Goal: Task Accomplishment & Management: Use online tool/utility

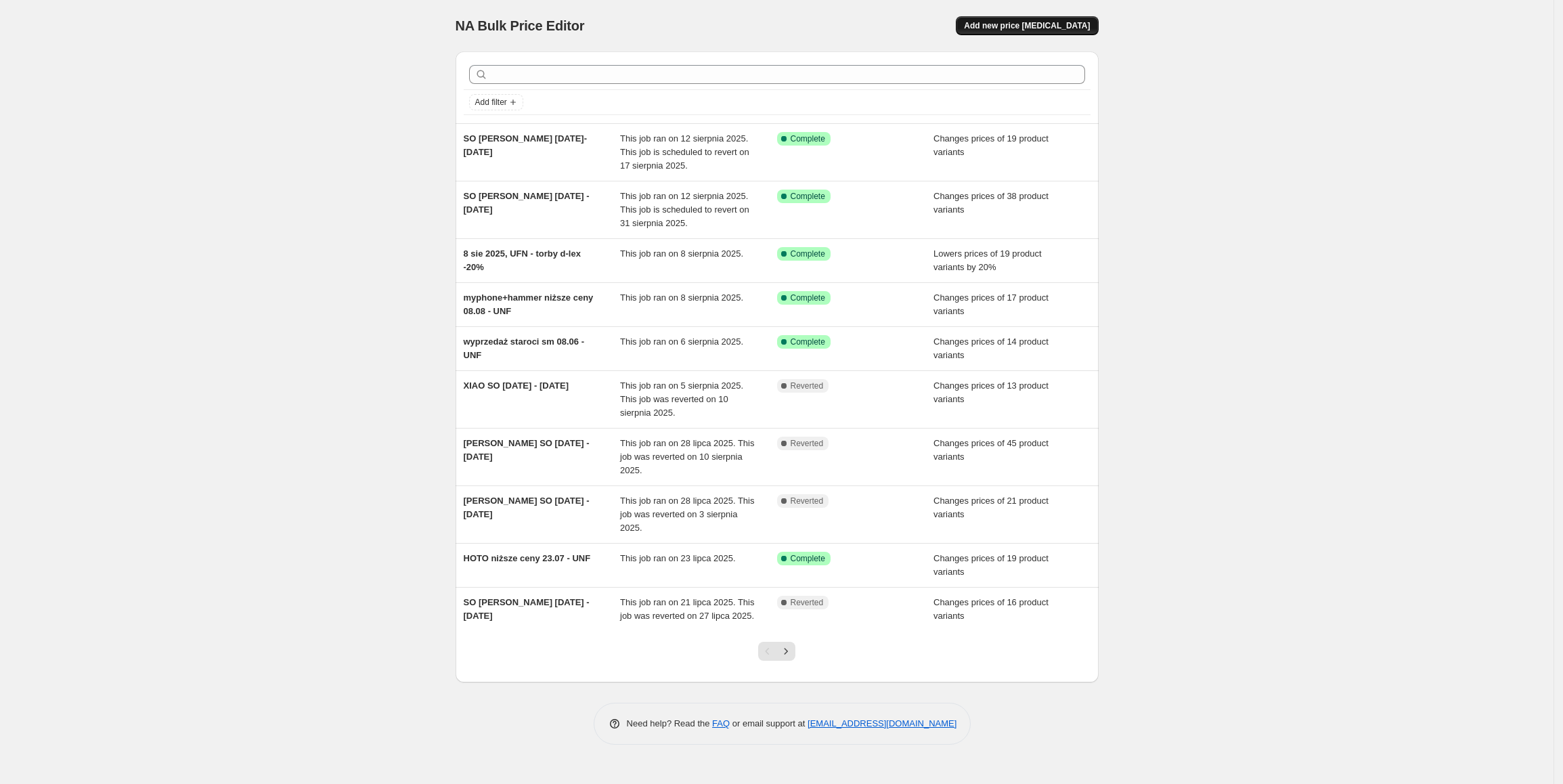
click at [1032, 30] on span "Add new price [MEDICAL_DATA]" at bounding box center [1027, 26] width 126 height 11
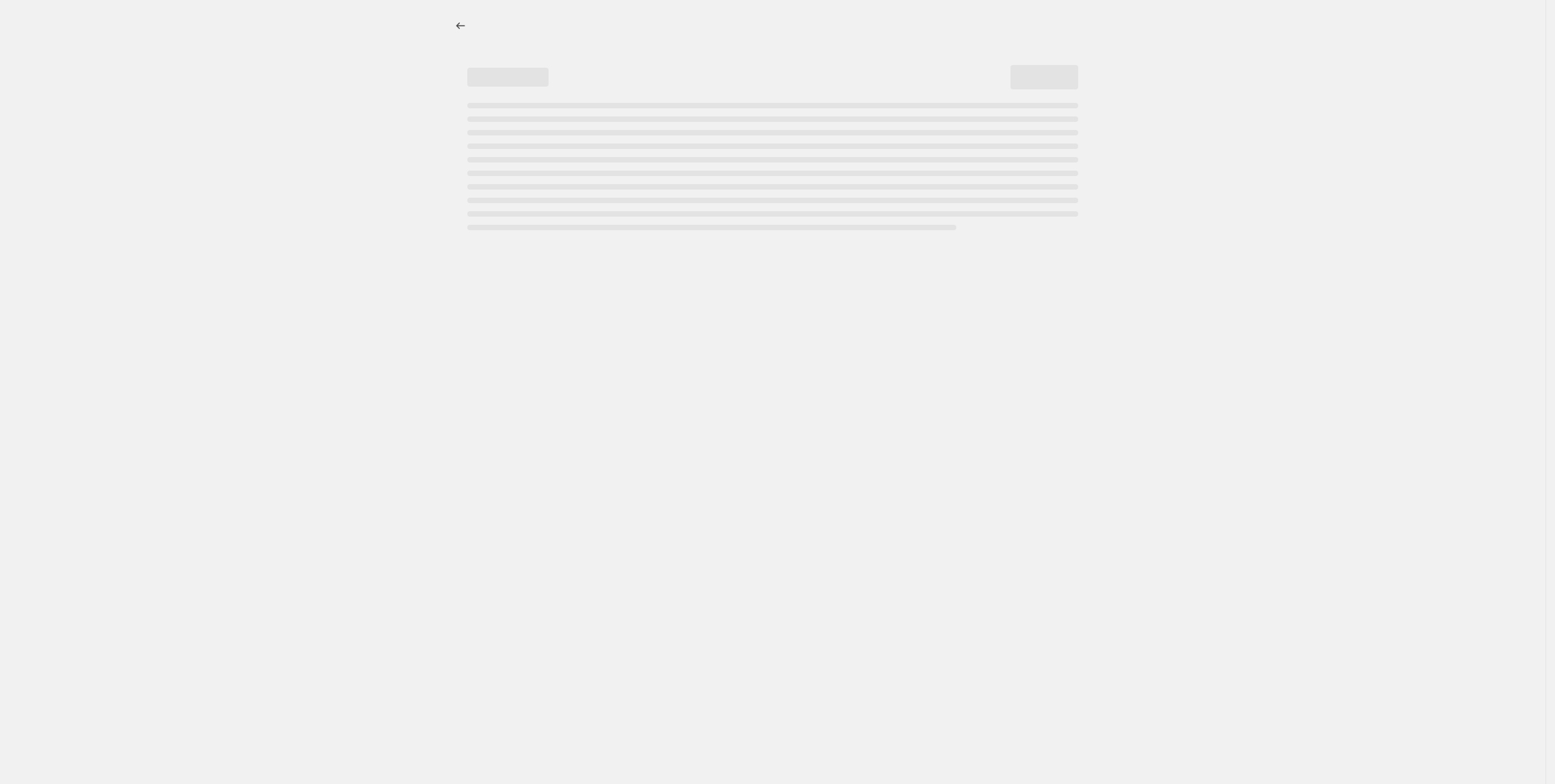
select select "percentage"
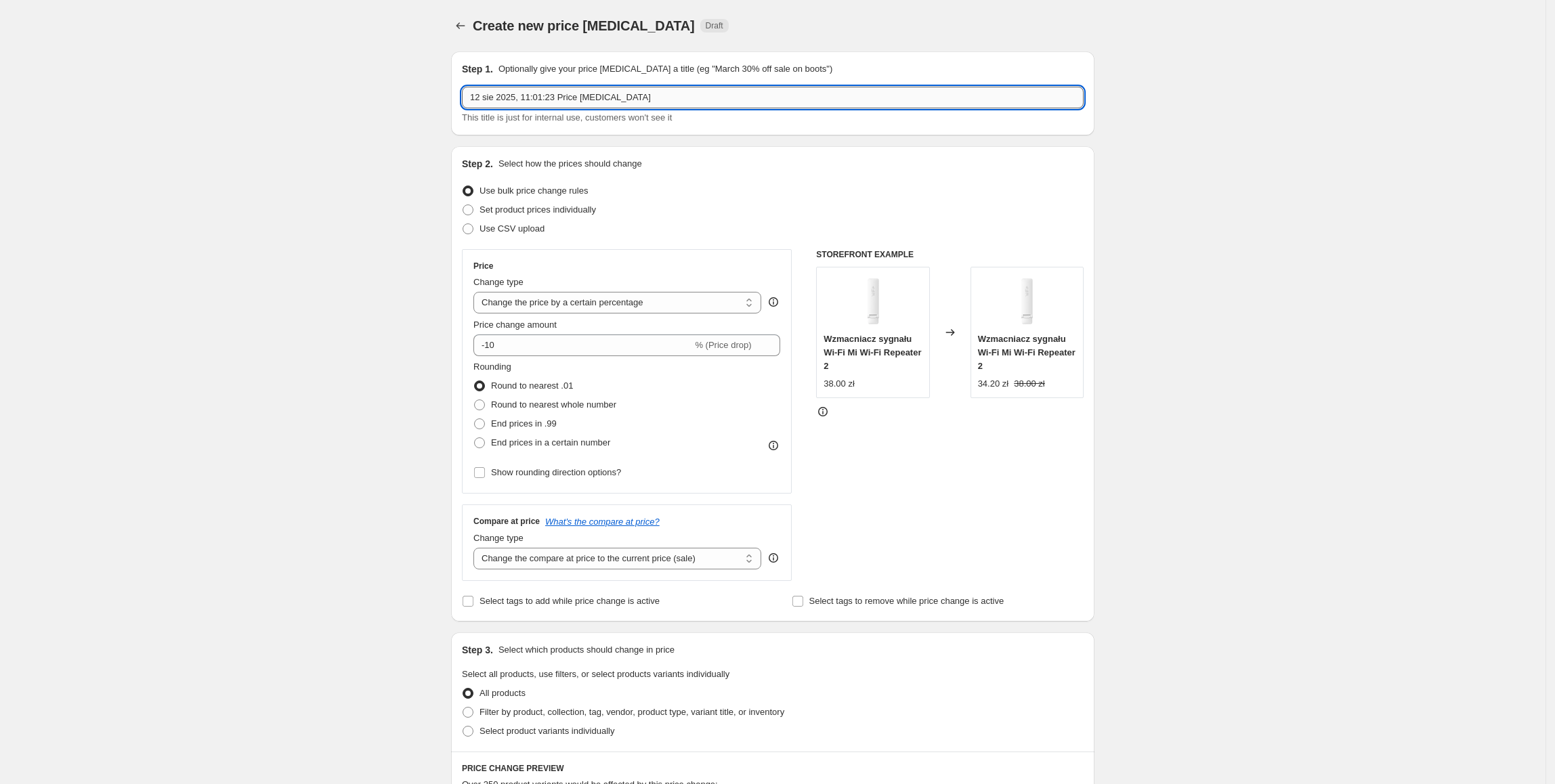
drag, startPoint x: 645, startPoint y: 101, endPoint x: 505, endPoint y: 99, distance: 140.0
click at [431, 102] on div "Create new price [MEDICAL_DATA]. This page is ready Create new price [MEDICAL_D…" at bounding box center [772, 676] width 1545 height 1353
type input "realme promo [DATE] - [DATE]"
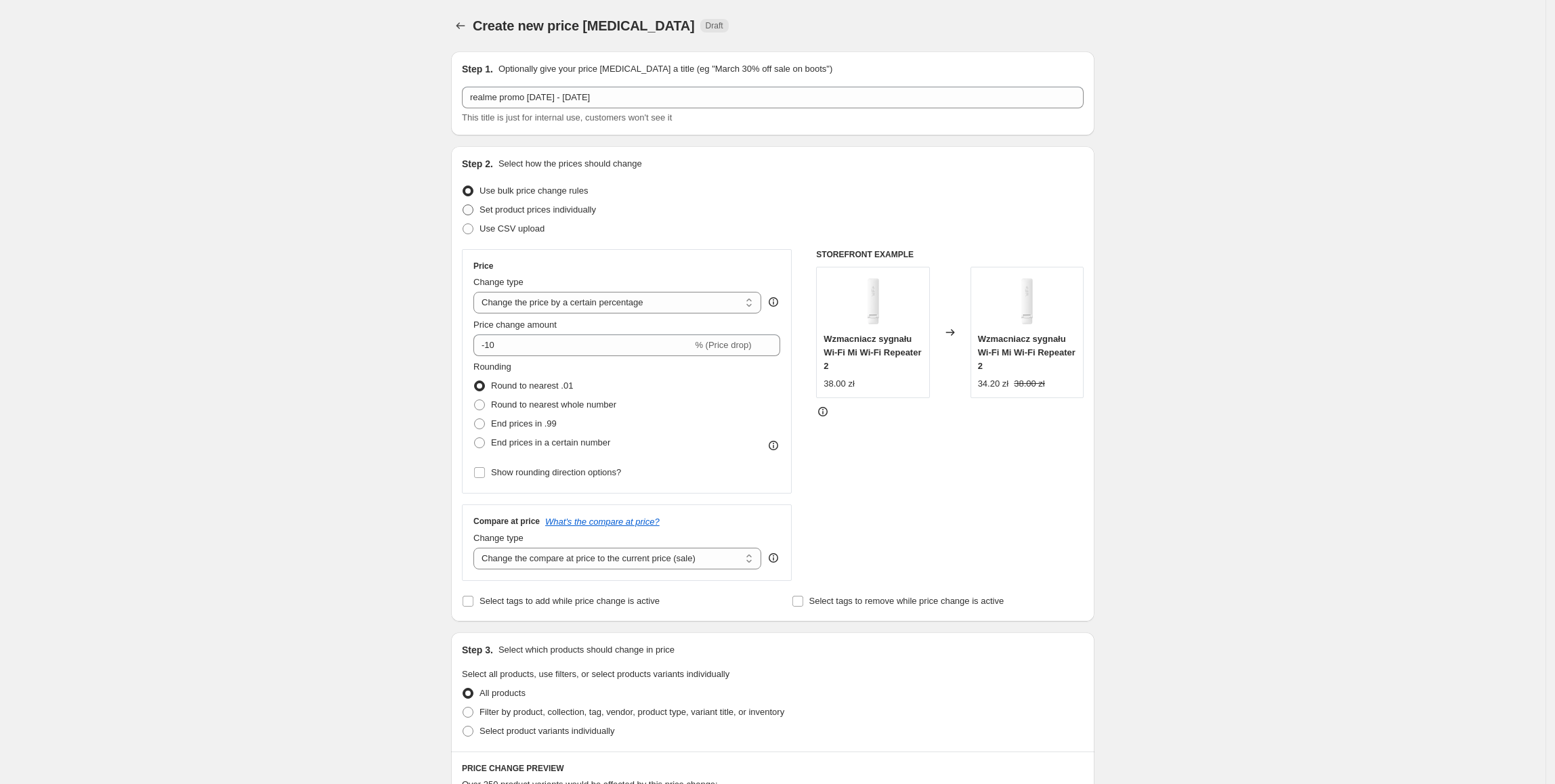
click at [515, 214] on span "Set product prices individually" at bounding box center [537, 209] width 117 height 10
click at [463, 205] on input "Set product prices individually" at bounding box center [463, 204] width 1 height 1
radio input "true"
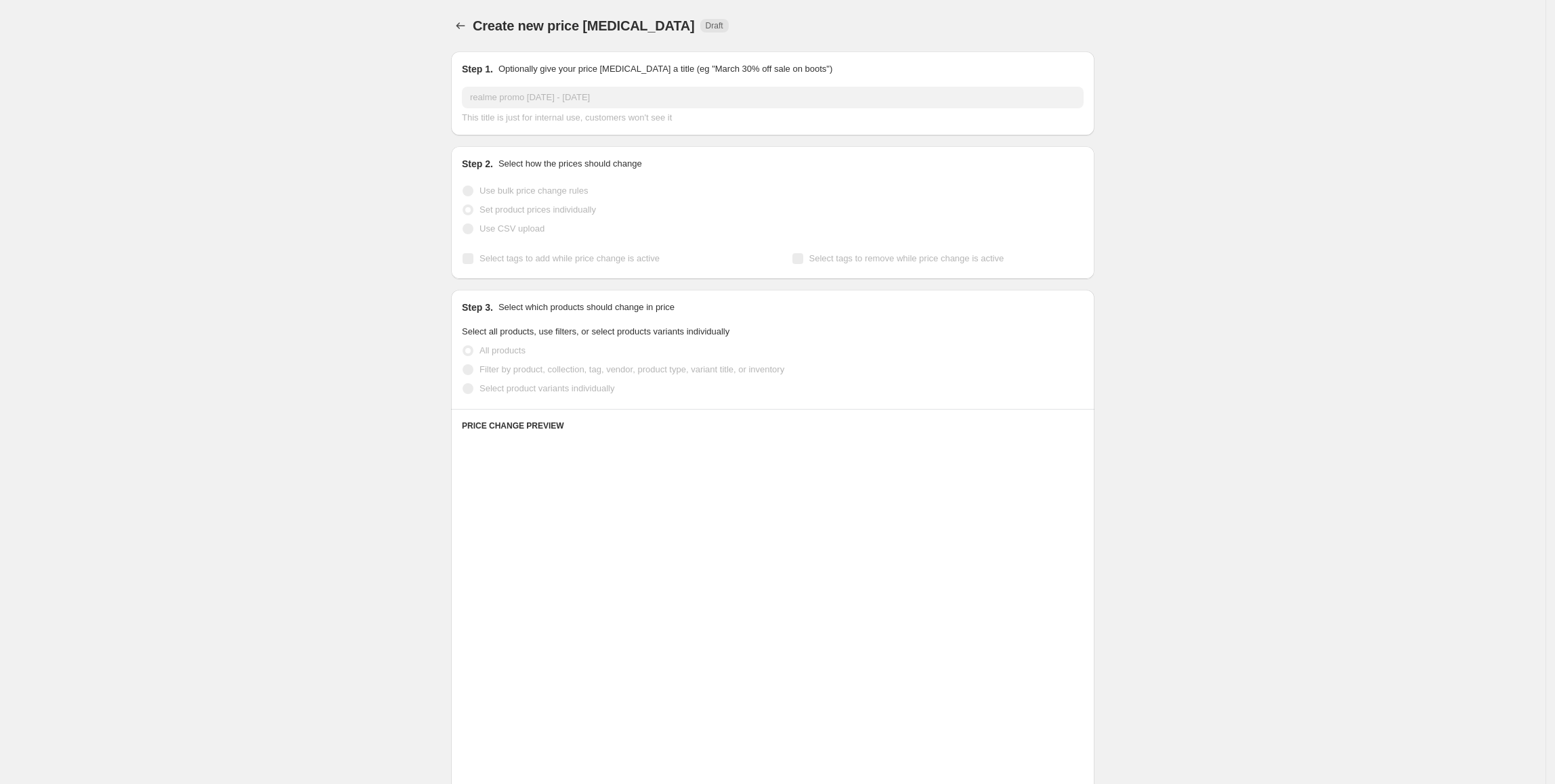
click at [516, 393] on span "Select product variants individually" at bounding box center [546, 388] width 135 height 10
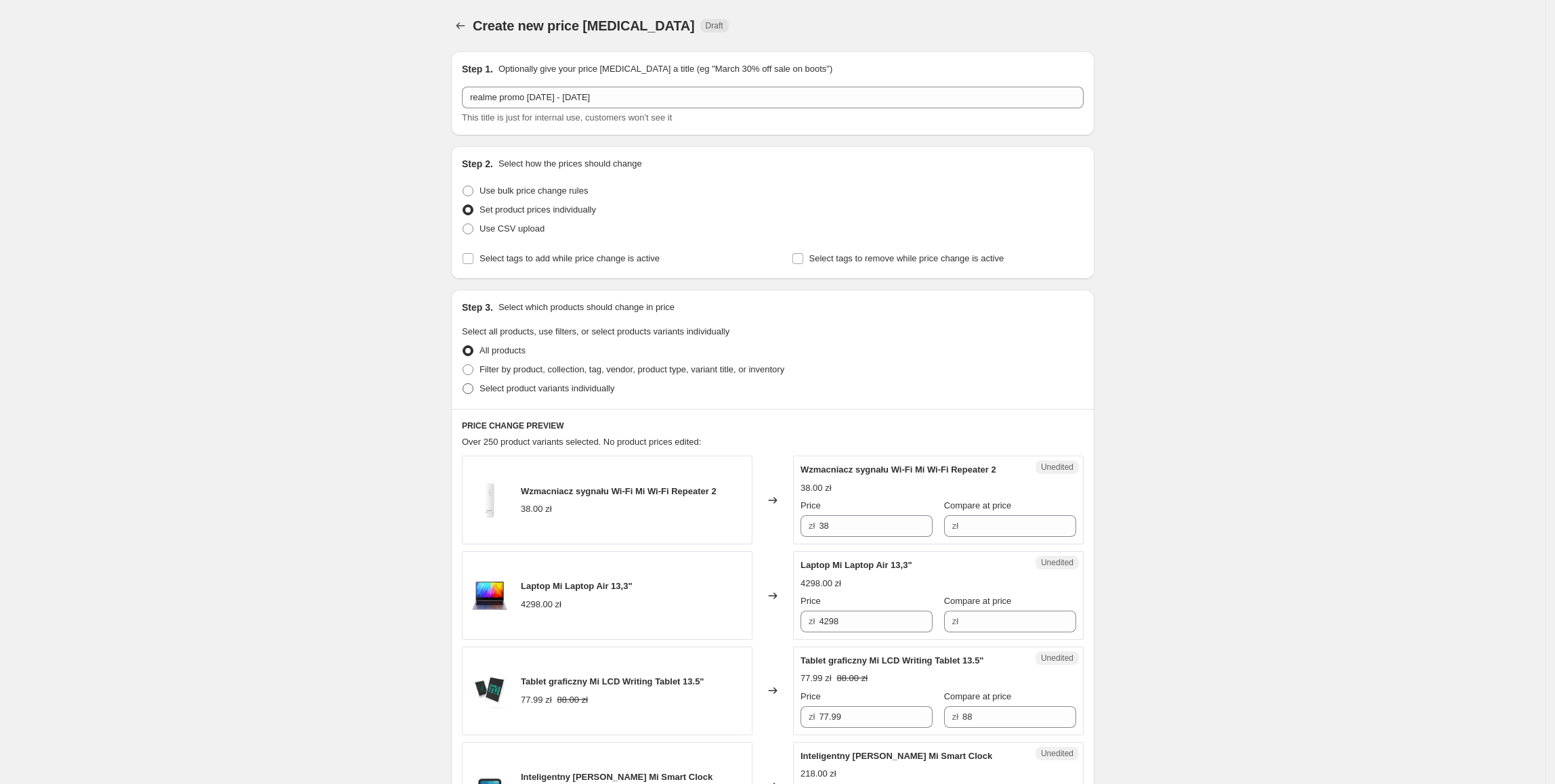
click at [512, 388] on span "Select product variants individually" at bounding box center [546, 388] width 135 height 10
click at [463, 384] on input "Select product variants individually" at bounding box center [463, 383] width 1 height 1
radio input "true"
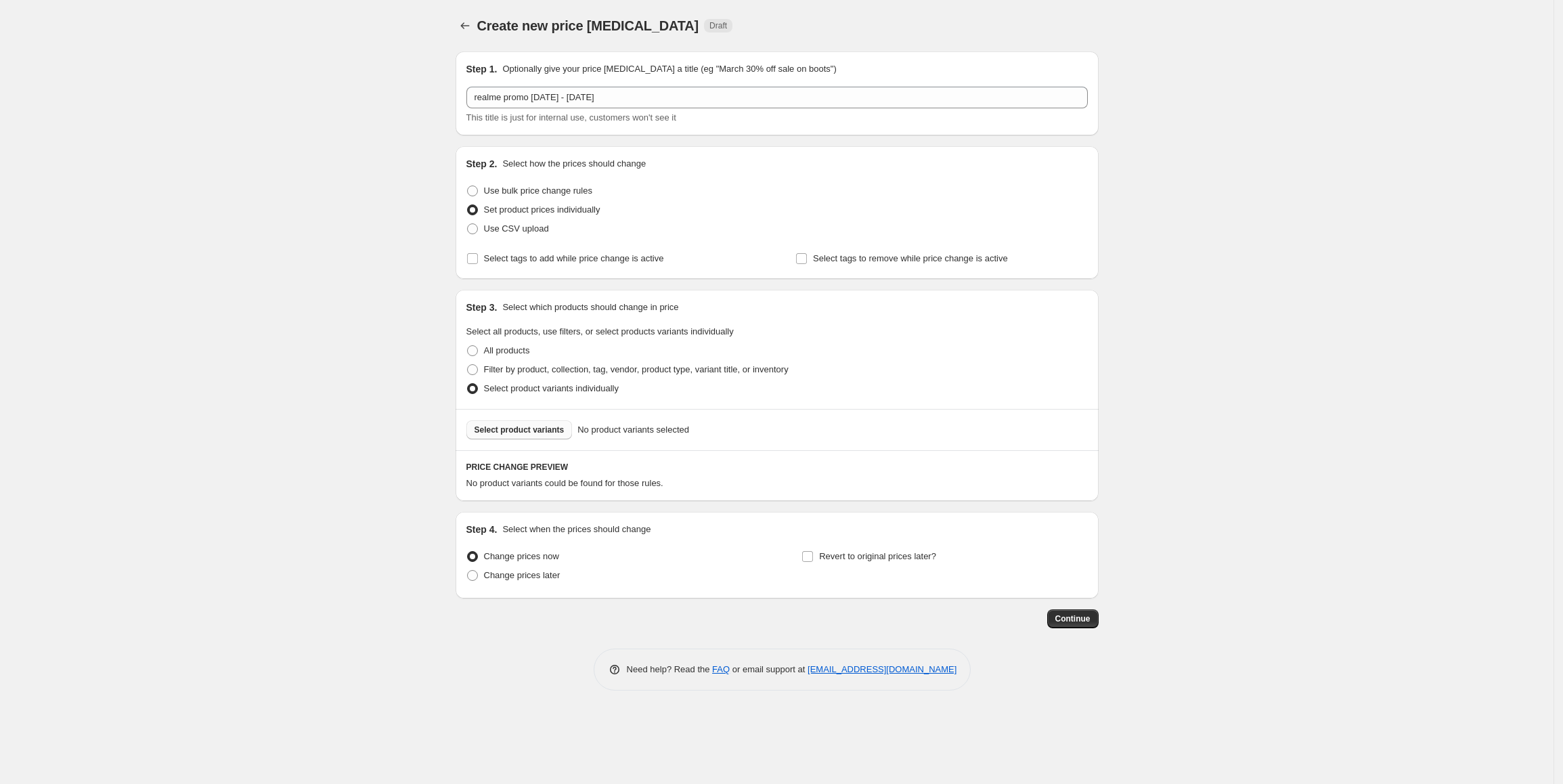
click at [527, 436] on button "Select product variants" at bounding box center [519, 429] width 106 height 19
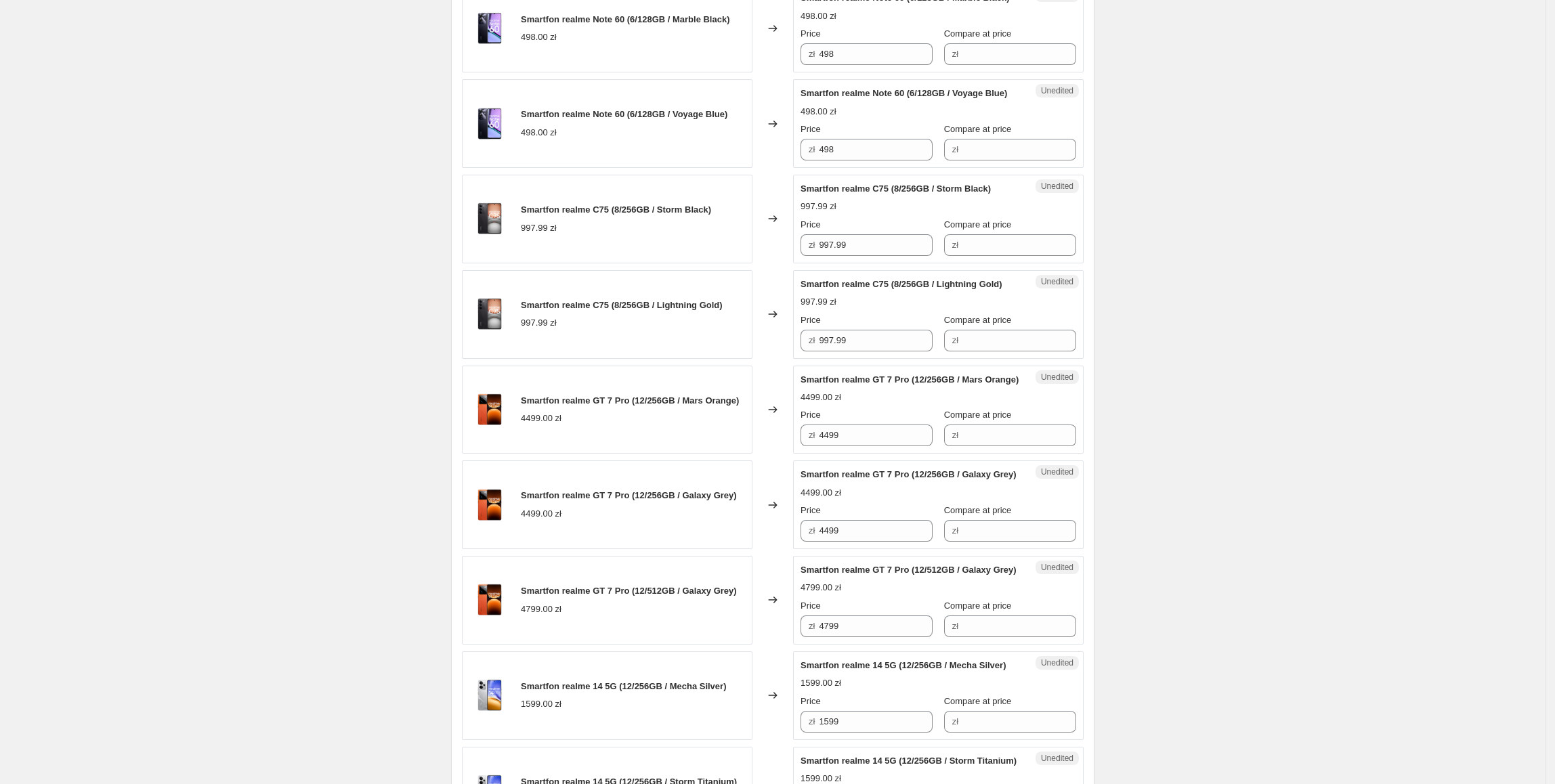
scroll to position [402, 0]
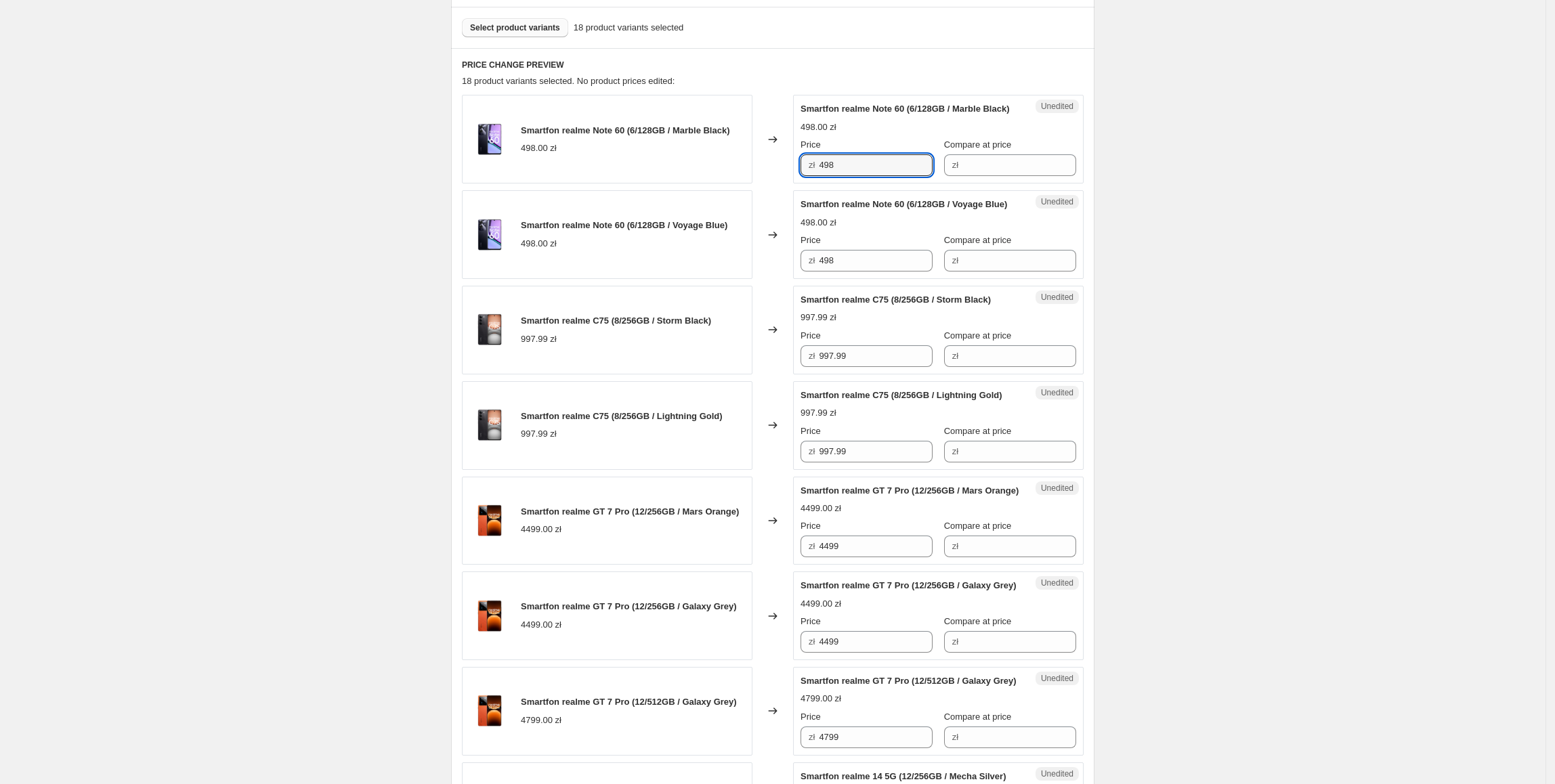
drag, startPoint x: 888, startPoint y: 176, endPoint x: 813, endPoint y: 177, distance: 75.0
click at [813, 176] on div "zł 498" at bounding box center [866, 165] width 132 height 22
click at [965, 176] on input "Compare at price" at bounding box center [1019, 165] width 114 height 22
paste input "498"
type input "498"
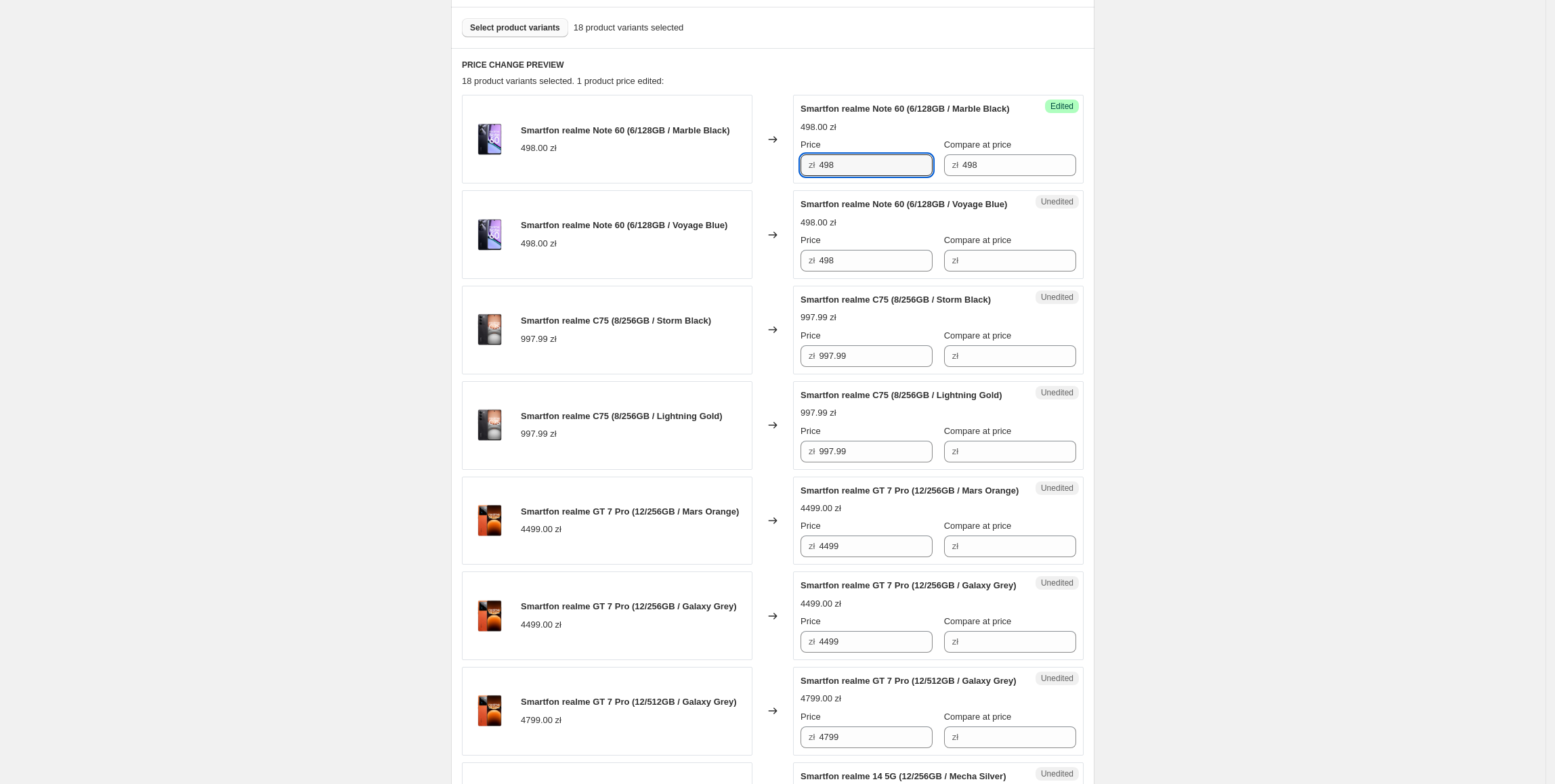
drag, startPoint x: 878, startPoint y: 187, endPoint x: 815, endPoint y: 187, distance: 63.0
click at [815, 176] on div "zł 498" at bounding box center [866, 165] width 132 height 22
type input "397.99"
drag, startPoint x: 886, startPoint y: 188, endPoint x: 832, endPoint y: 274, distance: 101.5
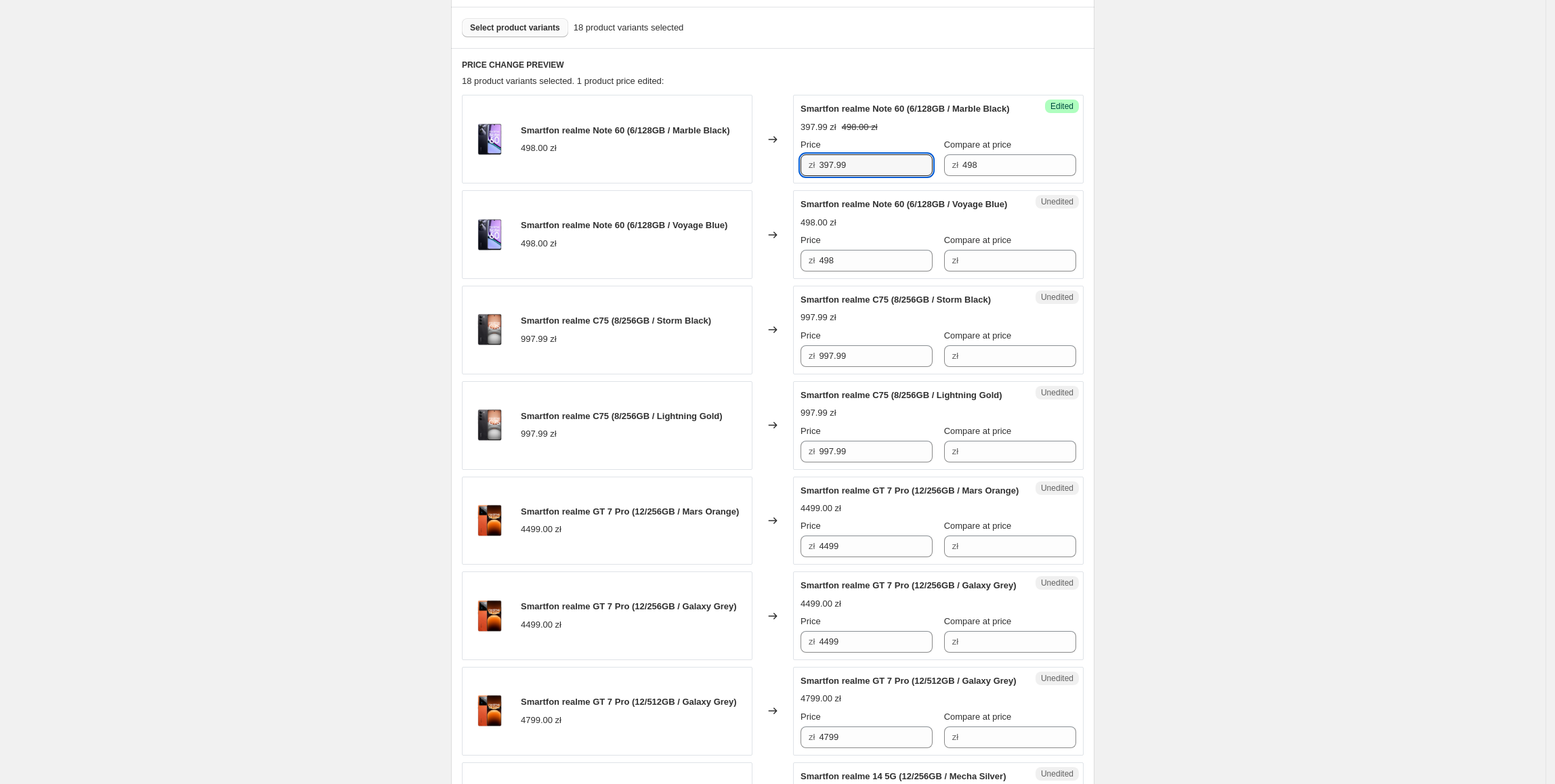
click at [744, 184] on div "Smartfon realme Note 60 (6/128GB / Marble Black) 498.00 zł Changed to Success E…" at bounding box center [772, 139] width 622 height 89
paste input "397.99"
drag, startPoint x: 872, startPoint y: 284, endPoint x: 897, endPoint y: 306, distance: 33.3
click at [768, 279] on div "Smartfon realme Note 60 (6/128GB / Voyage Blue) 498.00 zł Changed to Unedited S…" at bounding box center [772, 235] width 622 height 89
type input "397.99"
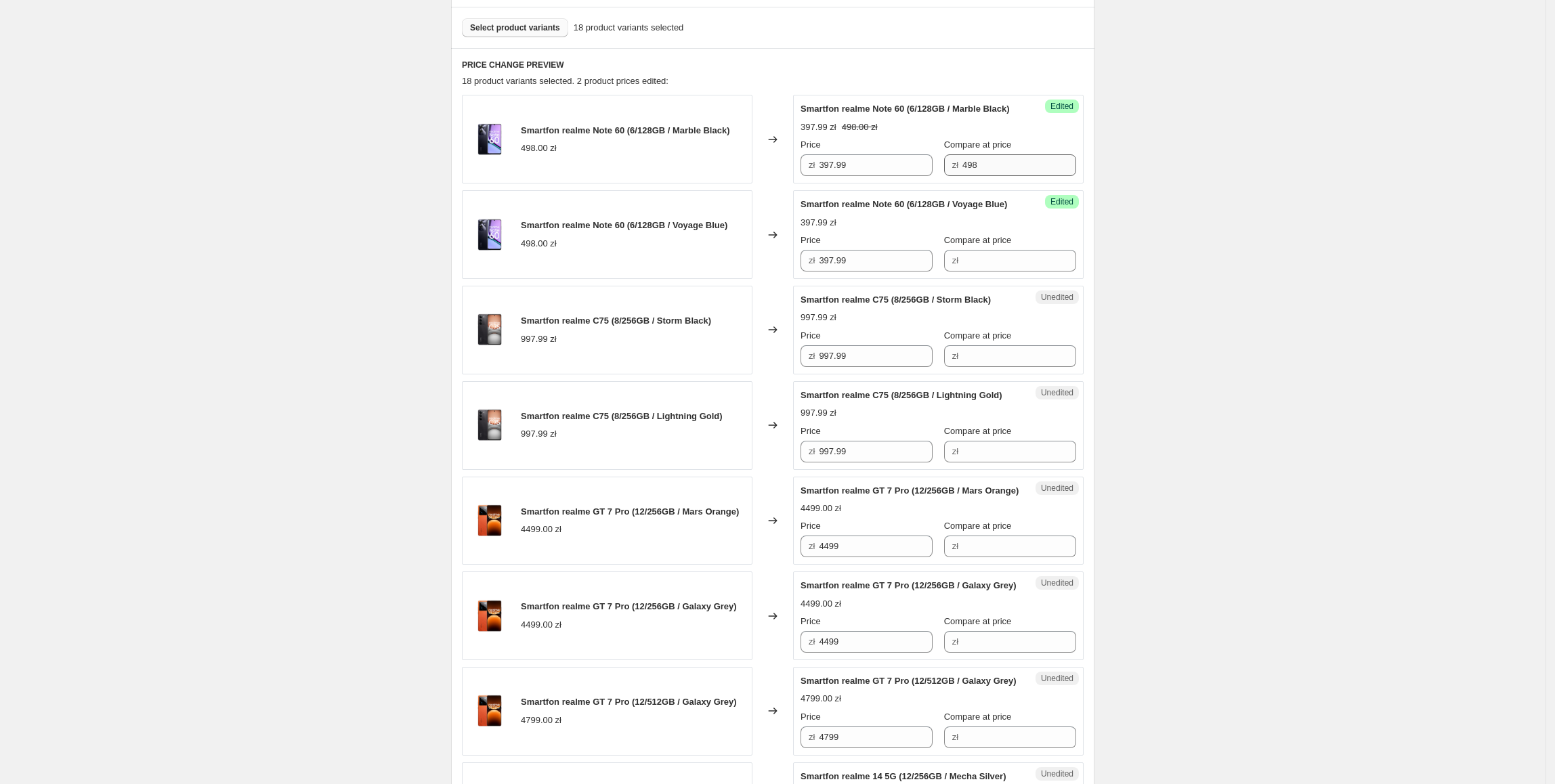
drag, startPoint x: 1170, startPoint y: 276, endPoint x: 1040, endPoint y: 184, distance: 159.3
drag, startPoint x: 991, startPoint y: 166, endPoint x: 953, endPoint y: 199, distance: 50.3
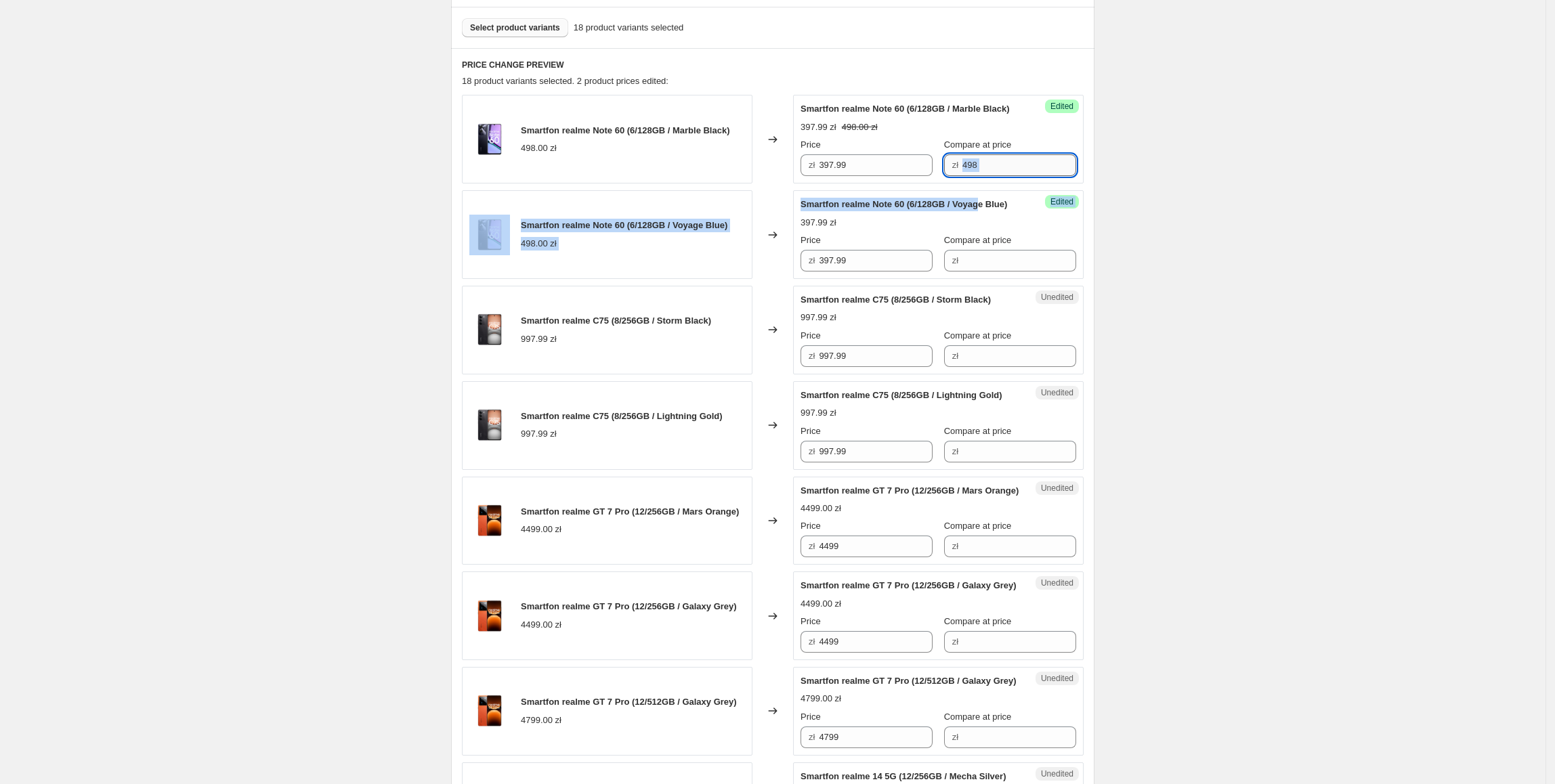
click at [1005, 176] on input "498" at bounding box center [1019, 165] width 114 height 22
click at [1013, 176] on input "498" at bounding box center [1019, 165] width 114 height 22
drag, startPoint x: 961, startPoint y: 184, endPoint x: 942, endPoint y: 190, distance: 19.9
click at [944, 176] on div "zł 498" at bounding box center [1010, 165] width 132 height 22
click at [1016, 176] on input "498" at bounding box center [1019, 165] width 114 height 22
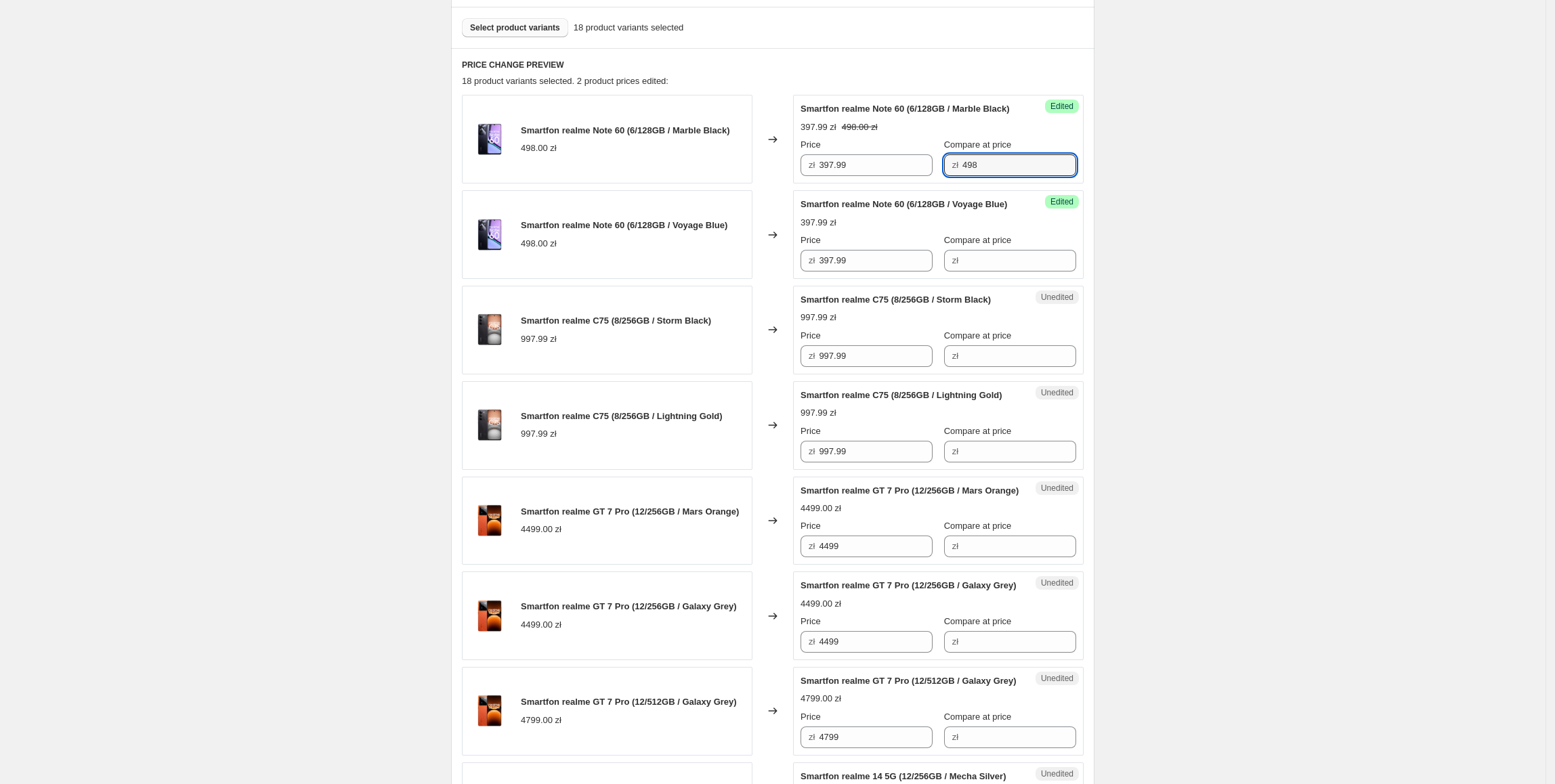
drag, startPoint x: 948, startPoint y: 190, endPoint x: 937, endPoint y: 192, distance: 11.2
click at [936, 184] on div "Success Edited Smartfon realme Note 60 (6/128GB / Marble Black) 397.99 zł 498.0…" at bounding box center [938, 139] width 291 height 89
click at [1004, 247] on div "Compare at price" at bounding box center [1010, 240] width 132 height 14
click at [1014, 247] on div "Compare at price" at bounding box center [1010, 240] width 132 height 14
click at [1025, 271] on input "Compare at price" at bounding box center [1019, 261] width 114 height 22
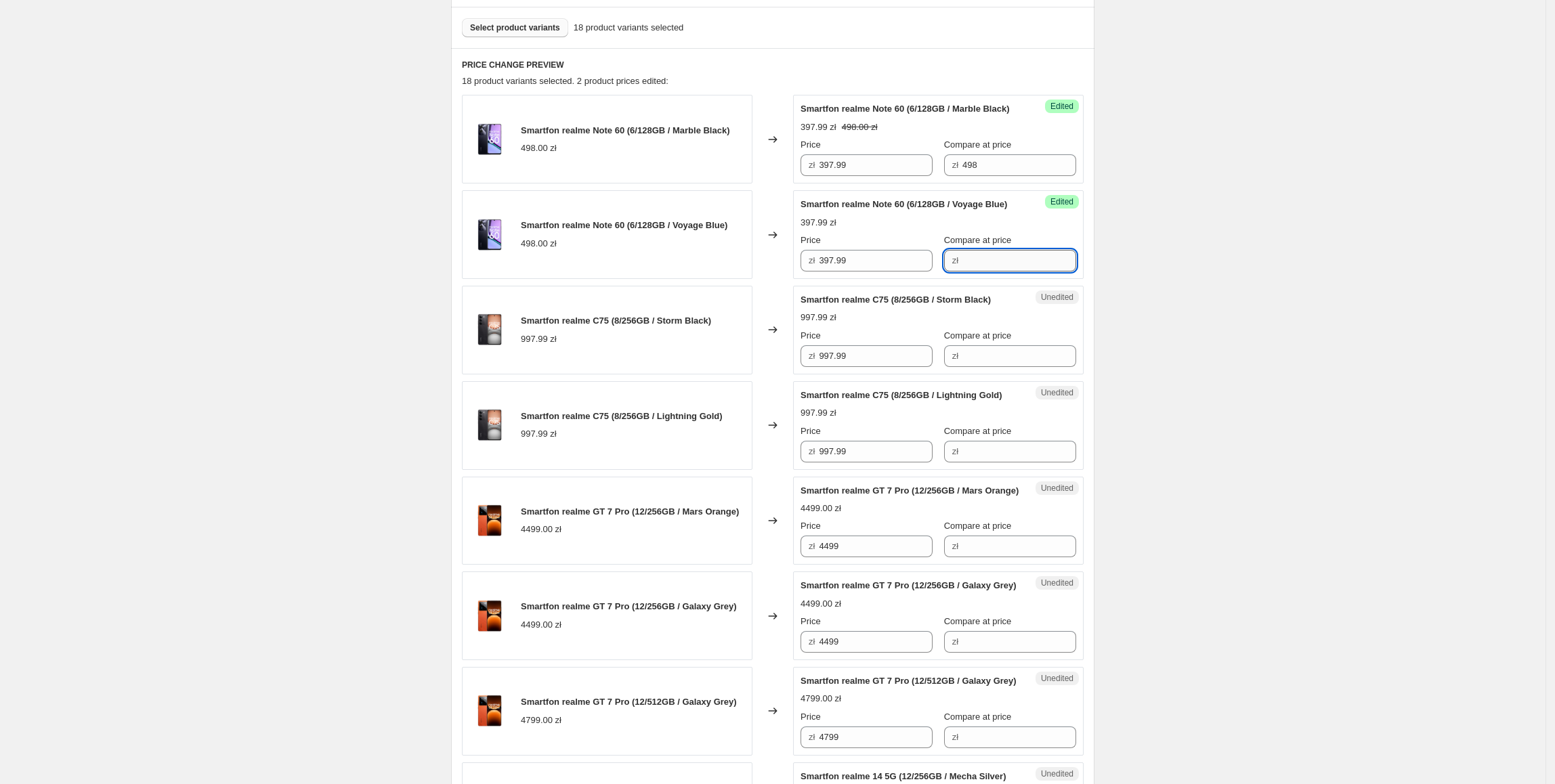
paste input "498"
type input "498"
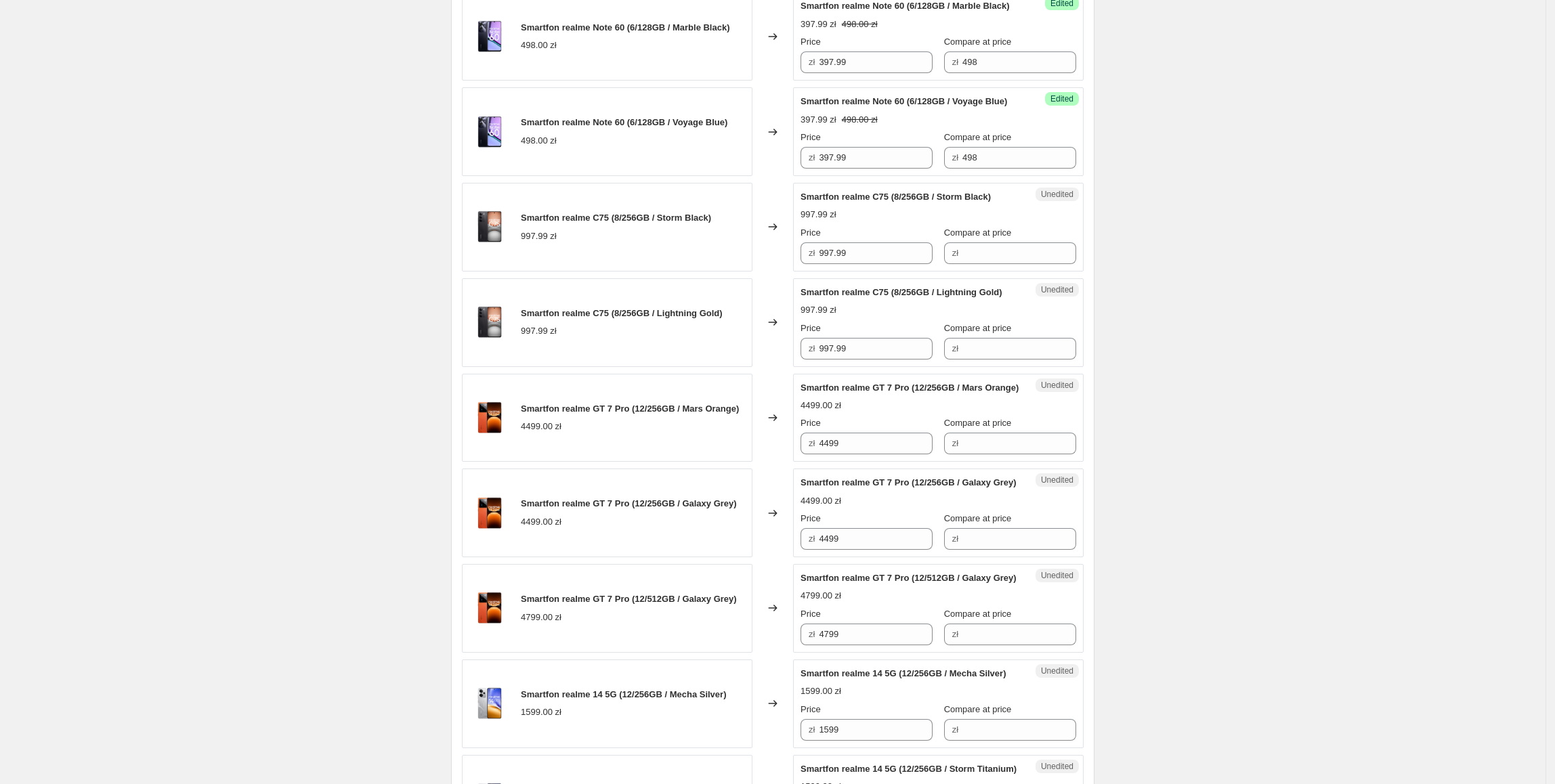
scroll to position [511, 0]
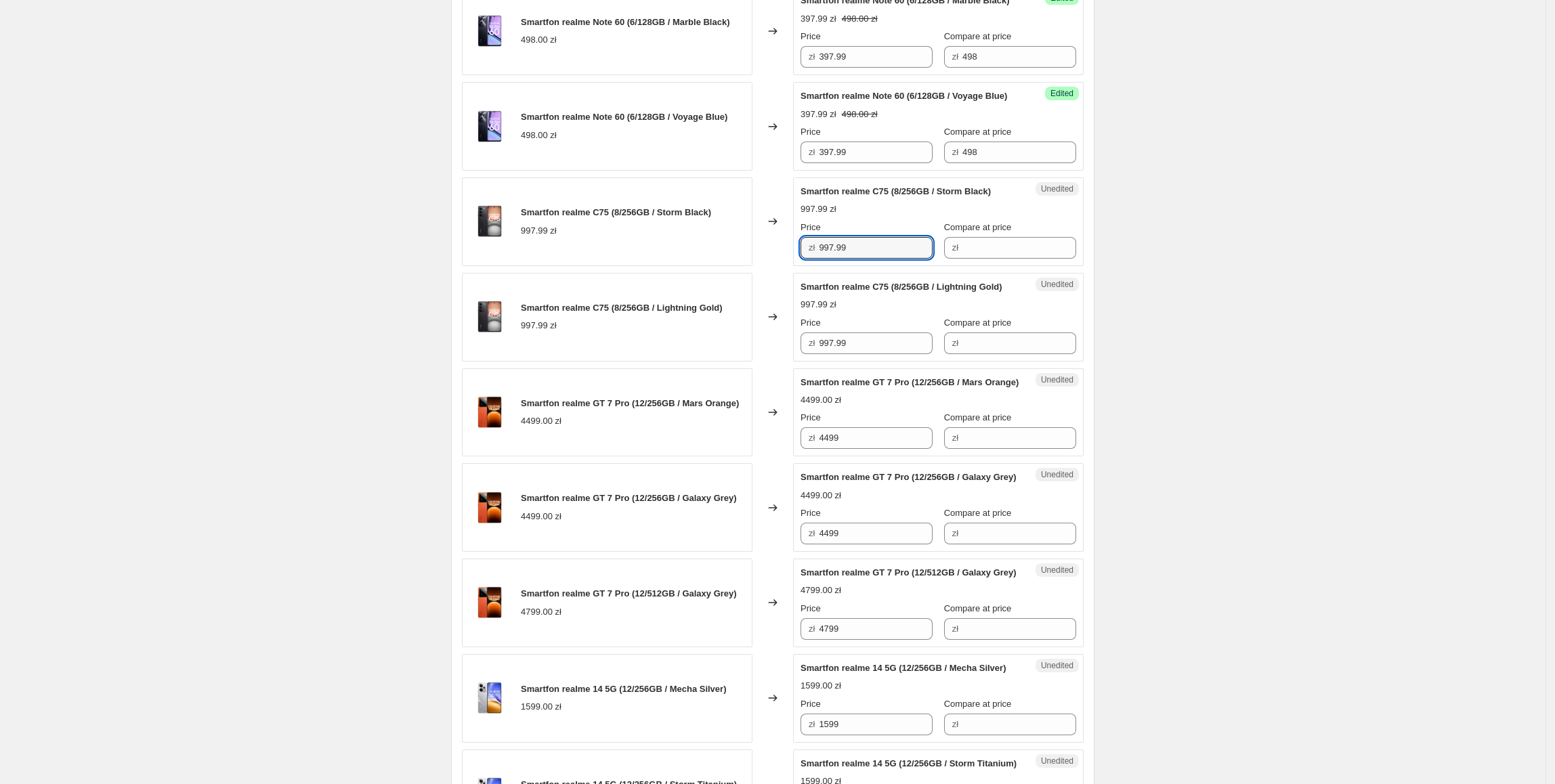
drag, startPoint x: 915, startPoint y: 275, endPoint x: 814, endPoint y: 275, distance: 101.0
click at [814, 258] on div "zł 997.99" at bounding box center [866, 248] width 132 height 22
click at [984, 258] on input "Compare at price" at bounding box center [1019, 248] width 114 height 22
paste input "997.99"
drag, startPoint x: 1007, startPoint y: 271, endPoint x: 939, endPoint y: 270, distance: 68.0
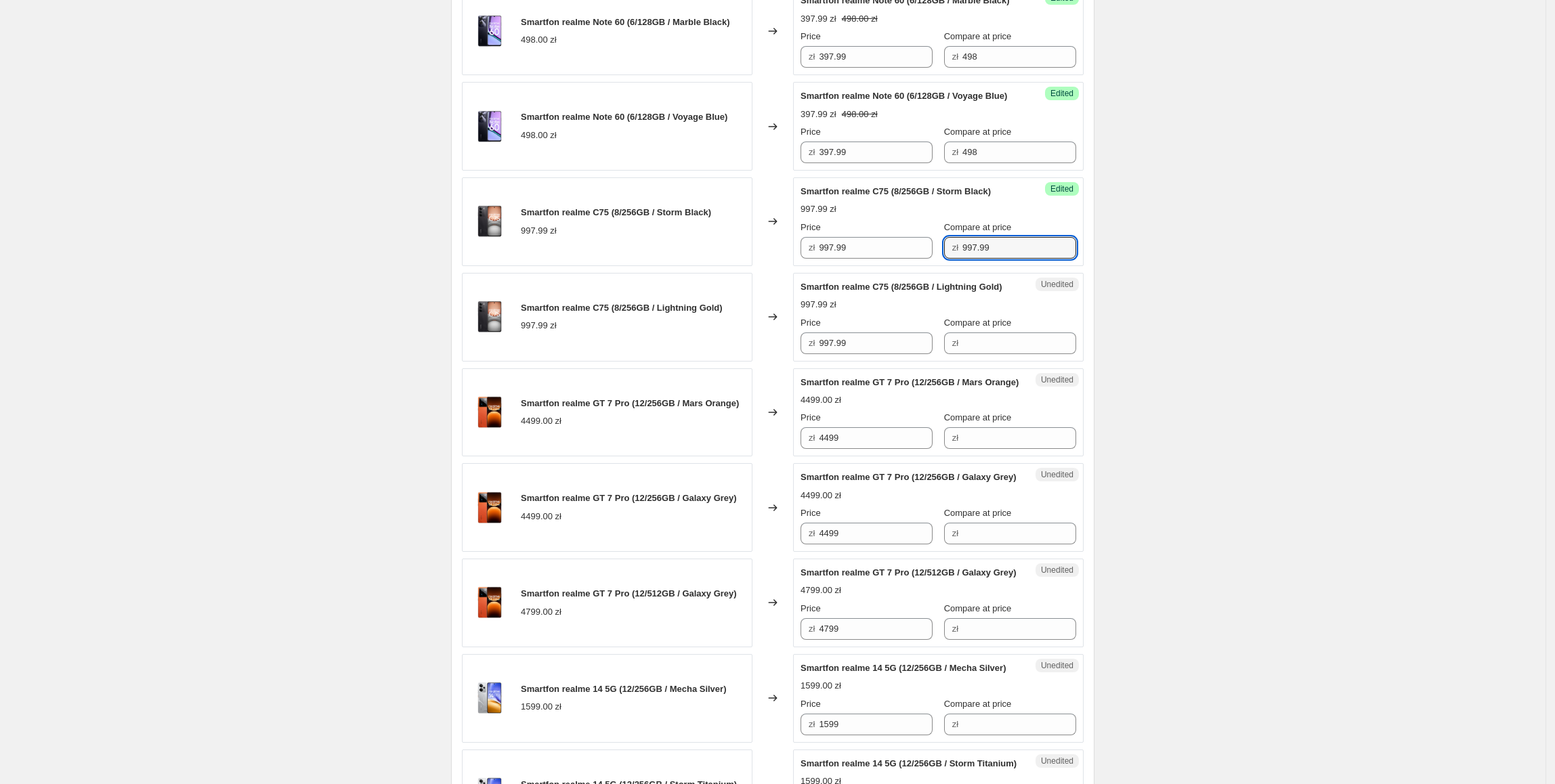
click at [944, 258] on div "zł 997.99" at bounding box center [1010, 248] width 132 height 22
type input "998"
click at [1187, 311] on div "Create new price [MEDICAL_DATA]. This page is ready Create new price [MEDICAL_D…" at bounding box center [772, 751] width 1545 height 2524
drag, startPoint x: 873, startPoint y: 282, endPoint x: 779, endPoint y: 285, distance: 94.0
click at [779, 266] on div "Smartfon realme C75 (8/256GB / Storm Black) 997.99 zł Changed to Success Edited…" at bounding box center [772, 221] width 622 height 89
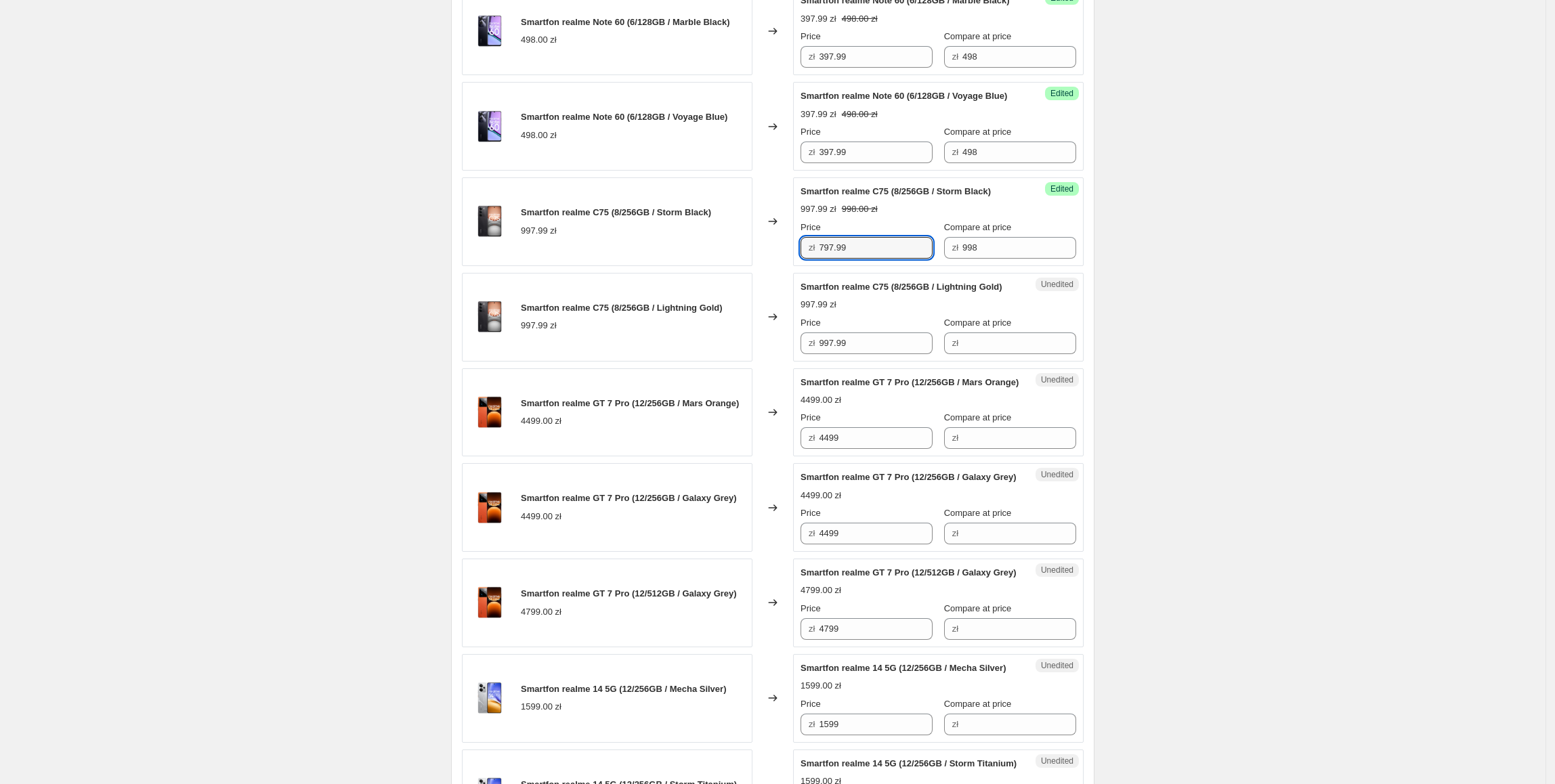
type input "797.99"
click at [1380, 270] on div "Create new price [MEDICAL_DATA]. This page is ready Create new price [MEDICAL_D…" at bounding box center [772, 751] width 1545 height 2524
drag, startPoint x: 894, startPoint y: 279, endPoint x: 793, endPoint y: 282, distance: 101.0
click at [793, 266] on div "Smartfon realme C75 (8/256GB / Storm Black) 997.99 zł Changed to Success Edited…" at bounding box center [772, 221] width 622 height 89
paste input "7"
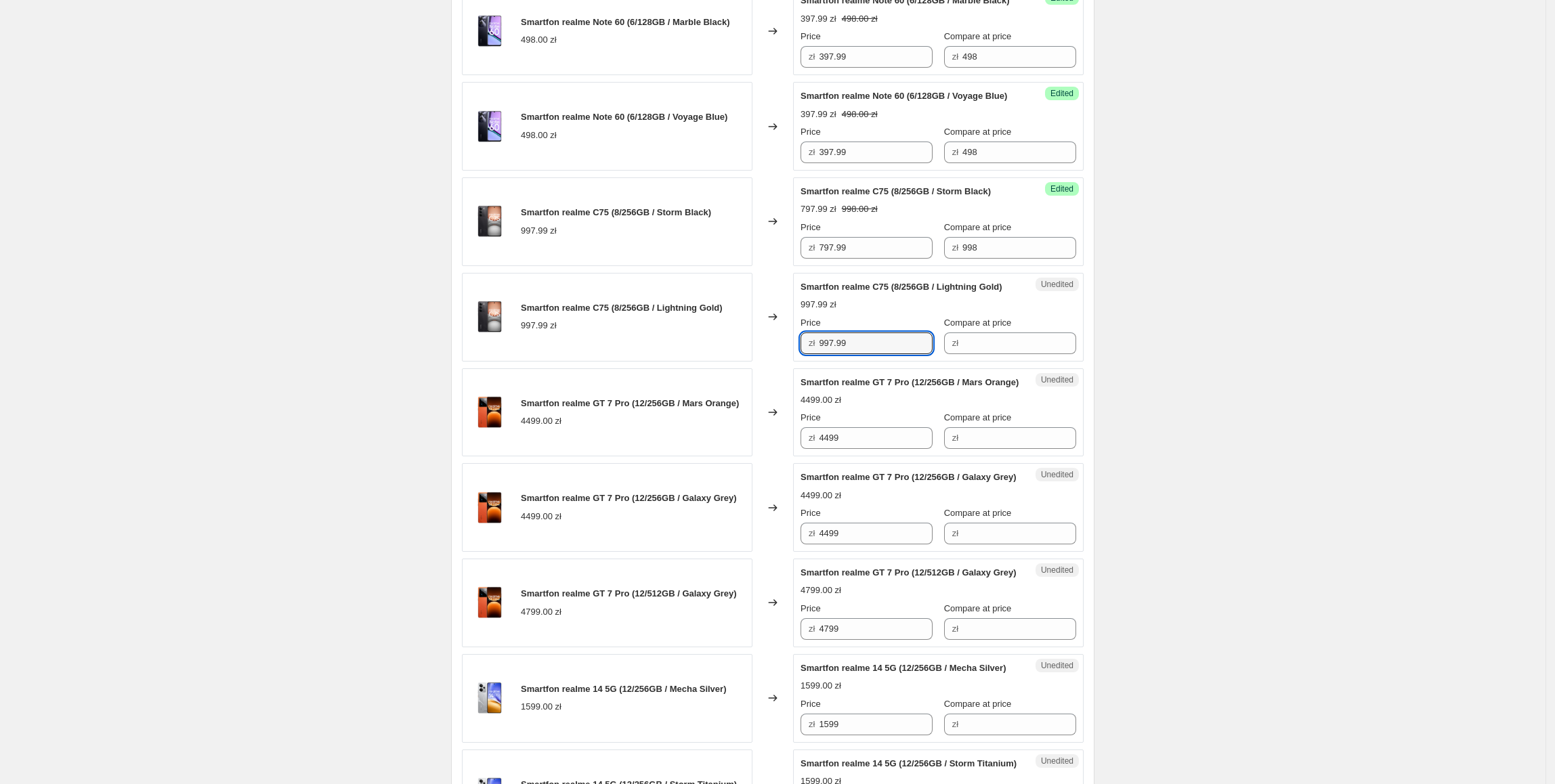
drag, startPoint x: 880, startPoint y: 380, endPoint x: 778, endPoint y: 375, distance: 102.1
click at [781, 361] on div "Smartfon realme C75 (8/256GB / Lightning Gold) 997.99 zł Changed to Unedited Sm…" at bounding box center [772, 317] width 622 height 89
type input "797.99"
click at [778, 361] on div "Changed to" at bounding box center [773, 317] width 41 height 89
drag, startPoint x: 990, startPoint y: 275, endPoint x: 985, endPoint y: 385, distance: 110.1
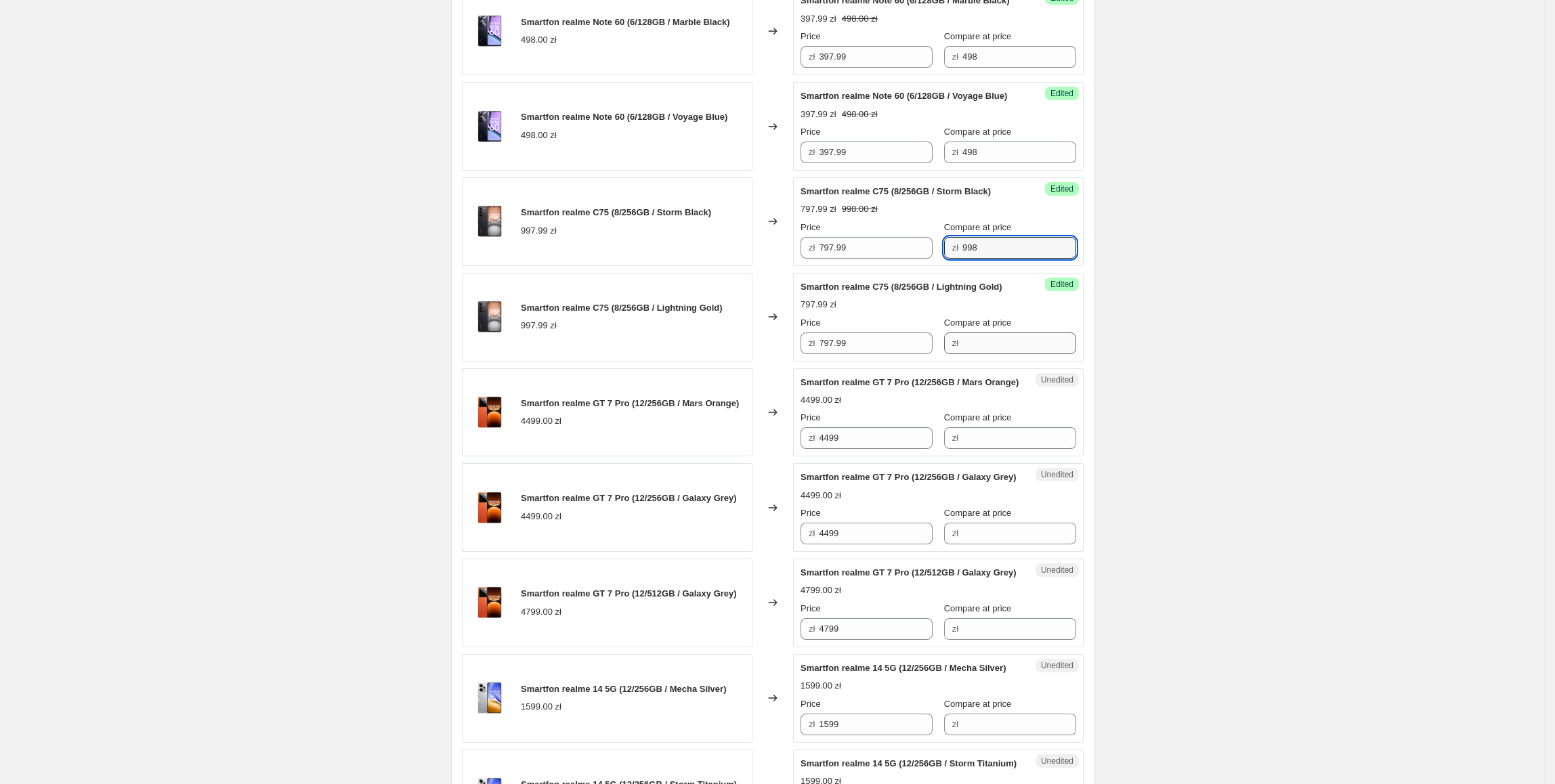
click at [894, 266] on div "Success Edited Smartfon realme C75 (8/256GB / Storm Black) 797.99 zł 998.00 zł …" at bounding box center [938, 221] width 291 height 89
click at [984, 354] on input "Compare at price" at bounding box center [1019, 343] width 114 height 22
paste input "998"
type input "998"
click at [1195, 371] on div "Create new price [MEDICAL_DATA]. This page is ready Create new price [MEDICAL_D…" at bounding box center [772, 751] width 1545 height 2524
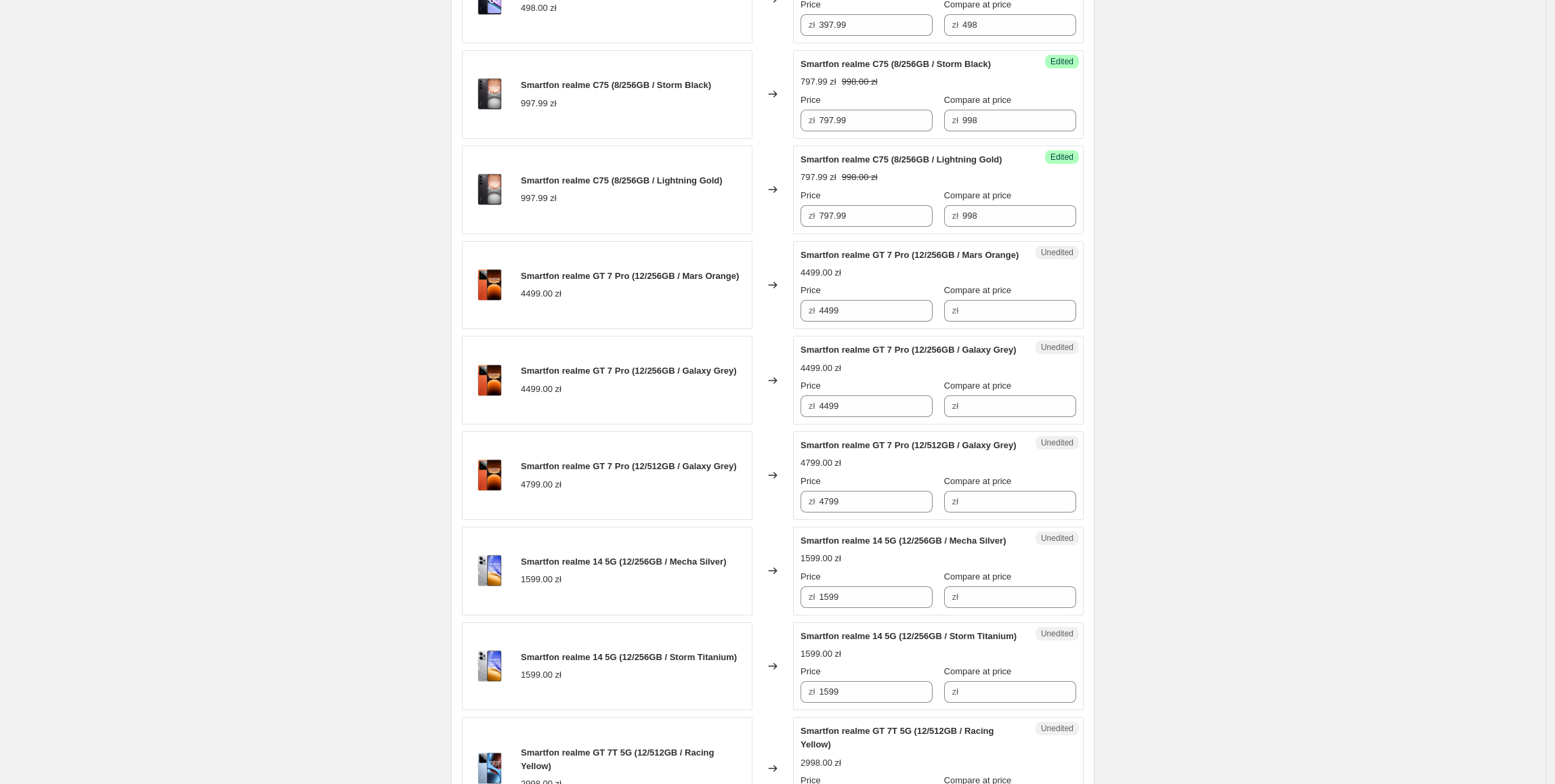
scroll to position [639, 0]
drag, startPoint x: 879, startPoint y: 365, endPoint x: 799, endPoint y: 370, distance: 80.2
click at [799, 328] on div "Unedited Smartfon realme GT 7 Pro (12/256GB / Mars Orange) 4499.00 zł Price zł …" at bounding box center [938, 284] width 291 height 89
click at [1017, 320] on input "Compare at price" at bounding box center [1019, 309] width 114 height 22
paste input "4499"
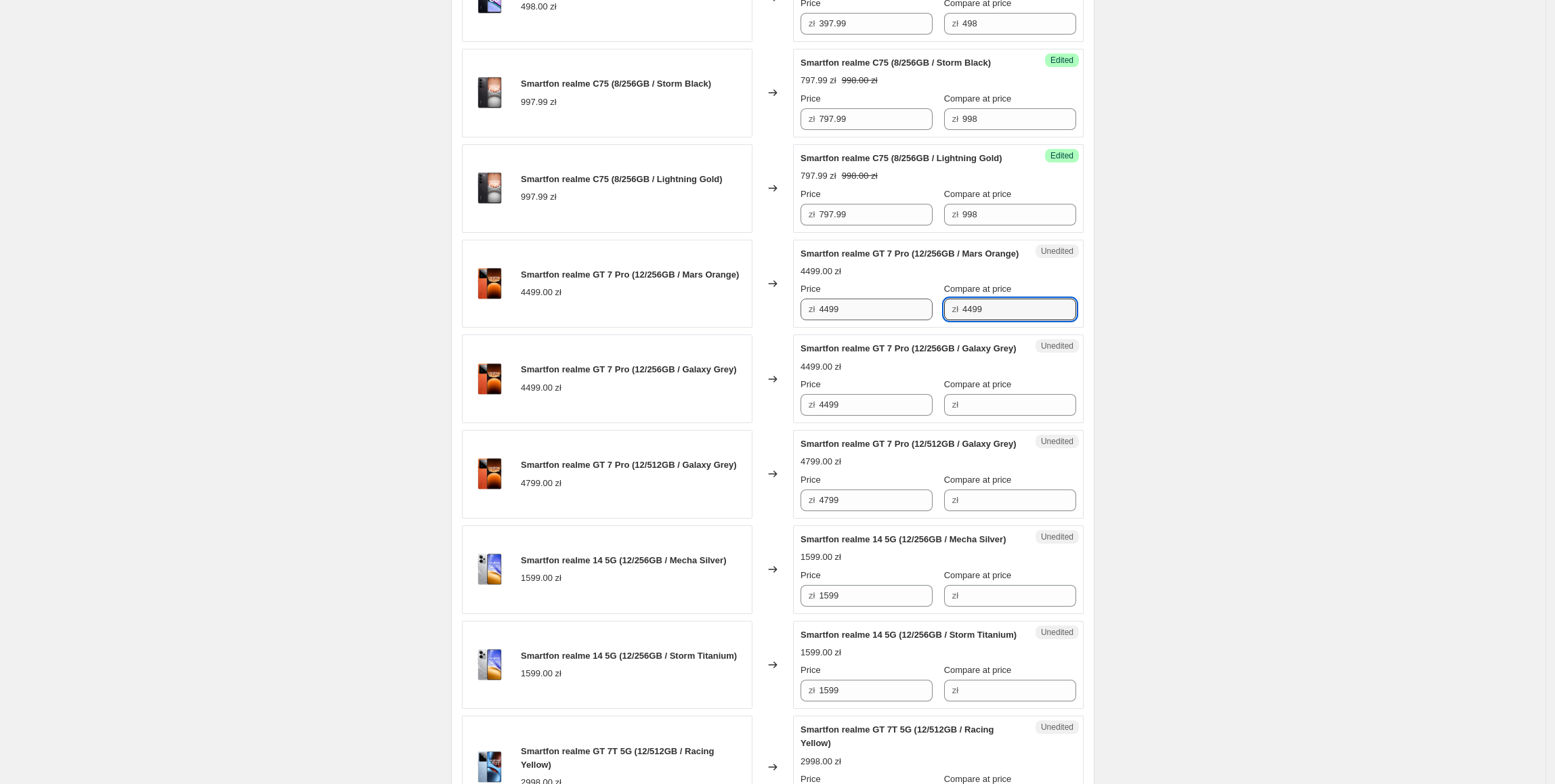
type input "4499"
drag, startPoint x: 913, startPoint y: 365, endPoint x: 819, endPoint y: 365, distance: 94.0
click at [819, 320] on div "zł 4499" at bounding box center [866, 309] width 132 height 22
click at [886, 320] on input "4499" at bounding box center [875, 309] width 114 height 22
click at [870, 320] on input "4499" at bounding box center [875, 309] width 114 height 22
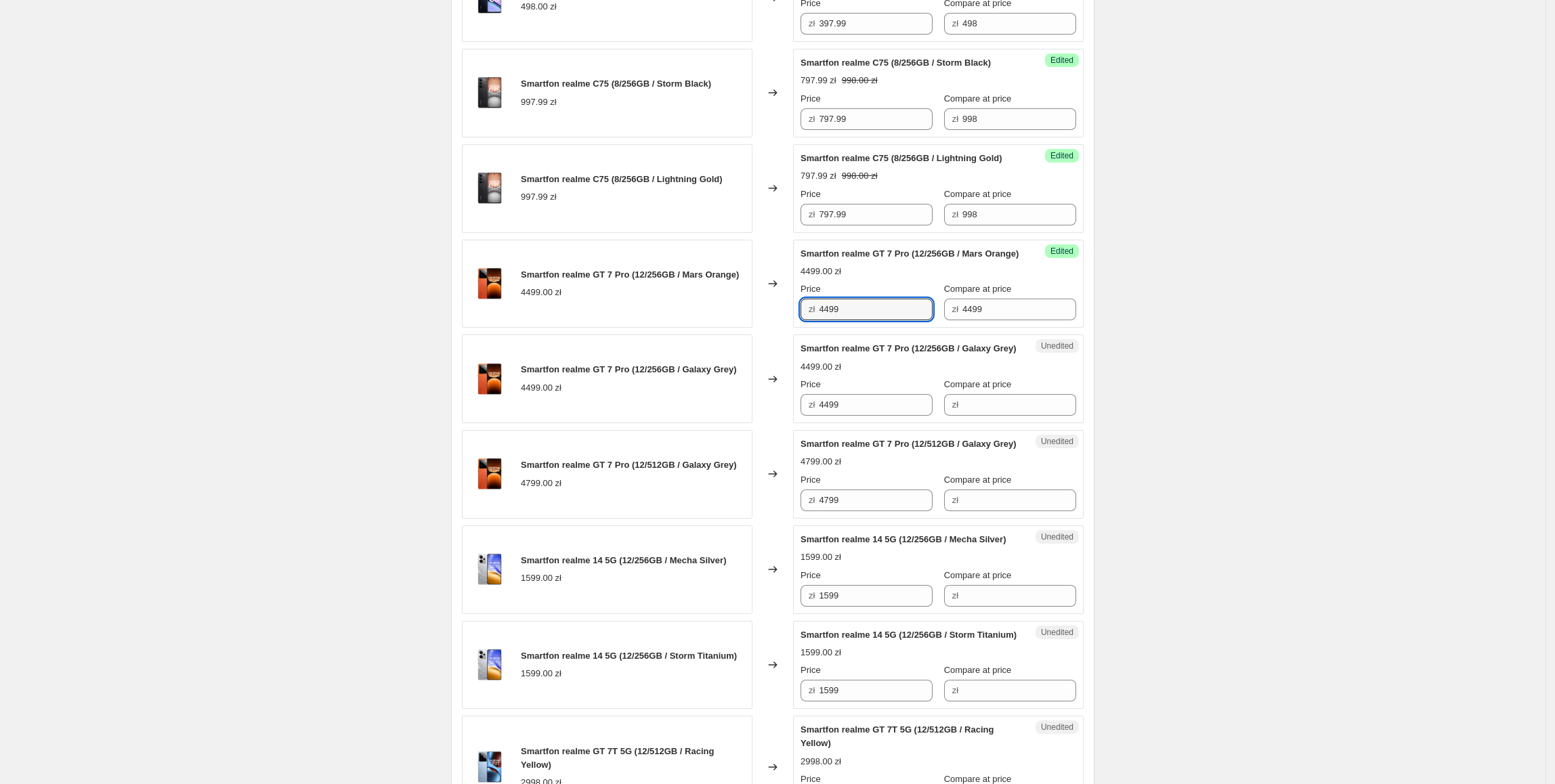
drag, startPoint x: 902, startPoint y: 365, endPoint x: 821, endPoint y: 365, distance: 81.0
click at [821, 320] on div "zł 4499" at bounding box center [866, 309] width 132 height 22
type input "3697.99"
click at [1389, 491] on div "Create new price [MEDICAL_DATA]. This page is ready Create new price [MEDICAL_D…" at bounding box center [772, 623] width 1545 height 2524
drag, startPoint x: 876, startPoint y: 360, endPoint x: 769, endPoint y: 389, distance: 110.9
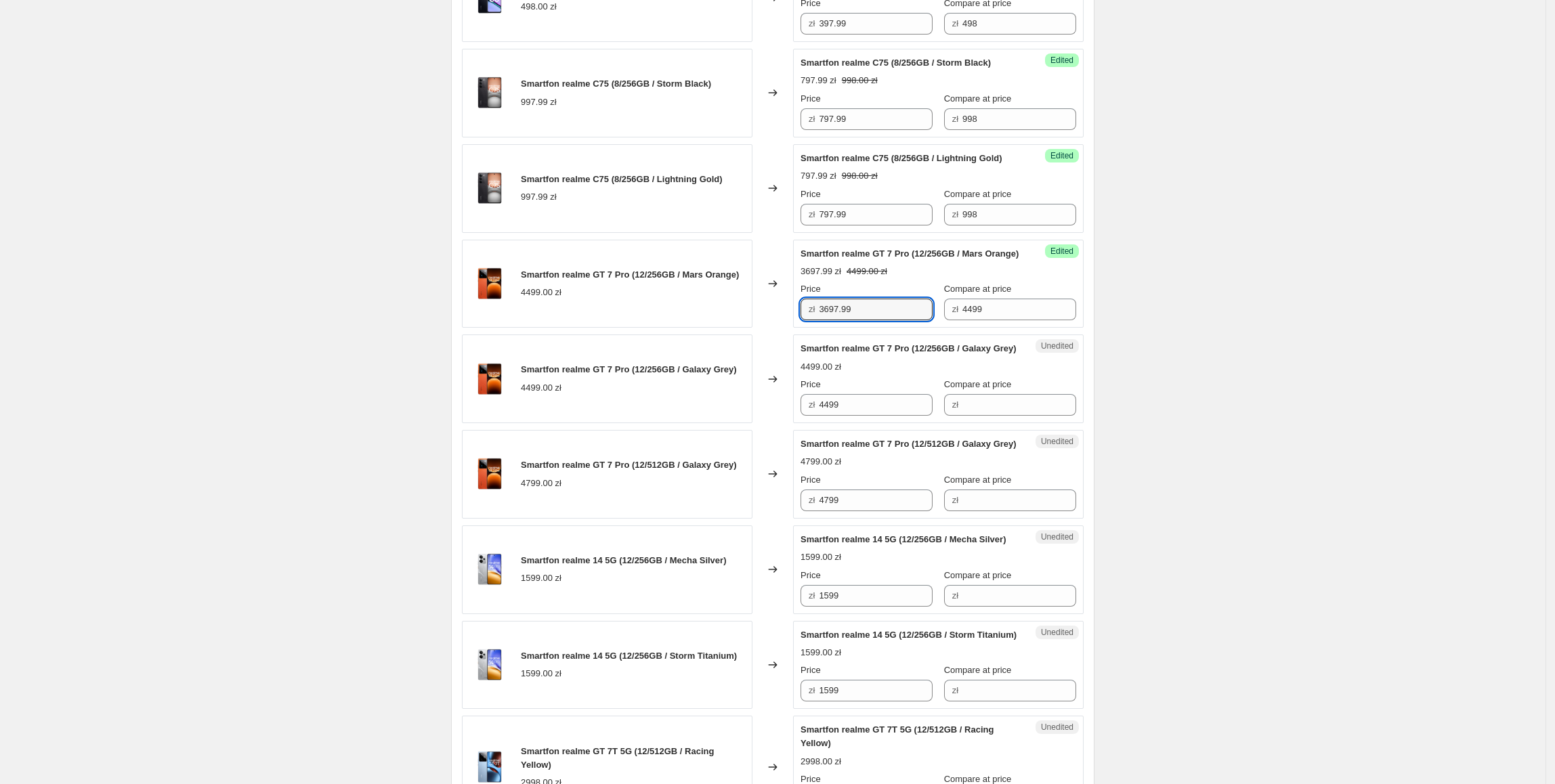
click at [767, 386] on div "Smartfon realme Note 60 (6/128GB / Marble Black) 498.00 zł Changed to Success E…" at bounding box center [772, 746] width 622 height 1776
paste input "3697."
drag, startPoint x: 868, startPoint y: 465, endPoint x: 748, endPoint y: 467, distance: 120.0
click at [748, 423] on div "Smartfon realme GT 7 Pro (12/256GB / Galaxy Grey) 4499.00 zł Changed to Unedite…" at bounding box center [772, 379] width 622 height 89
type input "3697.99"
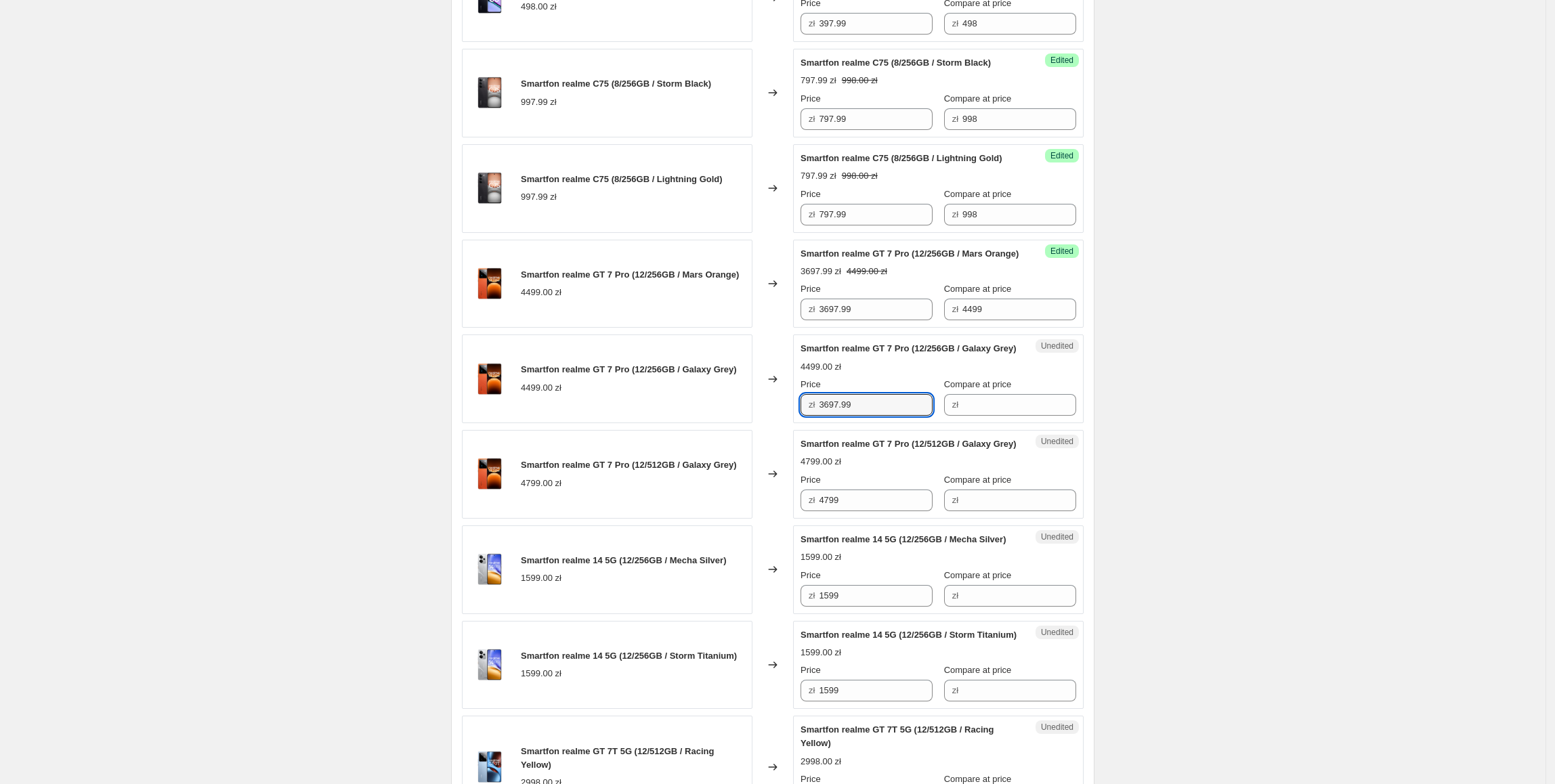
drag, startPoint x: 748, startPoint y: 467, endPoint x: 968, endPoint y: 433, distance: 222.6
click at [749, 423] on div "Smartfon realme GT 7 Pro (12/256GB / Galaxy Grey) 4499.00 zł" at bounding box center [607, 379] width 291 height 89
drag, startPoint x: 1001, startPoint y: 374, endPoint x: 1022, endPoint y: 444, distance: 73.1
click at [944, 320] on div "zł 4499" at bounding box center [1010, 309] width 132 height 22
drag, startPoint x: 1022, startPoint y: 444, endPoint x: 1027, endPoint y: 467, distance: 23.5
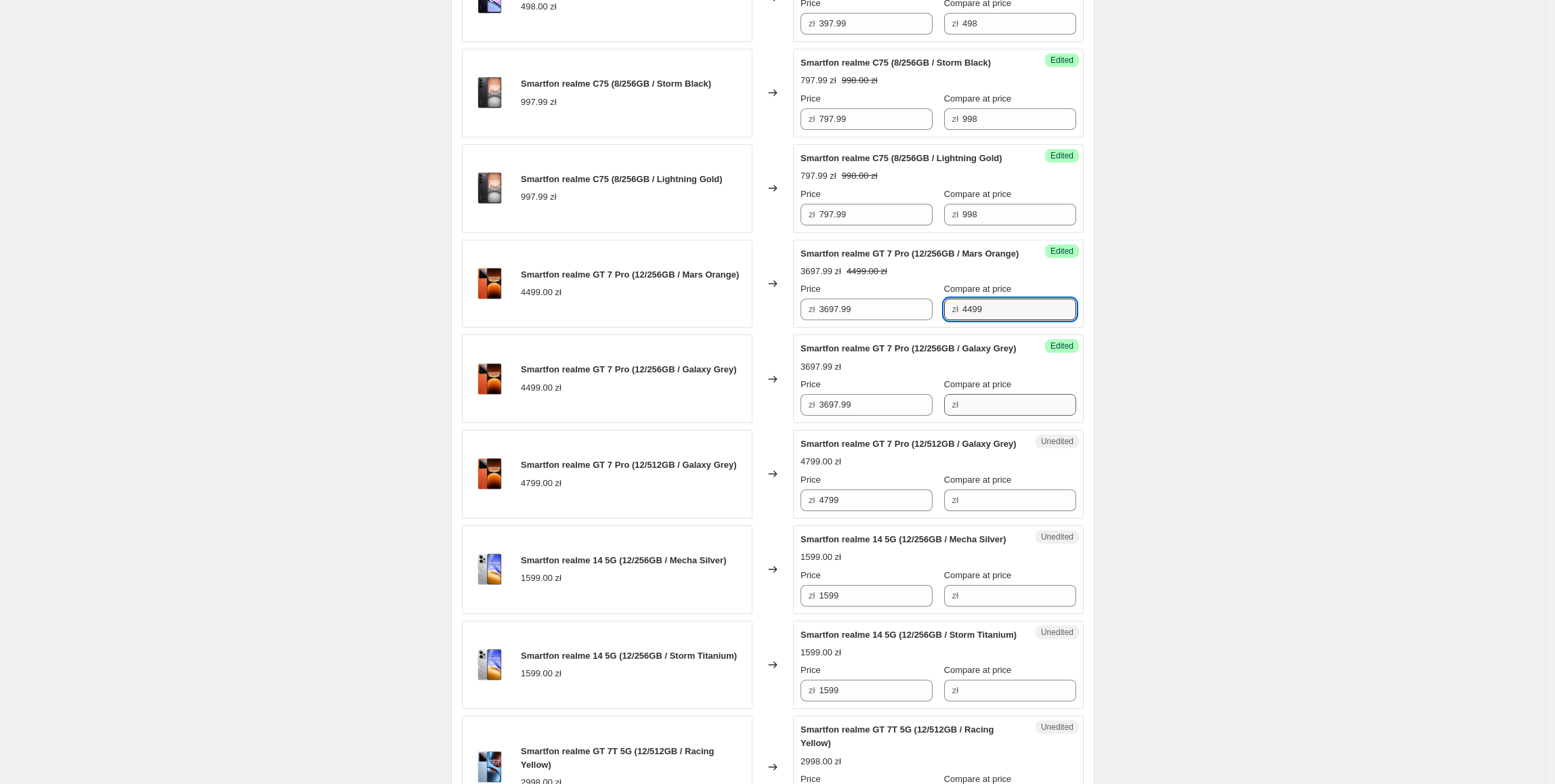
click at [1022, 416] on div "Smartfon realme GT 7 Pro (12/256GB / Galaxy Grey) 3697.99 zł Price zł 3697.99 C…" at bounding box center [938, 379] width 276 height 74
click at [1025, 416] on input "Compare at price" at bounding box center [1019, 404] width 114 height 22
paste input "4499"
type input "4499"
click at [1157, 424] on div "Create new price [MEDICAL_DATA]. This page is ready Create new price [MEDICAL_D…" at bounding box center [772, 623] width 1545 height 2524
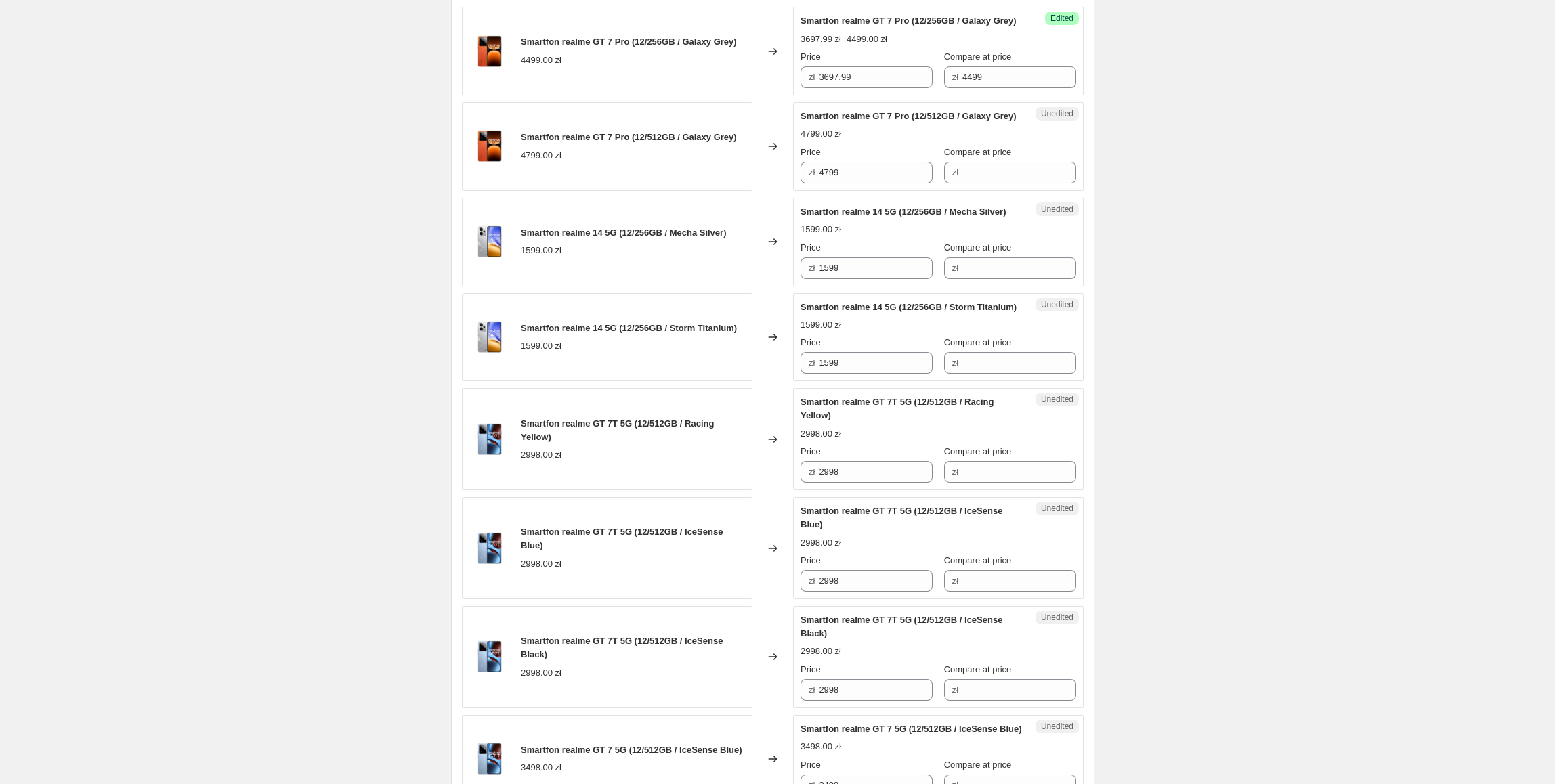
scroll to position [969, 0]
drag, startPoint x: 871, startPoint y: 264, endPoint x: 814, endPoint y: 271, distance: 57.4
click at [770, 188] on div "Smartfon realme GT 7 Pro (12/512GB / Galaxy Grey) 4799.00 zł Changed to Unedite…" at bounding box center [772, 144] width 622 height 89
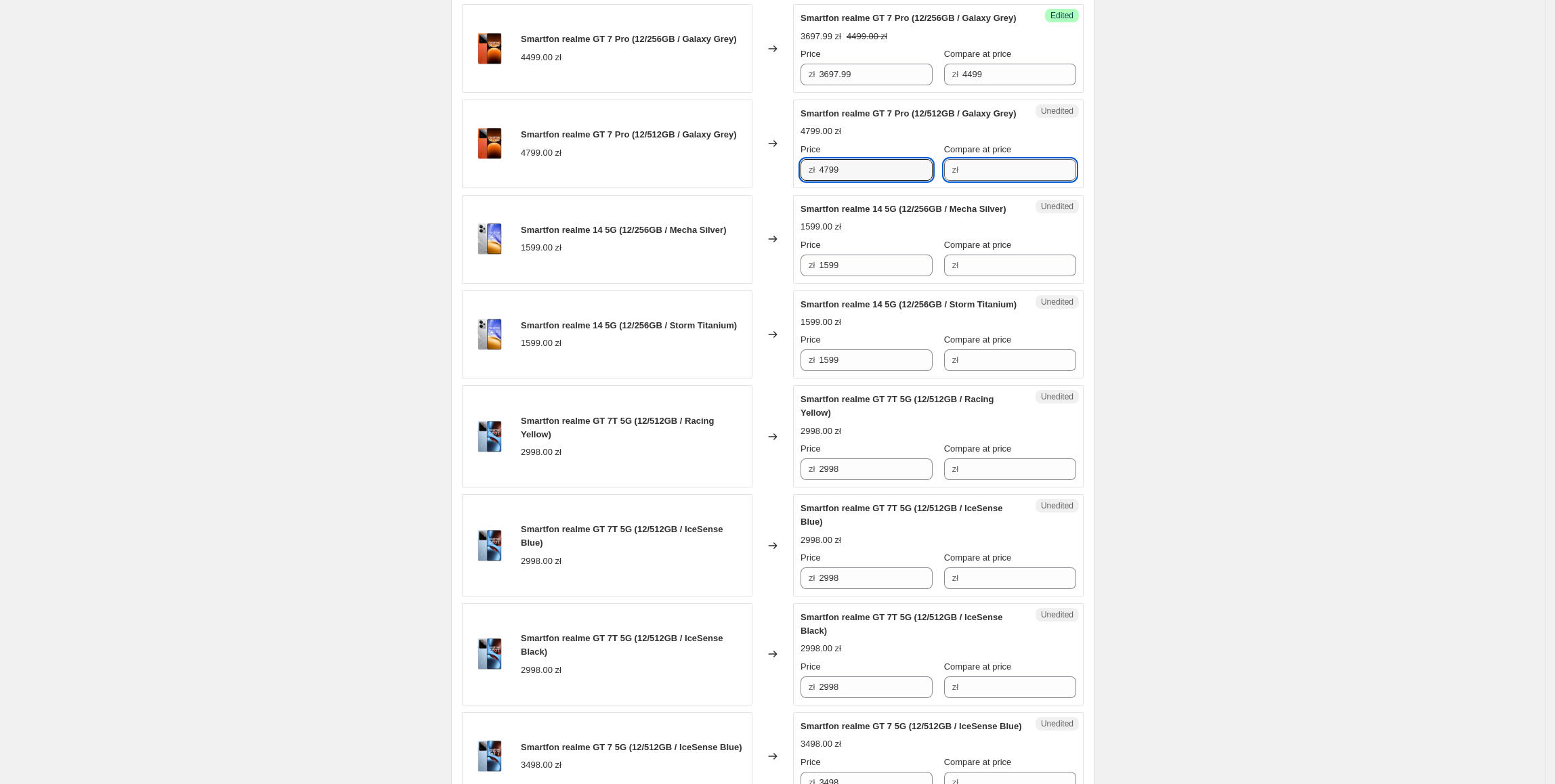
click at [984, 181] on input "Compare at price" at bounding box center [1019, 169] width 114 height 22
paste input "4799"
type input "4799"
drag, startPoint x: 868, startPoint y: 255, endPoint x: 805, endPoint y: 270, distance: 64.8
click at [799, 188] on div "Success Edited Smartfon realme GT 7 Pro (12/512GB / Galaxy Grey) 4799.00 zł Pri…" at bounding box center [938, 144] width 291 height 89
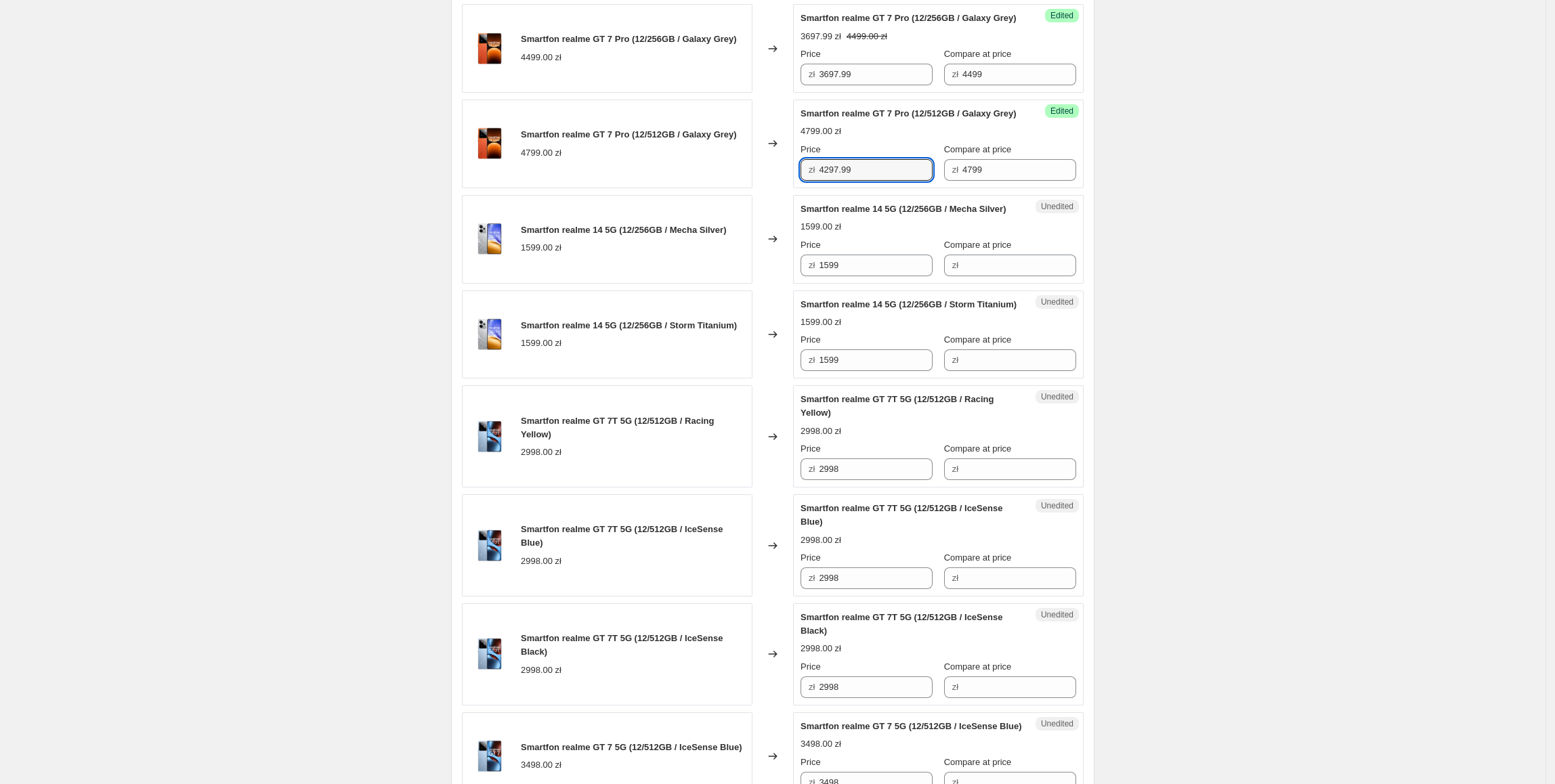
type input "4297.99"
click at [1330, 340] on div "Create new price [MEDICAL_DATA]. This page is ready Create new price [MEDICAL_D…" at bounding box center [772, 292] width 1545 height 2524
drag, startPoint x: 900, startPoint y: 364, endPoint x: 759, endPoint y: 368, distance: 141.1
click at [759, 284] on div "Smartfon realme 14 5G (12/256GB / Mecha Silver) 1599.00 zł Changed to Unedited …" at bounding box center [772, 239] width 622 height 89
drag, startPoint x: 1030, startPoint y: 366, endPoint x: 973, endPoint y: 368, distance: 57.0
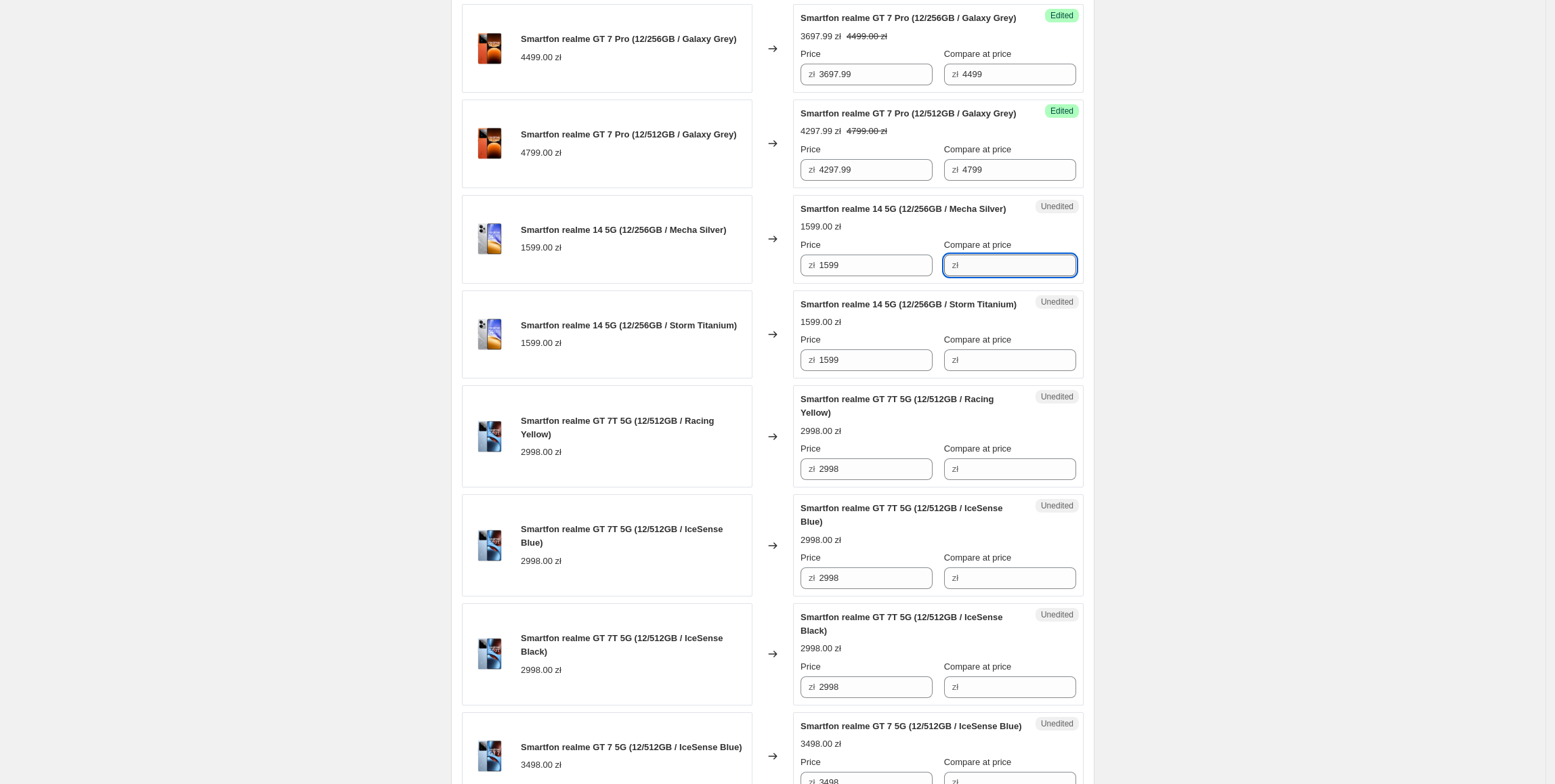
click at [1030, 276] on input "Compare at price" at bounding box center [1019, 265] width 114 height 22
paste input "1599"
type input "1599"
drag, startPoint x: 881, startPoint y: 360, endPoint x: 811, endPoint y: 364, distance: 70.1
click at [811, 276] on div "zł 1599" at bounding box center [866, 265] width 132 height 22
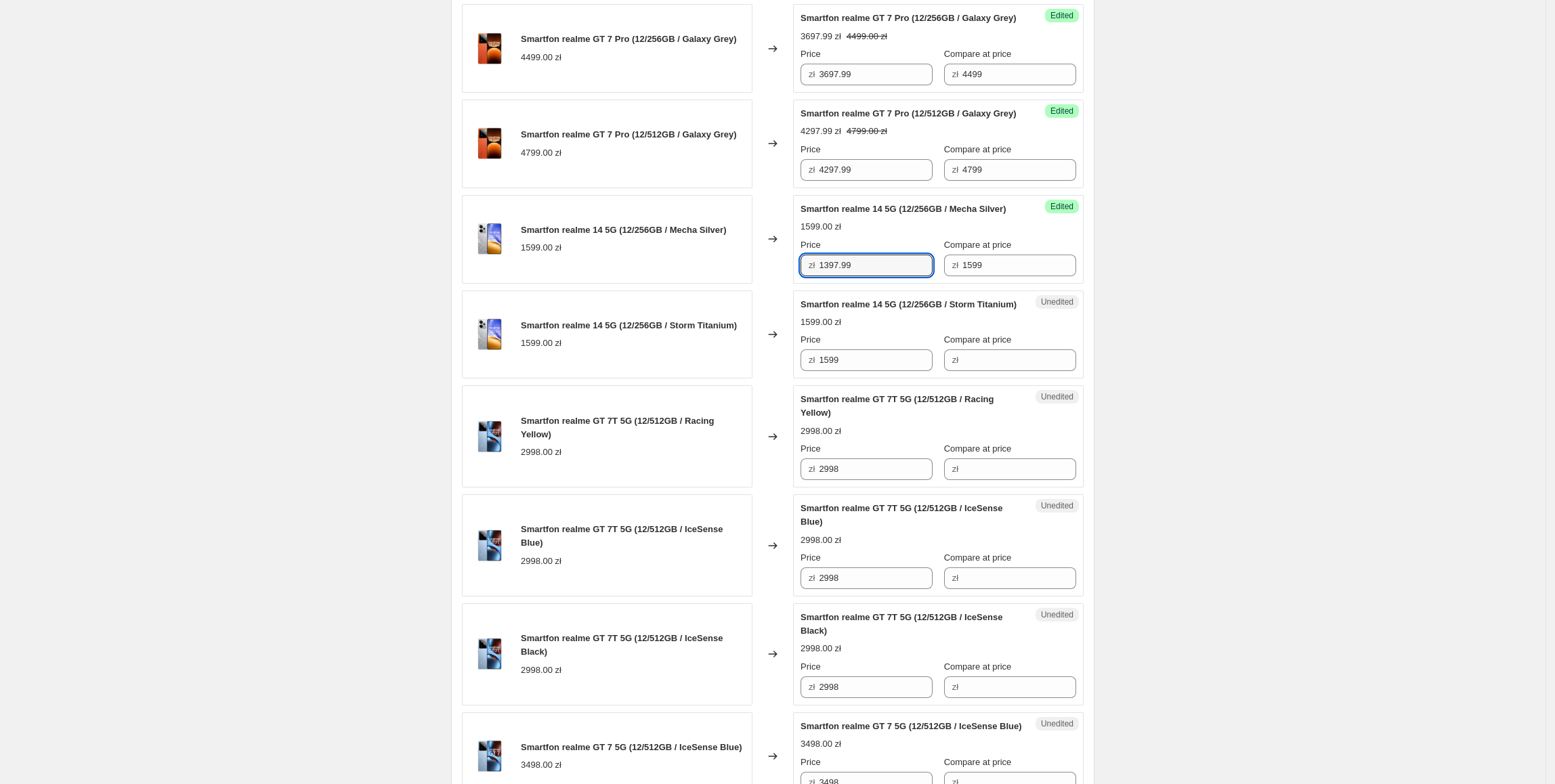
type input "1397.99"
click at [1216, 461] on div "Create new price [MEDICAL_DATA]. This page is ready Create new price [MEDICAL_D…" at bounding box center [772, 292] width 1545 height 2524
drag, startPoint x: 879, startPoint y: 356, endPoint x: 810, endPoint y: 361, distance: 69.2
click at [810, 276] on div "zł 1397.99" at bounding box center [866, 265] width 132 height 22
paste input "397."
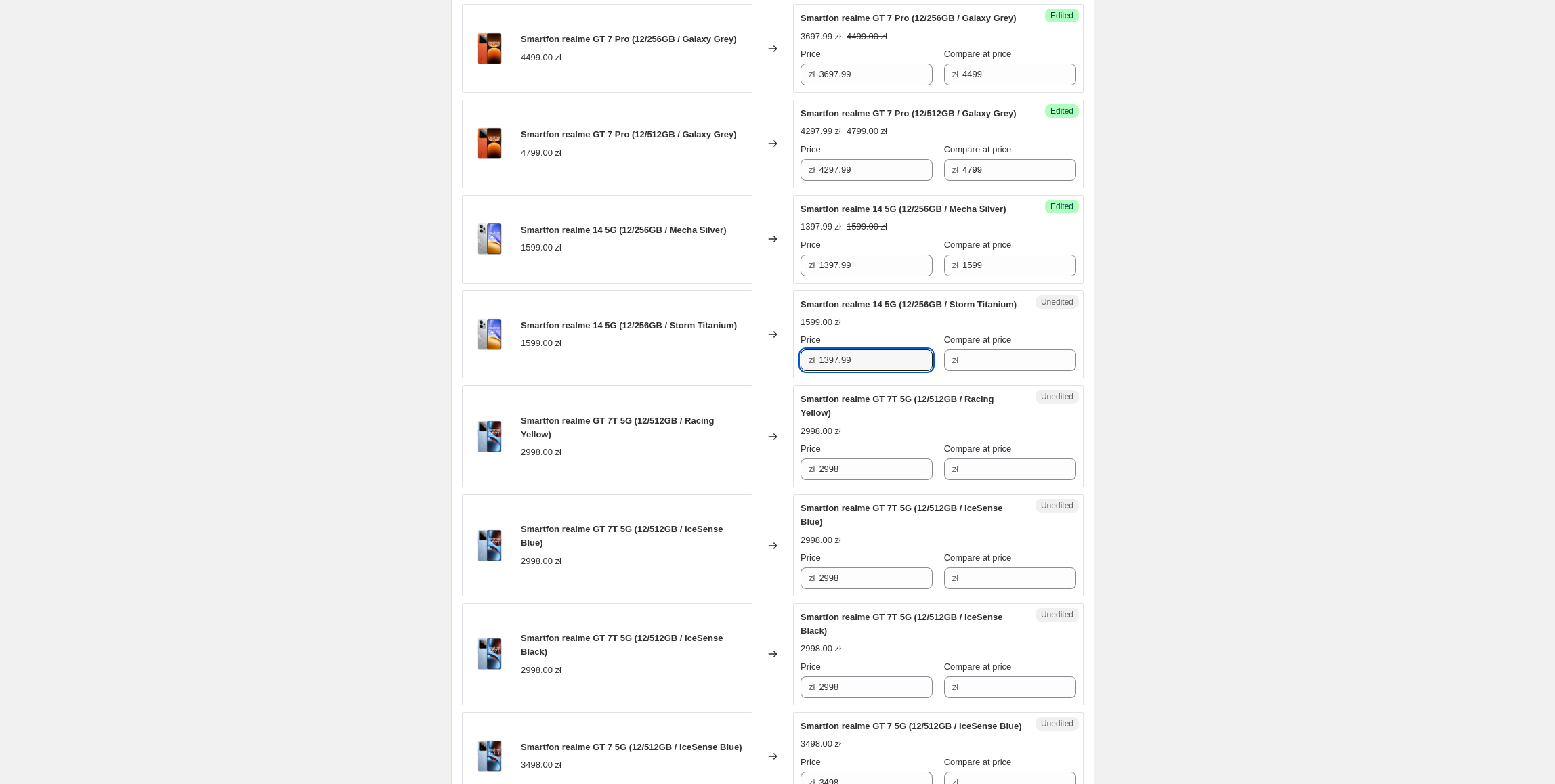
drag, startPoint x: 872, startPoint y: 477, endPoint x: 721, endPoint y: 480, distance: 151.0
click at [721, 379] on div "Smartfon realme 14 5G (12/256GB / Storm Titanium) 1599.00 zł Changed to Unedite…" at bounding box center [772, 335] width 622 height 89
type input "1397.99"
click at [723, 379] on div "Smartfon realme 14 5G (12/256GB / Storm Titanium) 1599.00 zł" at bounding box center [607, 335] width 291 height 89
drag, startPoint x: 1010, startPoint y: 363, endPoint x: 961, endPoint y: 385, distance: 53.7
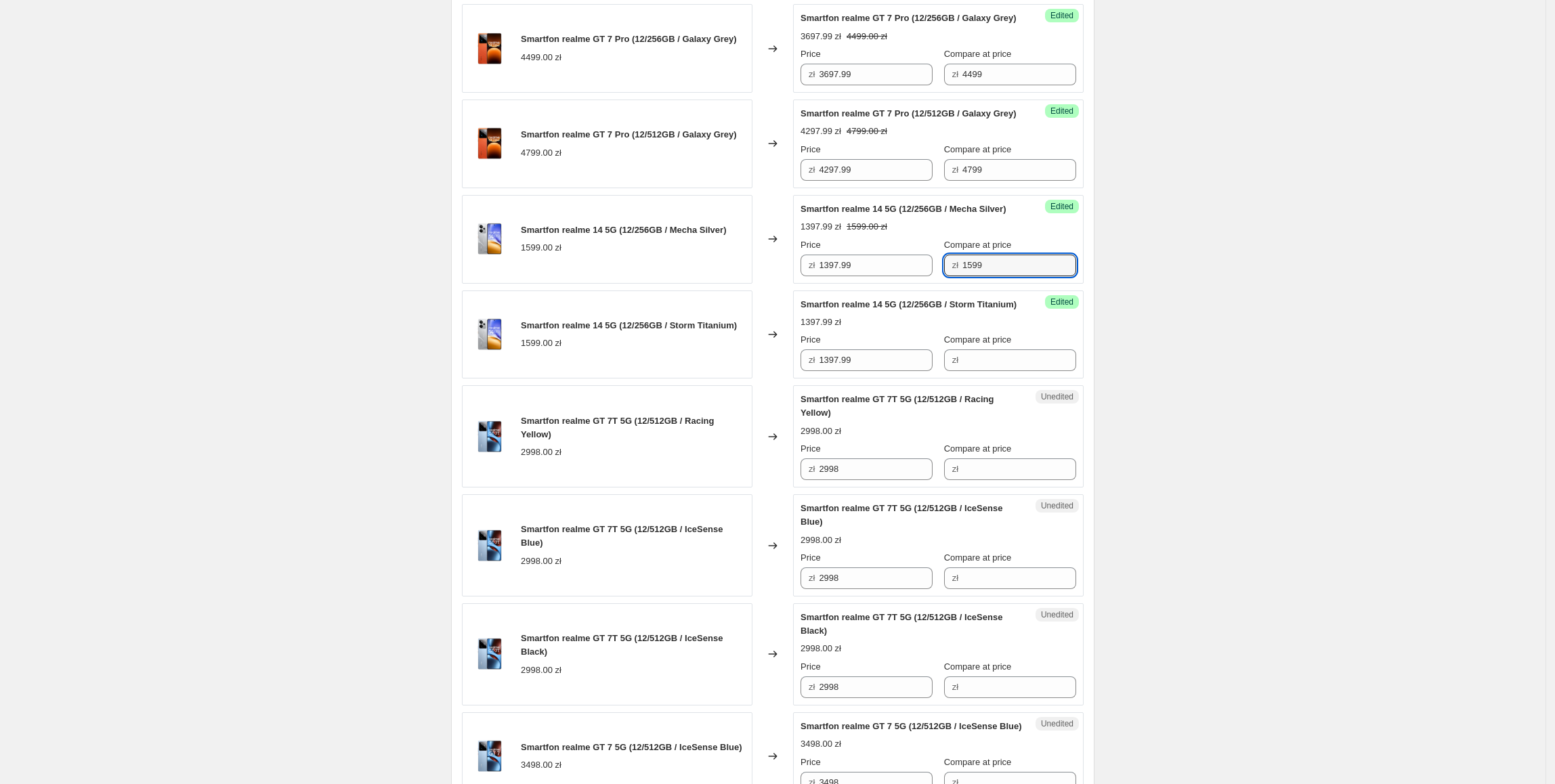
click at [948, 284] on div "Success Edited Smartfon realme 14 5G (12/256GB / Mecha Silver) 1397.99 zł 1599.…" at bounding box center [938, 239] width 291 height 89
click at [1030, 371] on input "Compare at price" at bounding box center [1019, 360] width 114 height 22
paste input "1599"
type input "1599"
click at [1130, 448] on div "Create new price [MEDICAL_DATA]. This page is ready Create new price [MEDICAL_D…" at bounding box center [772, 292] width 1545 height 2524
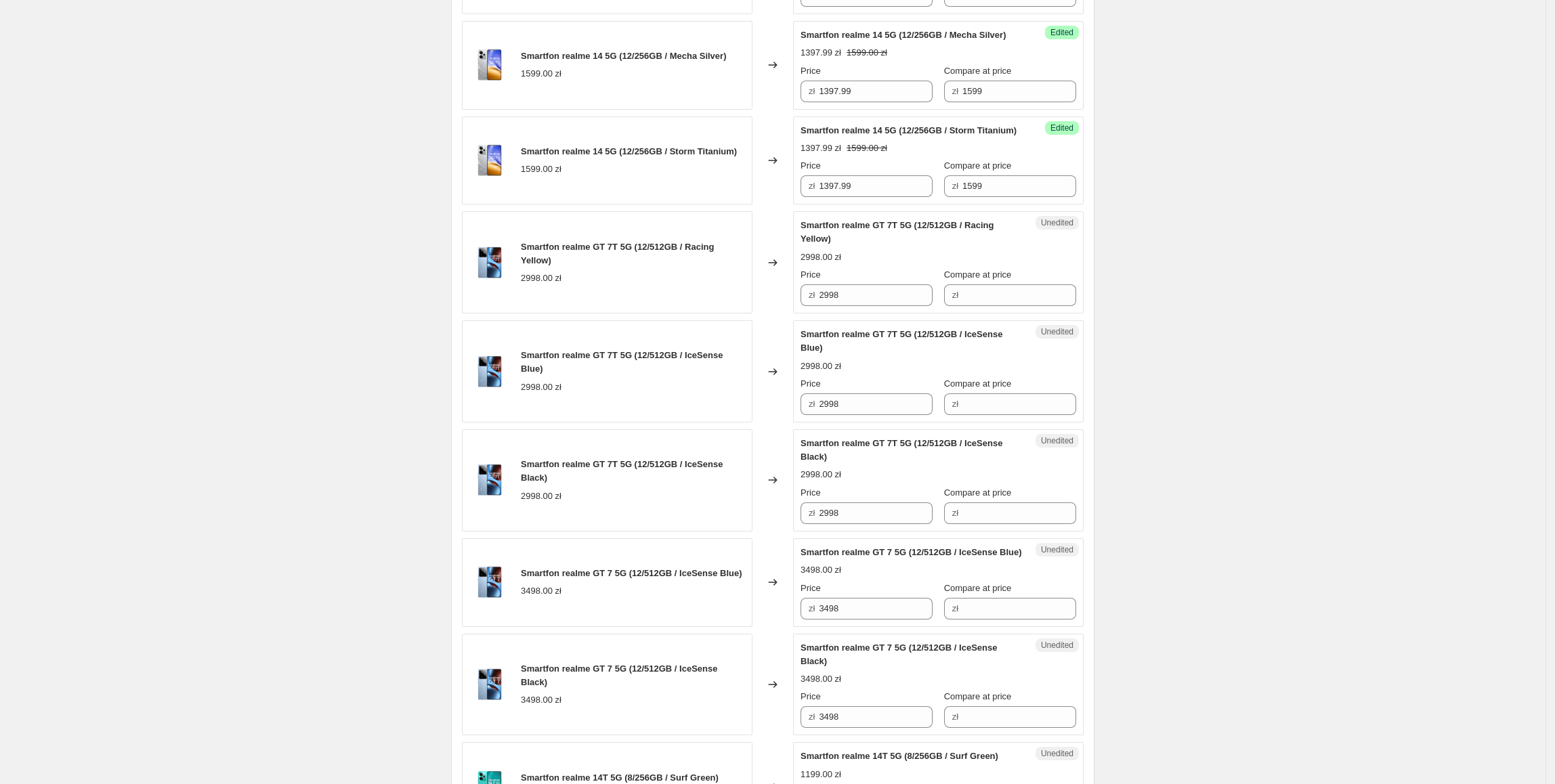
scroll to position [1144, 0]
drag, startPoint x: 859, startPoint y: 401, endPoint x: 832, endPoint y: 409, distance: 28.2
click at [808, 305] on div "zł 2998" at bounding box center [866, 294] width 132 height 22
click at [952, 299] on span "zł" at bounding box center [955, 294] width 6 height 10
drag, startPoint x: 1010, startPoint y: 416, endPoint x: 948, endPoint y: 418, distance: 62.0
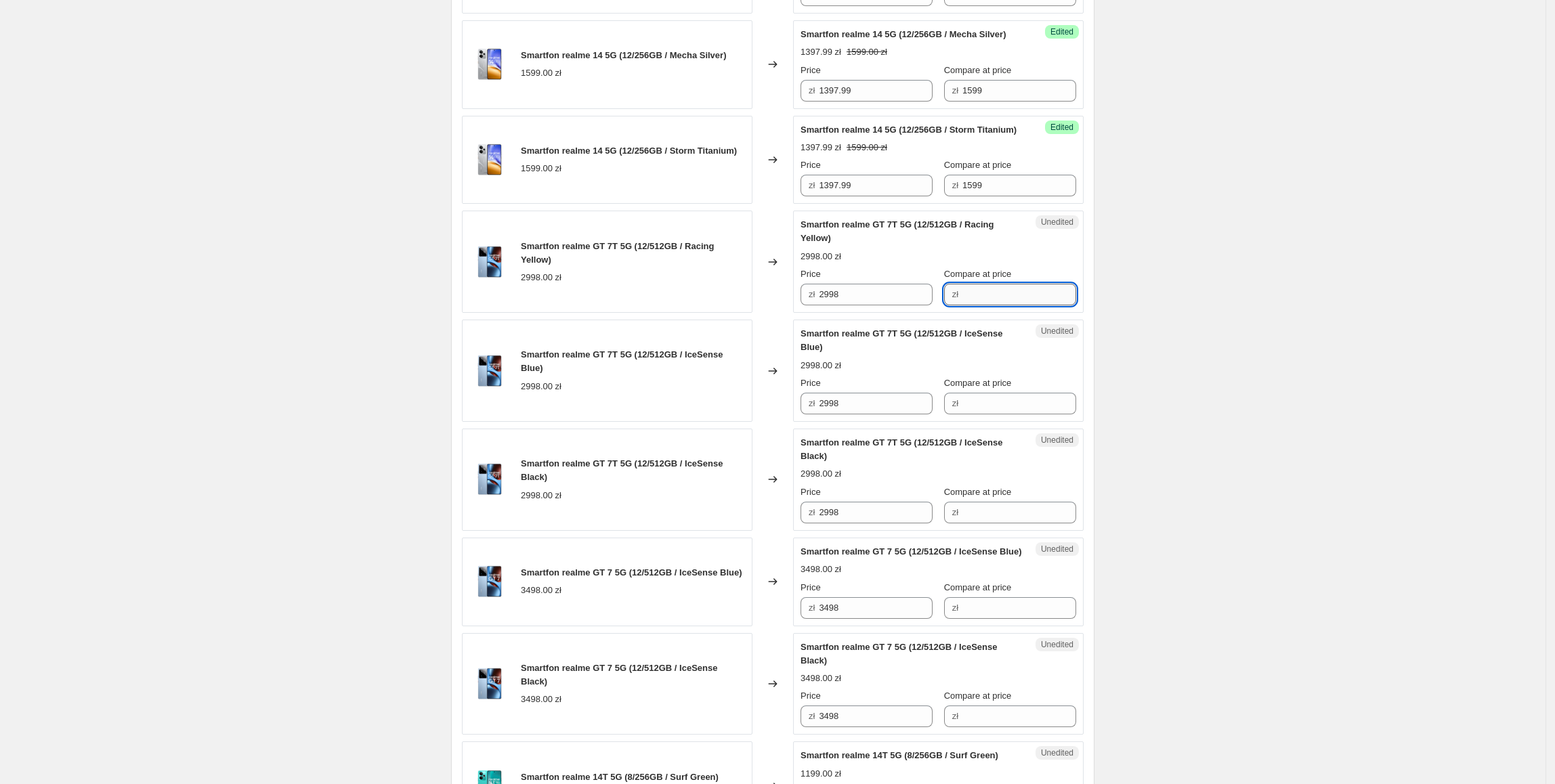
click at [1007, 305] on input "Compare at price" at bounding box center [1019, 294] width 114 height 22
paste input "2998"
type input "2998"
drag, startPoint x: 894, startPoint y: 401, endPoint x: 819, endPoint y: 413, distance: 76.0
click at [819, 305] on div "zł 2998" at bounding box center [866, 294] width 132 height 22
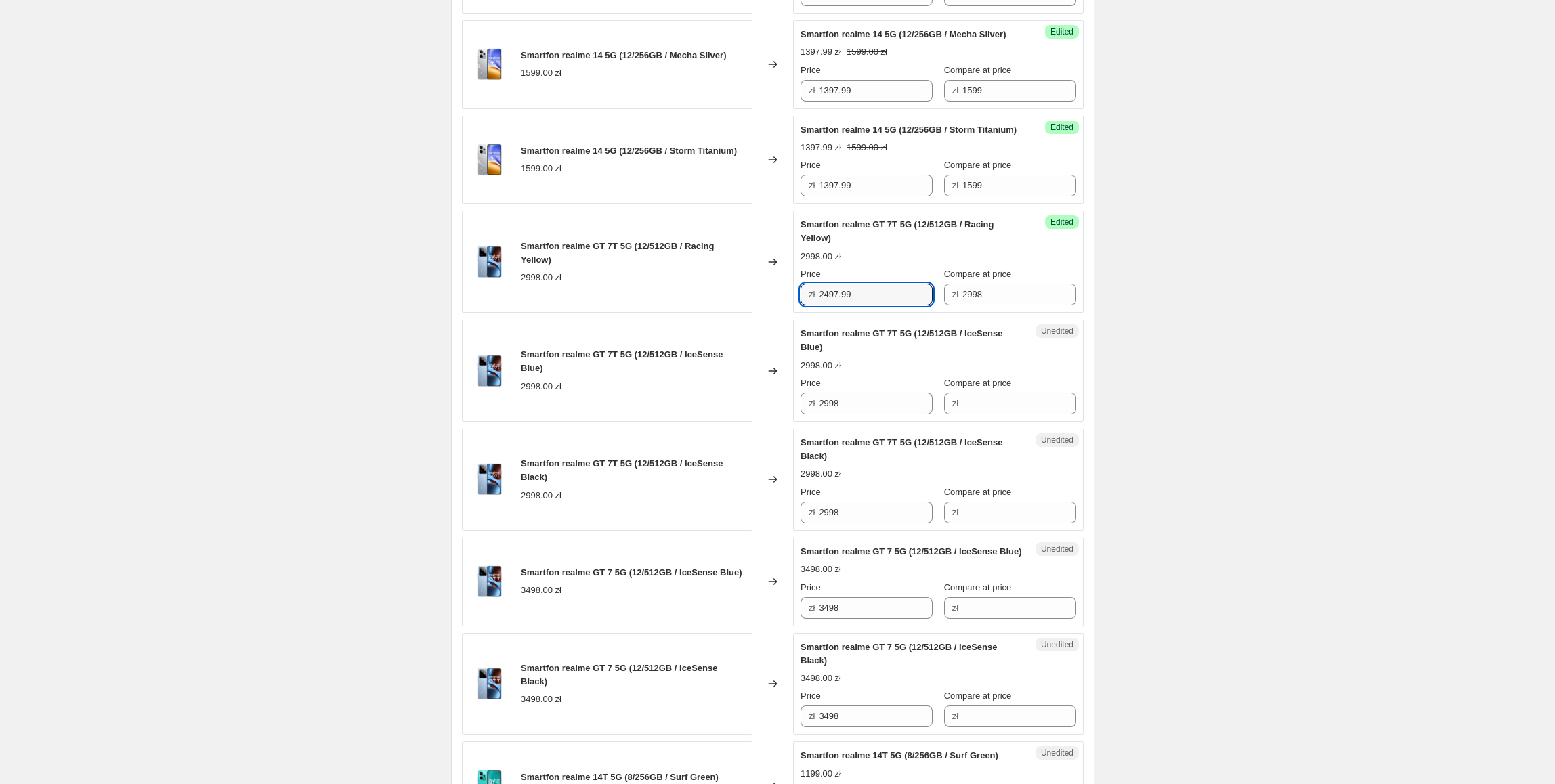
type input "2497.99"
click at [1110, 482] on div "Create new price [MEDICAL_DATA]. This page is ready Create new price [MEDICAL_D…" at bounding box center [772, 117] width 676 height 2524
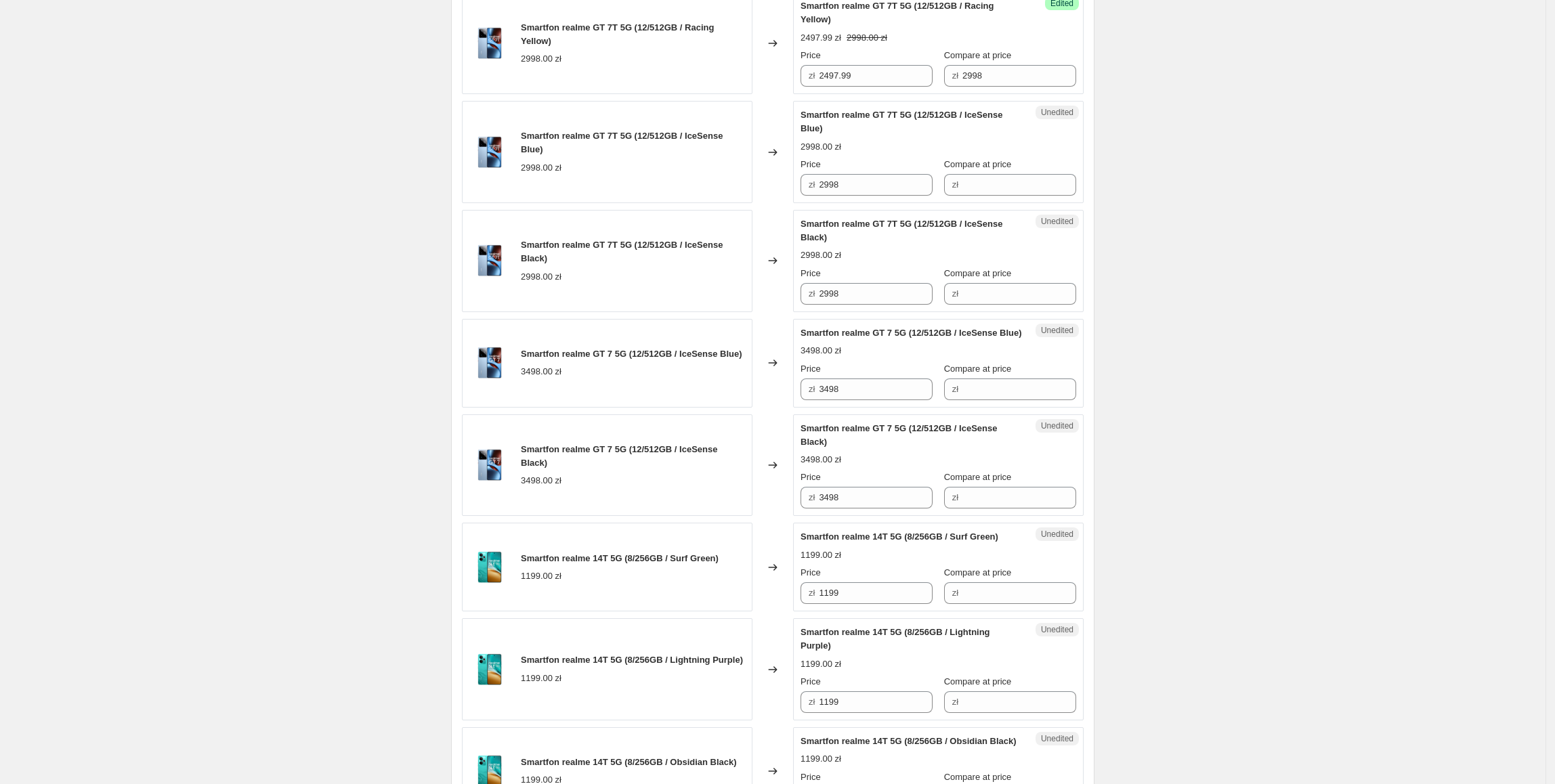
scroll to position [1371, 0]
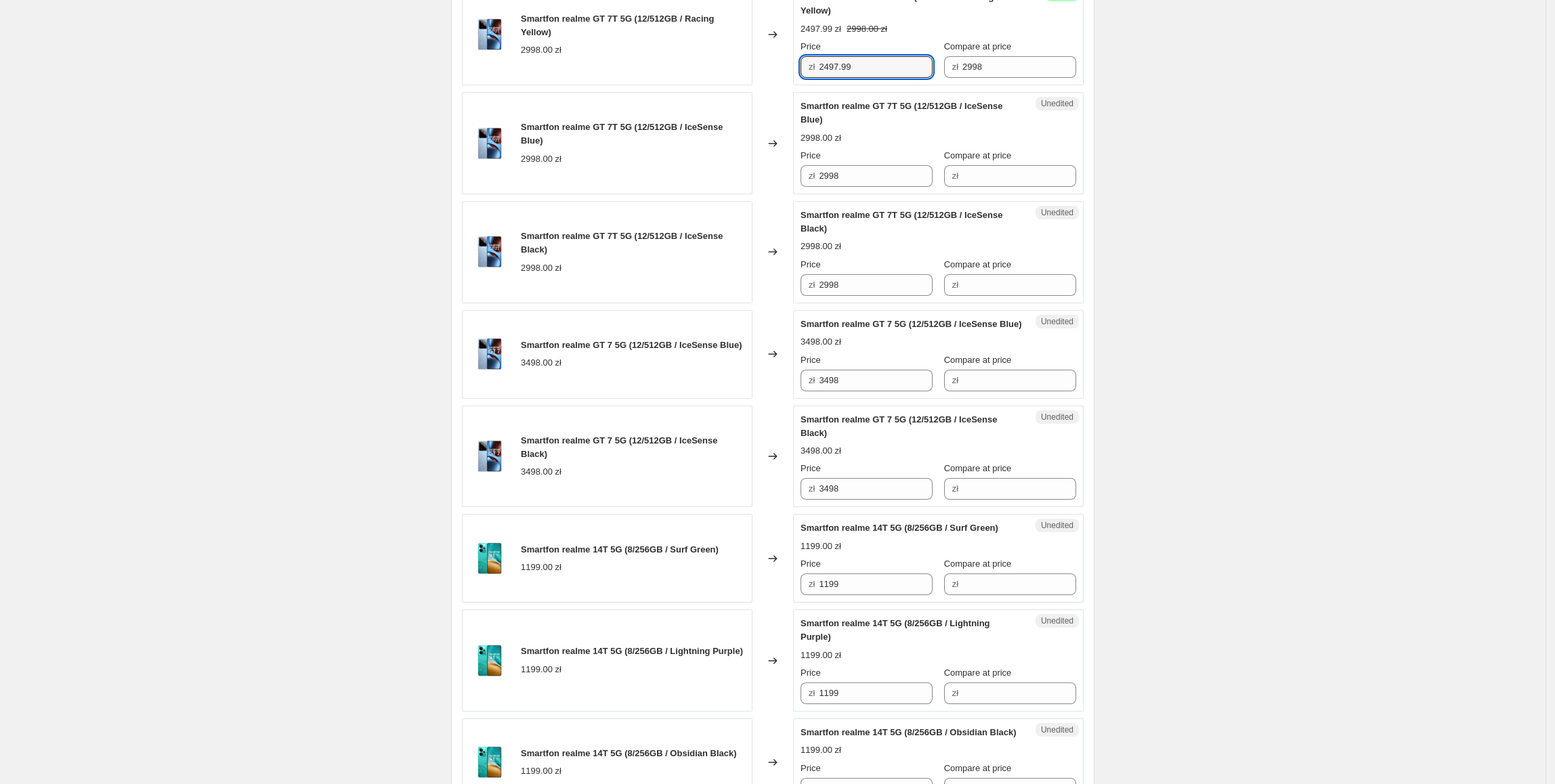
drag, startPoint x: 884, startPoint y: 182, endPoint x: 829, endPoint y: 196, distance: 56.8
click at [819, 78] on div "zł 2497.99" at bounding box center [866, 67] width 132 height 22
drag, startPoint x: 860, startPoint y: 288, endPoint x: 779, endPoint y: 295, distance: 81.3
click at [779, 194] on div "Smartfon realme GT 7T 5G (12/512GB / IceSense Blue) 2998.00 zł Changed to Unedi…" at bounding box center [772, 143] width 622 height 102
paste input "497.99"
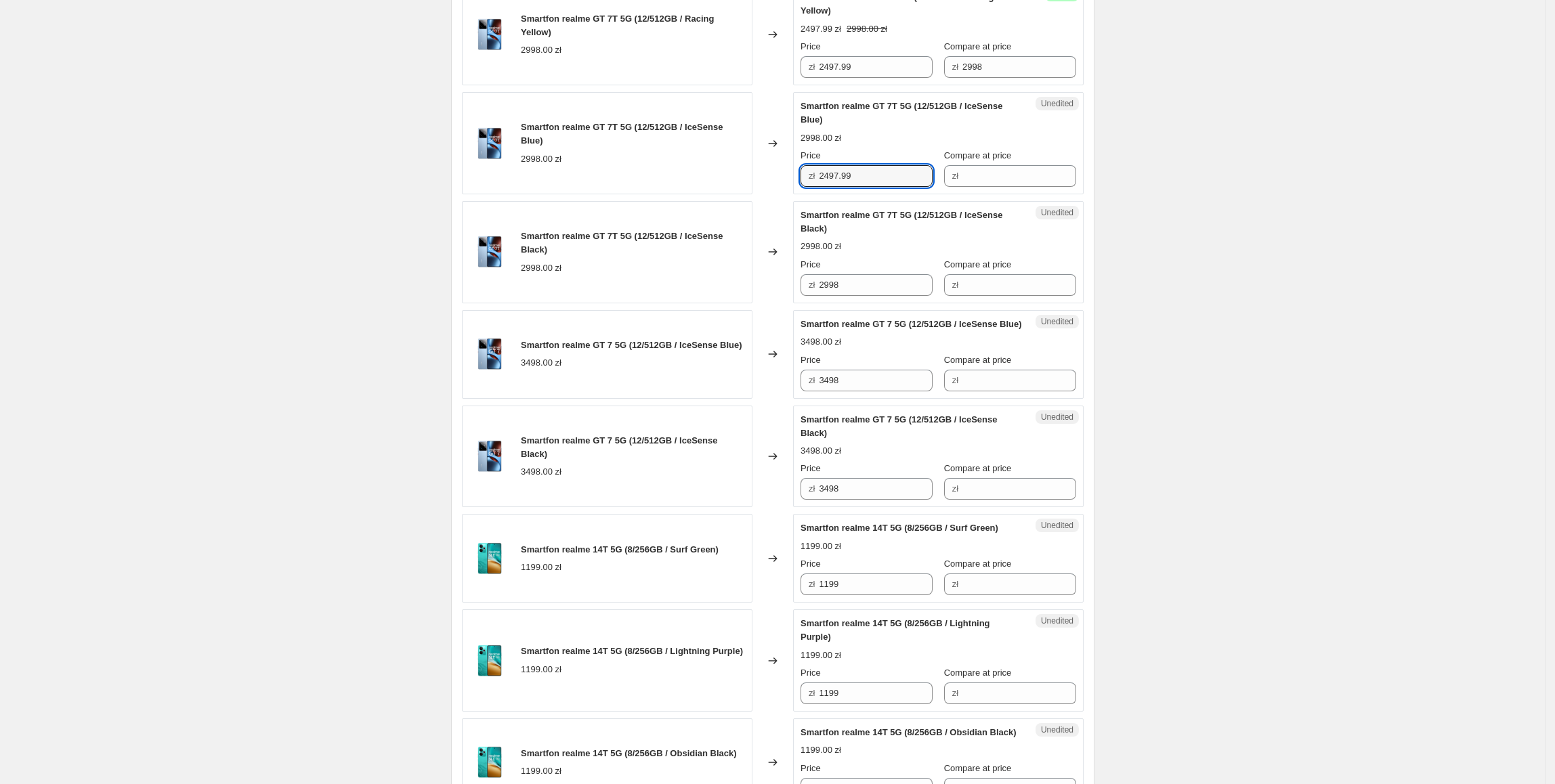
type input "2497.99"
drag, startPoint x: 878, startPoint y: 407, endPoint x: 900, endPoint y: 497, distance: 92.6
click at [793, 304] on div "Smartfon realme GT 7T 5G (12/512GB / IceSense Black) 2998.00 zł Changed to Uned…" at bounding box center [772, 252] width 622 height 102
drag, startPoint x: 875, startPoint y: 293, endPoint x: 816, endPoint y: 318, distance: 64.1
click at [794, 194] on div "Smartfon realme GT 7T 5G (12/512GB / IceSense Blue) 2998.00 zł Changed to Succe…" at bounding box center [772, 143] width 622 height 102
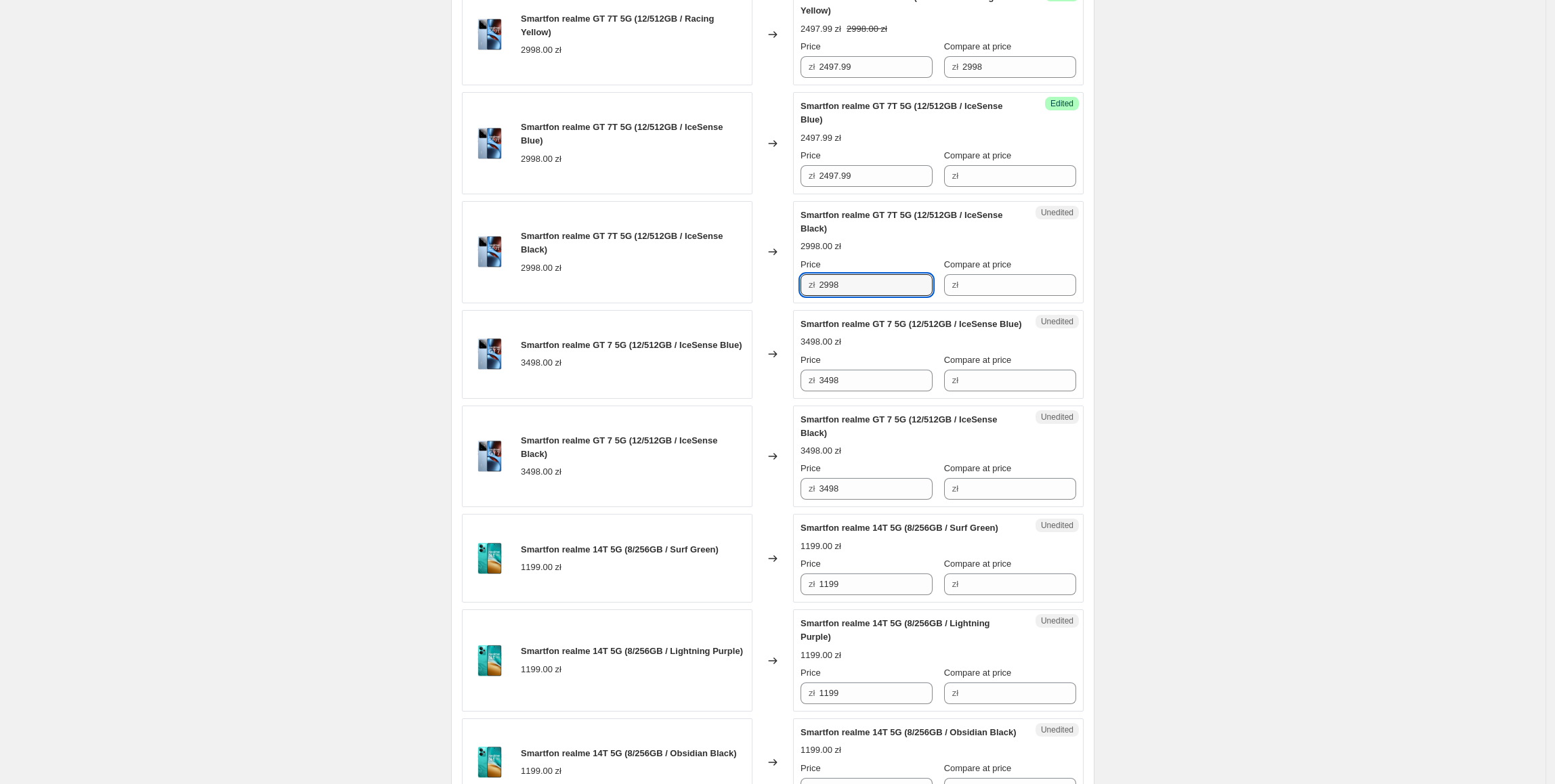
drag, startPoint x: 886, startPoint y: 398, endPoint x: 698, endPoint y: 398, distance: 188.0
click at [698, 304] on div "Smartfon realme GT 7T 5G (12/512GB / IceSense Black) 2998.00 zł Changed to Uned…" at bounding box center [772, 252] width 622 height 102
paste input "497.99"
type input "2497.99"
drag, startPoint x: 902, startPoint y: 504, endPoint x: 811, endPoint y: 504, distance: 91.0
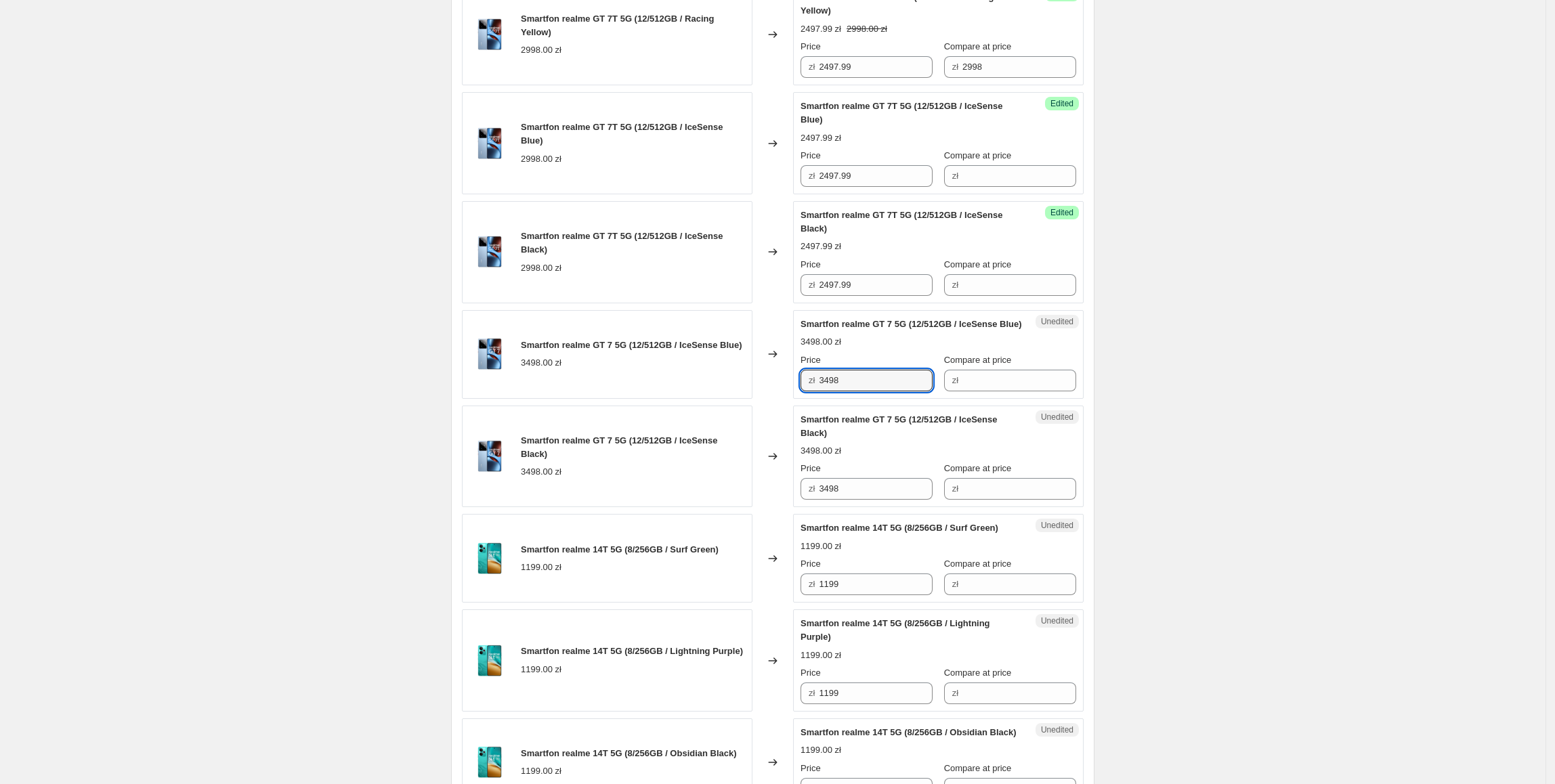
click at [814, 391] on div "zł 3498" at bounding box center [866, 380] width 132 height 22
paste input "2497.99"
type input "2497.99"
click at [762, 398] on div "Changed to" at bounding box center [773, 355] width 41 height 89
drag, startPoint x: 997, startPoint y: 180, endPoint x: 910, endPoint y: 191, distance: 87.7
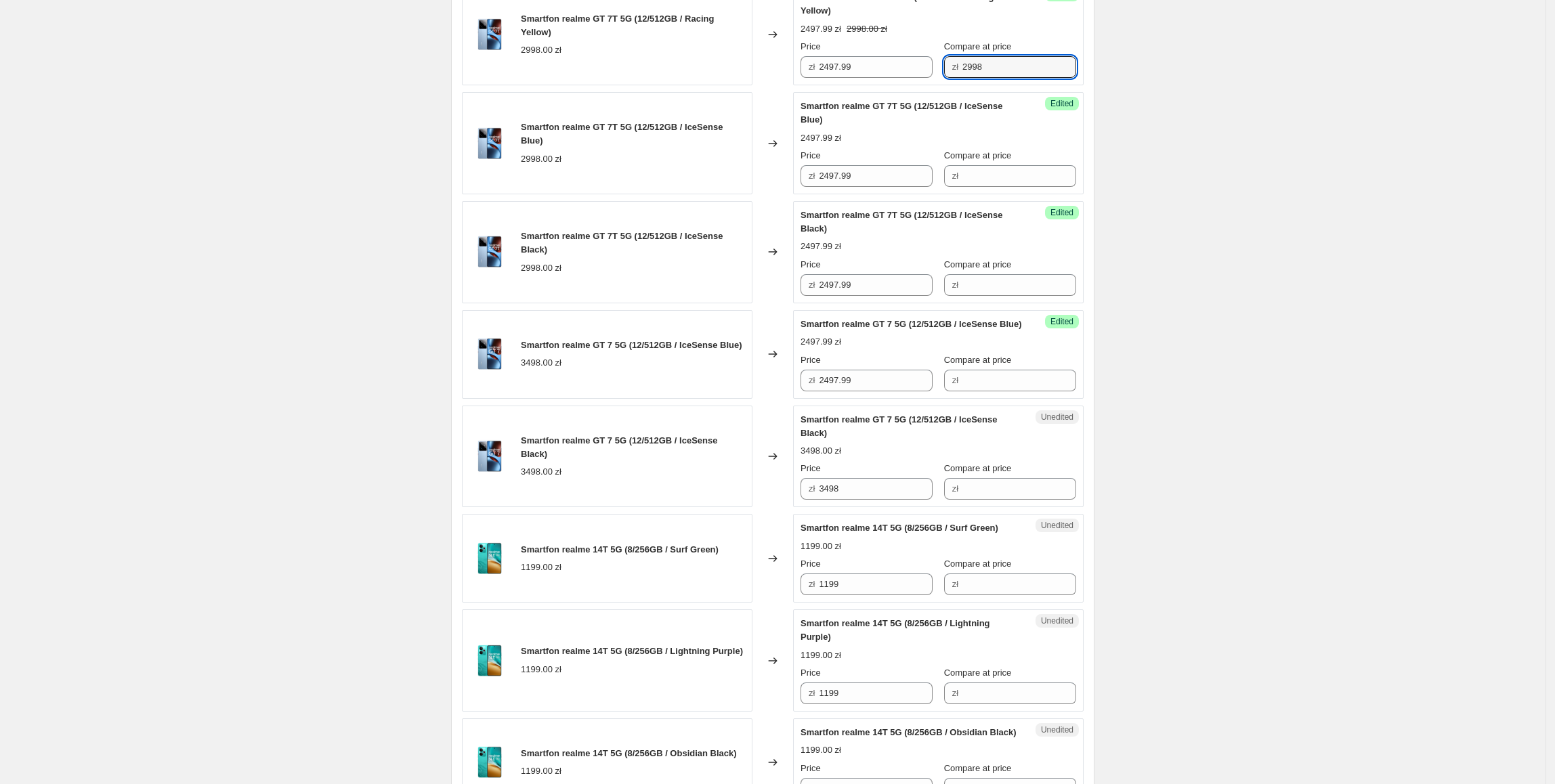
click at [910, 85] on div "Success Edited Smartfon realme GT 7T 5G (12/512GB / Racing Yellow) 2497.99 zł 2…" at bounding box center [938, 35] width 291 height 102
click at [994, 187] on input "Compare at price" at bounding box center [1019, 175] width 114 height 22
paste input "2998"
type input "2998"
click at [1013, 296] on input "Compare at price" at bounding box center [1019, 285] width 114 height 22
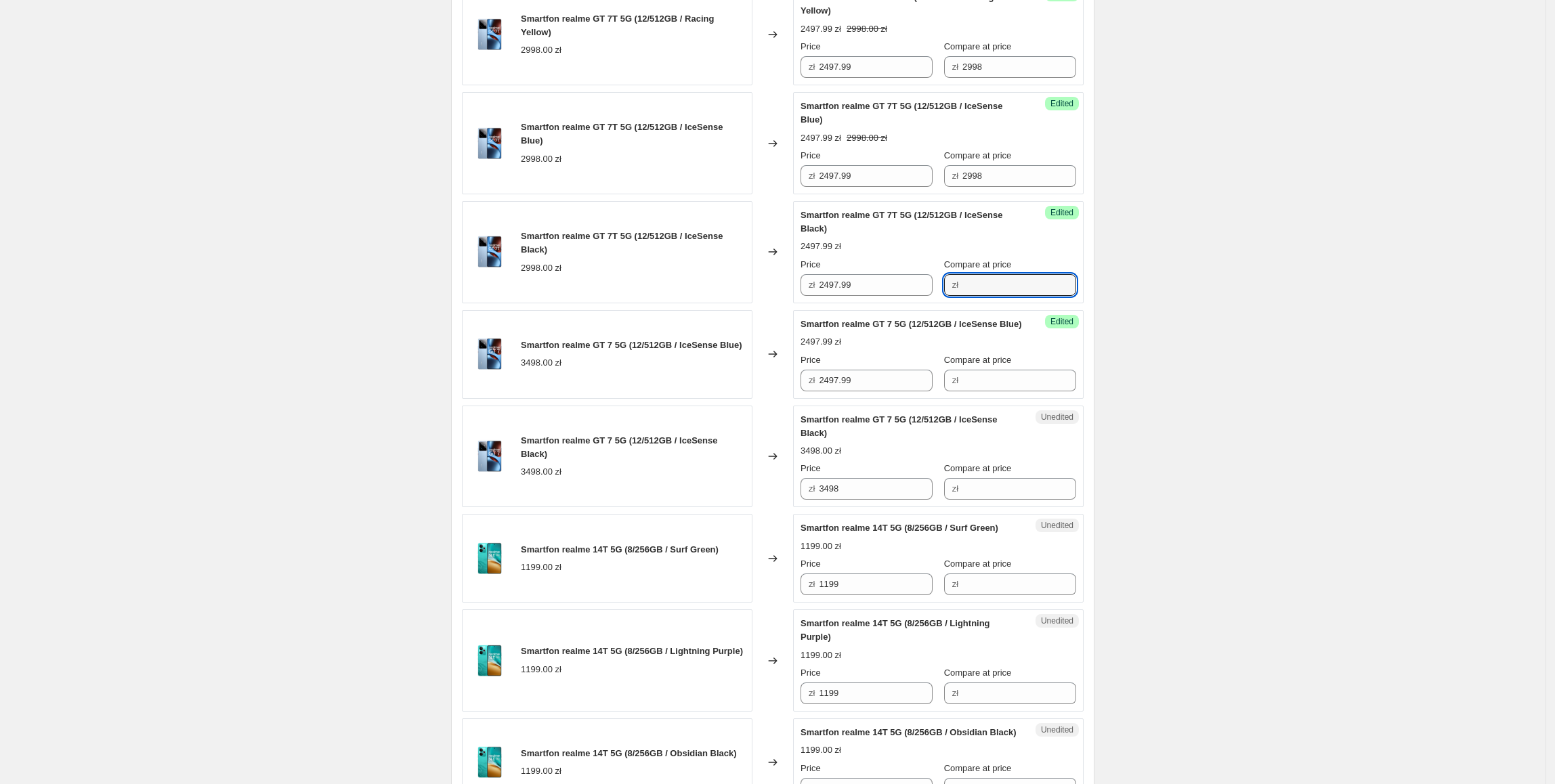
paste input "2998"
type input "2998"
click at [1016, 391] on input "Compare at price" at bounding box center [1019, 380] width 114 height 22
paste input "2998"
type input "2998"
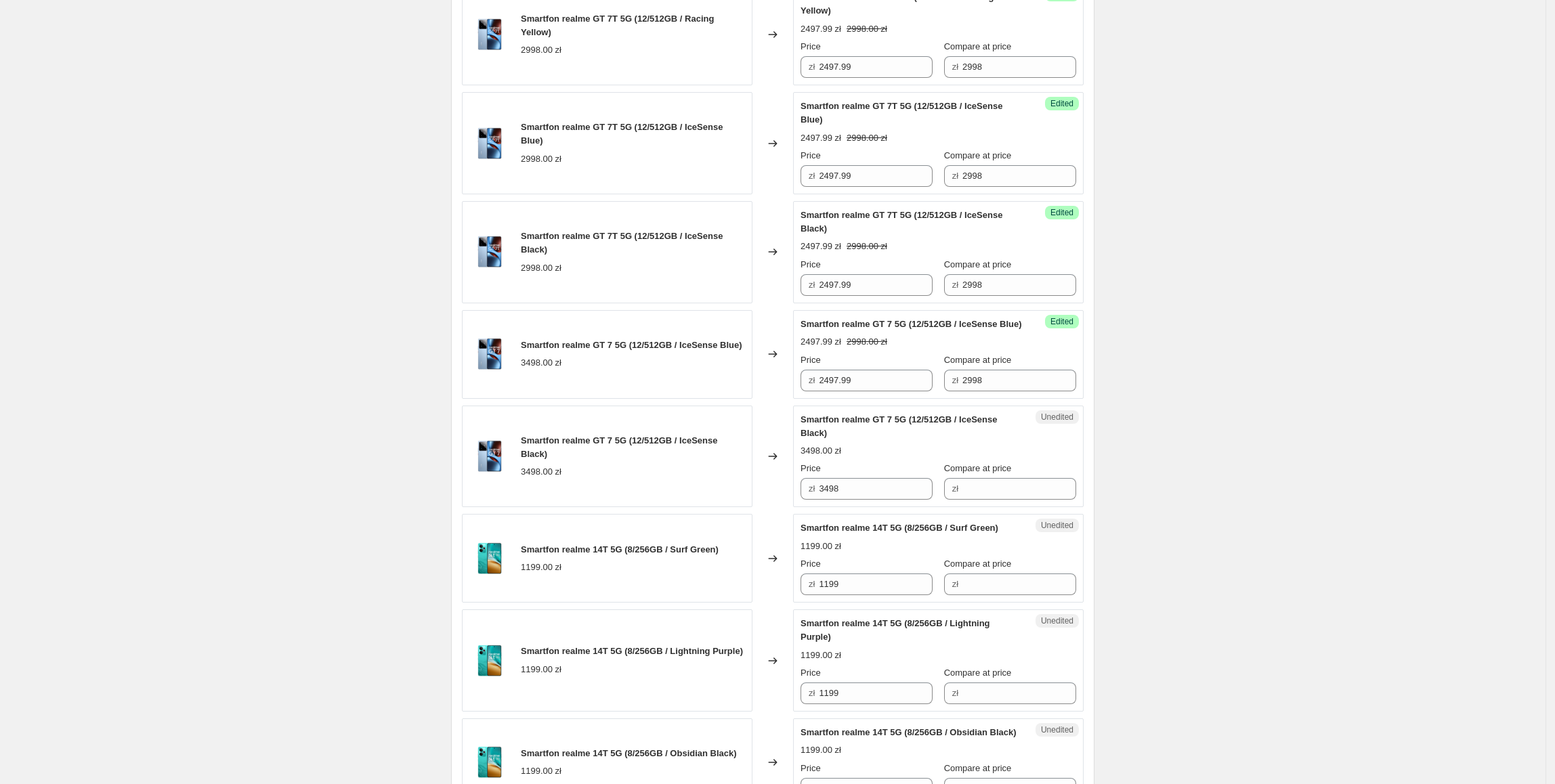
click at [1025, 499] on input "Compare at price" at bounding box center [1019, 489] width 114 height 22
paste input "2998"
type input "2998"
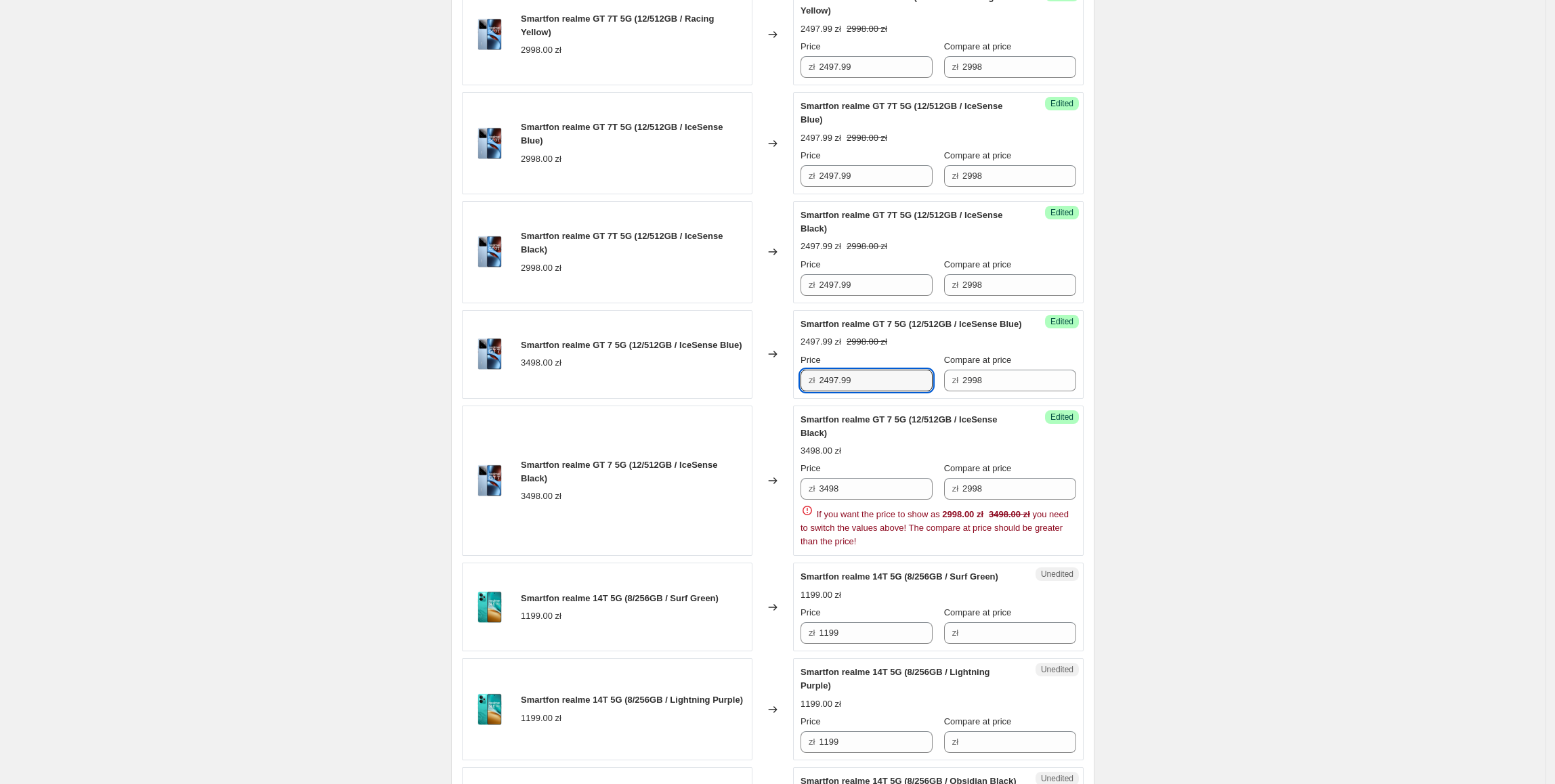
drag, startPoint x: 886, startPoint y: 511, endPoint x: 765, endPoint y: 510, distance: 121.0
click at [765, 398] on div "Smartfon realme GT 7 5G (12/512GB / IceSense Blue) 3498.00 zł Changed to Succes…" at bounding box center [772, 355] width 622 height 89
paste input "2497.99"
drag, startPoint x: 891, startPoint y: 612, endPoint x: 643, endPoint y: 612, distance: 248.0
click at [643, 557] on div "Smartfon realme GT 7 5G (12/512GB / IceSense Black) 3498.00 zł Changed to Succe…" at bounding box center [772, 480] width 622 height 151
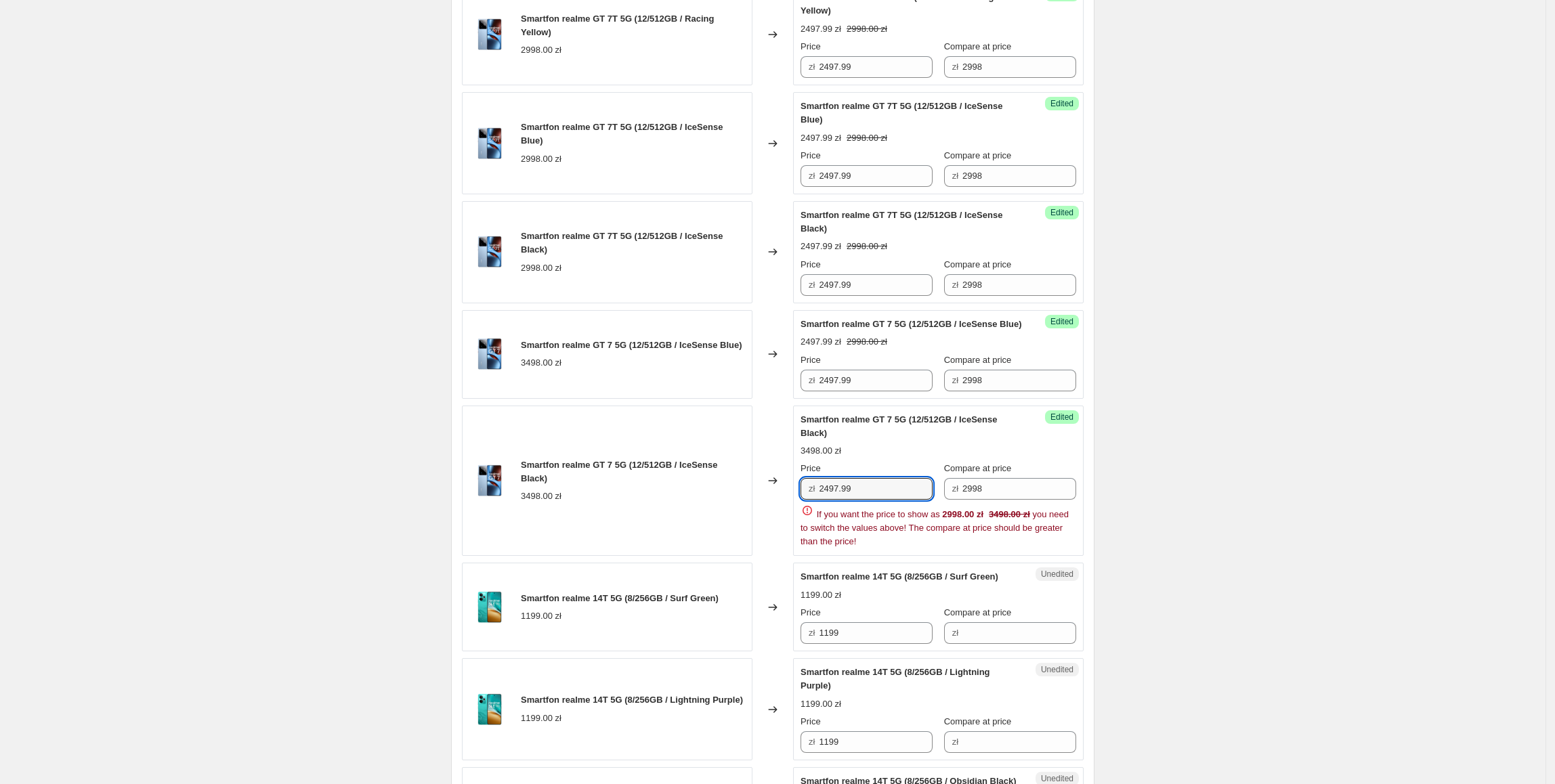
type input "2497.99"
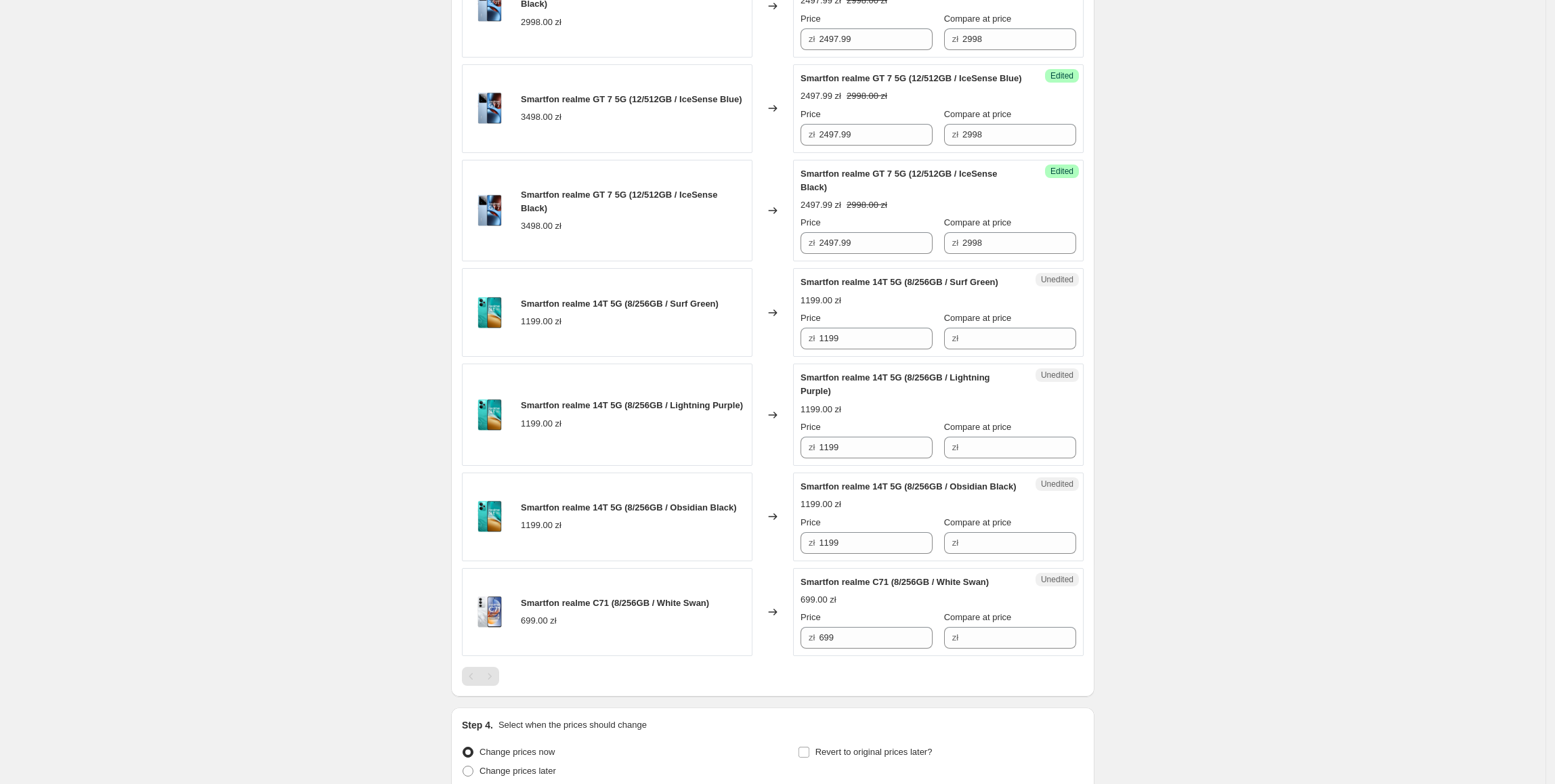
scroll to position [1618, 0]
drag, startPoint x: 854, startPoint y: 469, endPoint x: 888, endPoint y: 470, distance: 34.0
click at [807, 349] on div "zł 1199" at bounding box center [866, 337] width 132 height 22
drag, startPoint x: 962, startPoint y: 468, endPoint x: 951, endPoint y: 468, distance: 11.0
click at [962, 349] on input "Compare at price" at bounding box center [1019, 337] width 114 height 22
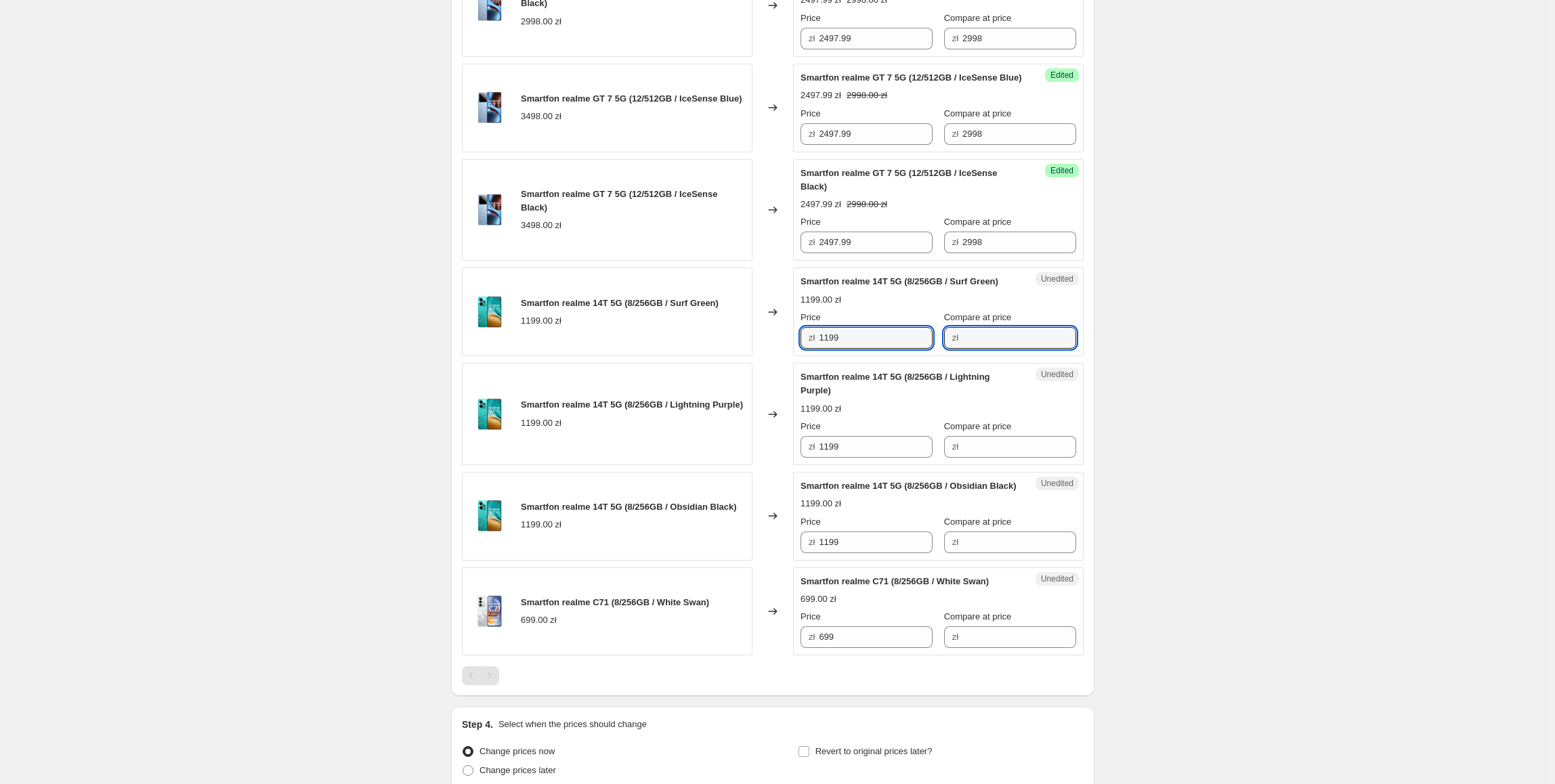
paste input "1199"
type input "1199"
drag, startPoint x: 898, startPoint y: 469, endPoint x: 781, endPoint y: 478, distance: 117.3
click at [781, 356] on div "Smartfon realme 14T 5G (8/256GB / Surf Green) 1199.00 zł Changed to Success Edi…" at bounding box center [772, 312] width 622 height 89
type input "1097.99"
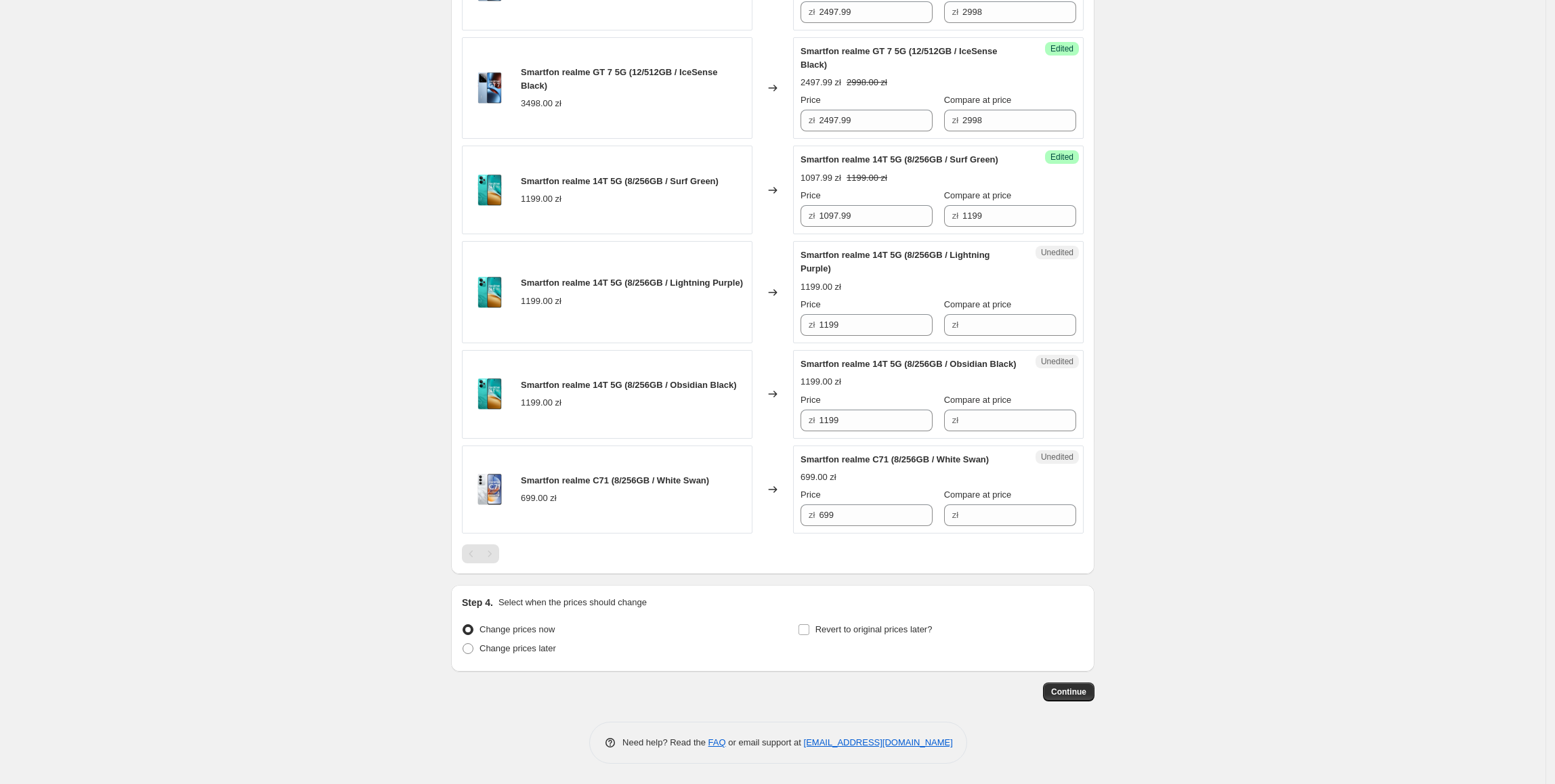
scroll to position [1753, 0]
drag, startPoint x: 887, startPoint y: 331, endPoint x: 918, endPoint y: 404, distance: 79.3
click at [770, 234] on div "Smartfon realme 14T 5G (8/256GB / Surf Green) 1199.00 zł Changed to Success Edi…" at bounding box center [772, 190] width 622 height 89
drag, startPoint x: 911, startPoint y: 438, endPoint x: 784, endPoint y: 496, distance: 139.6
click at [695, 343] on div "Smartfon realme 14T 5G (8/256GB / Lightning Purple) 1199.00 zł Changed to Unedi…" at bounding box center [772, 292] width 622 height 102
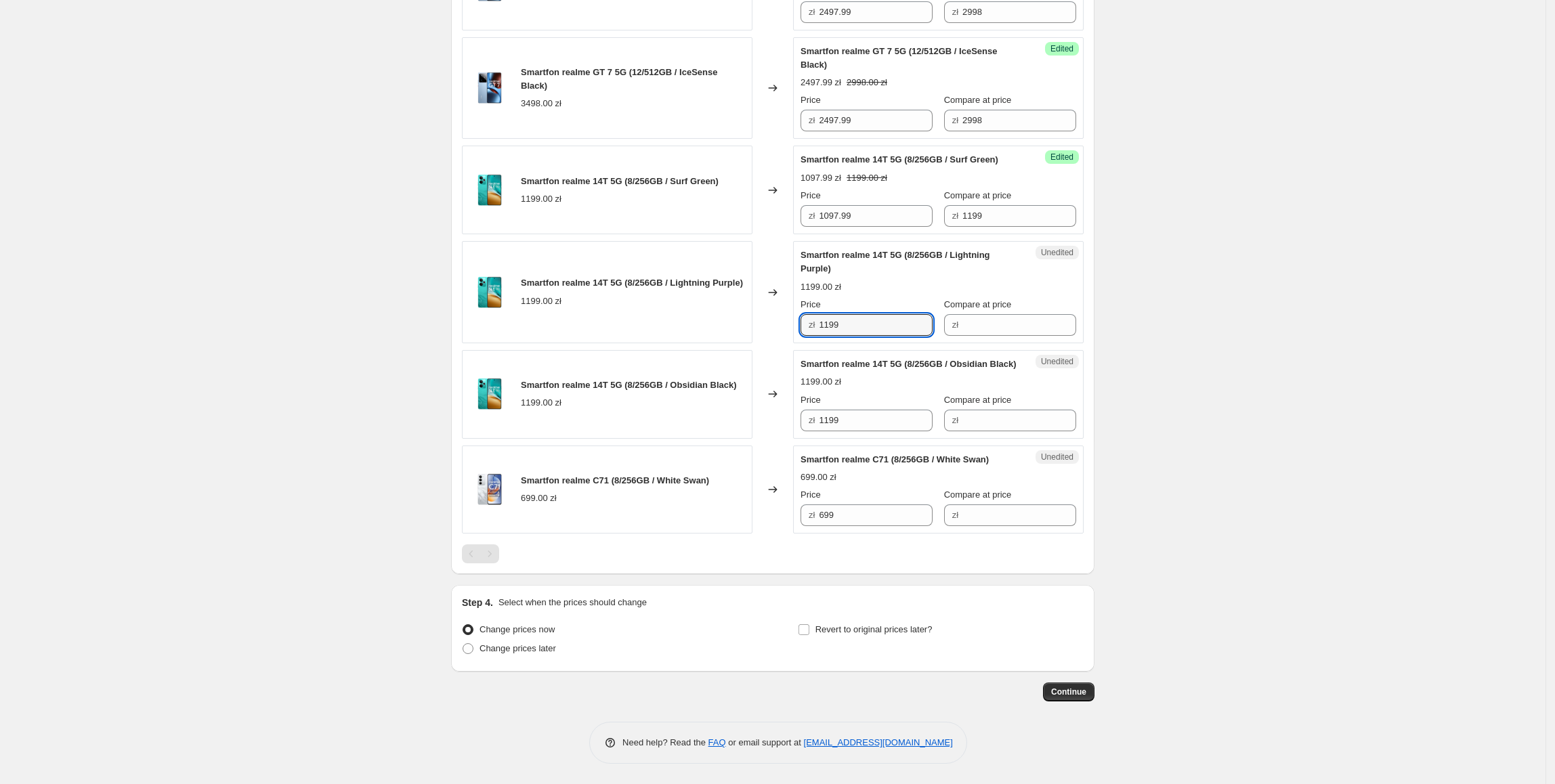
paste input "097."
type input "1097.99"
paste input "097."
drag, startPoint x: 868, startPoint y: 539, endPoint x: 884, endPoint y: 548, distance: 18.4
click at [750, 438] on div "Smartfon realme 14T 5G (8/256GB / Obsidian Black) 1199.00 zł Changed to Unedite…" at bounding box center [772, 395] width 622 height 89
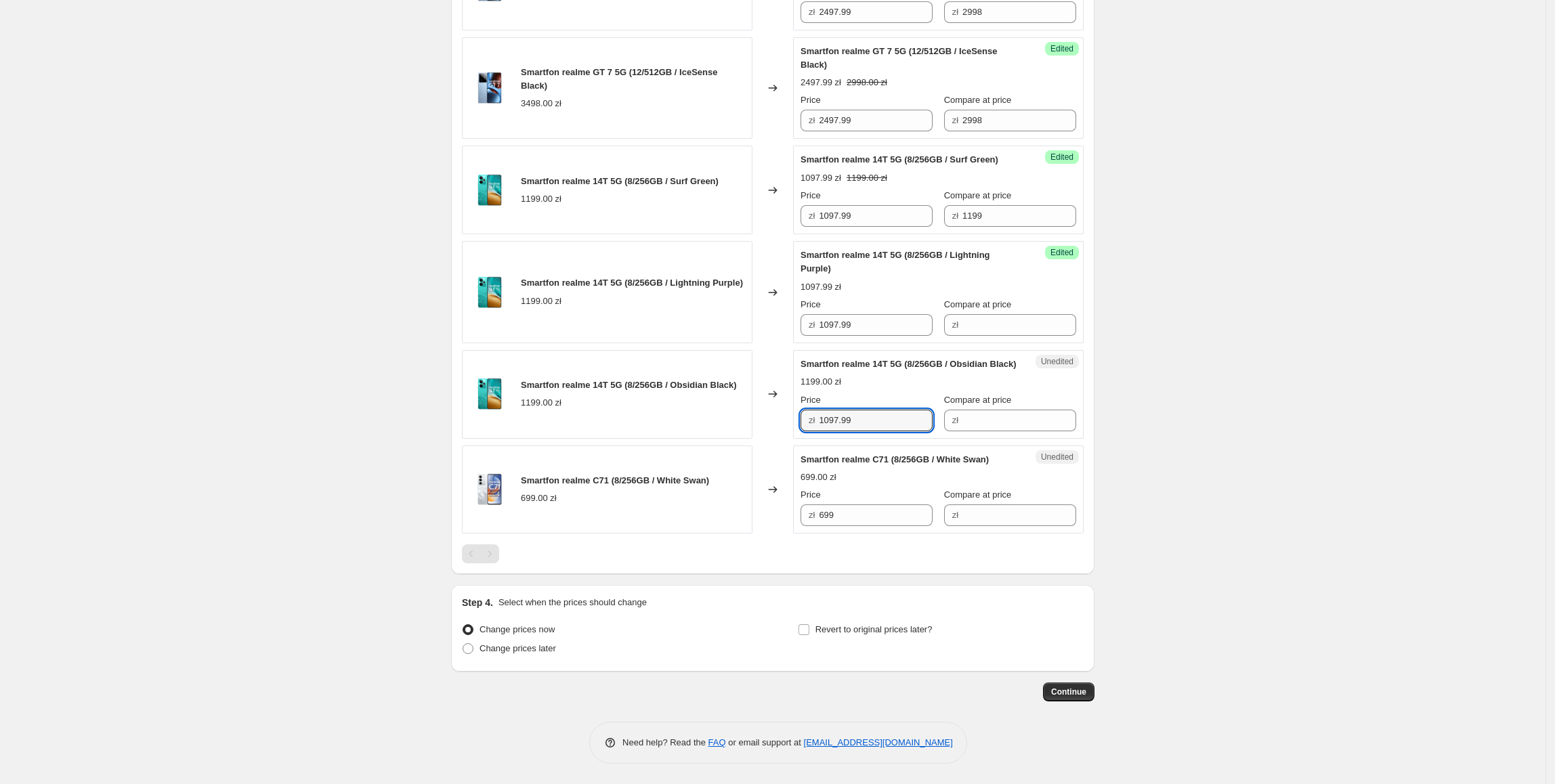
type input "1097.99"
drag, startPoint x: 946, startPoint y: 341, endPoint x: 919, endPoint y: 348, distance: 27.9
click at [919, 234] on div "Success Edited Smartfon realme 14T 5G (8/256GB / Surf Green) 1097.99 zł 1199.00…" at bounding box center [938, 190] width 291 height 89
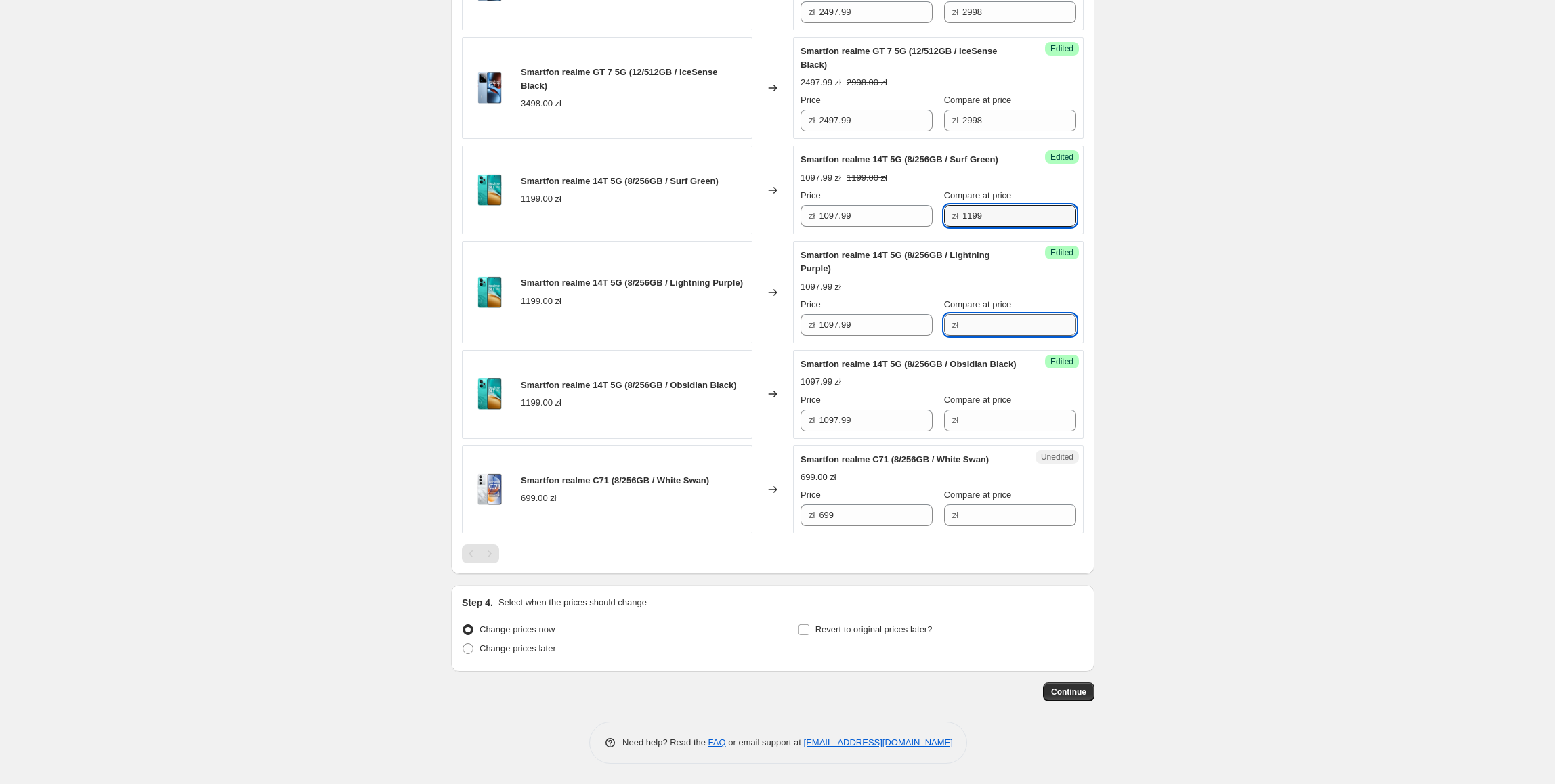
click at [1033, 336] on input "Compare at price" at bounding box center [1019, 325] width 114 height 22
paste input "1199"
type input "1199"
click at [964, 438] on div "Success Edited Smartfon realme 14T 5G (8/256GB / Obsidian Black) 1097.99 zł Pri…" at bounding box center [938, 395] width 291 height 89
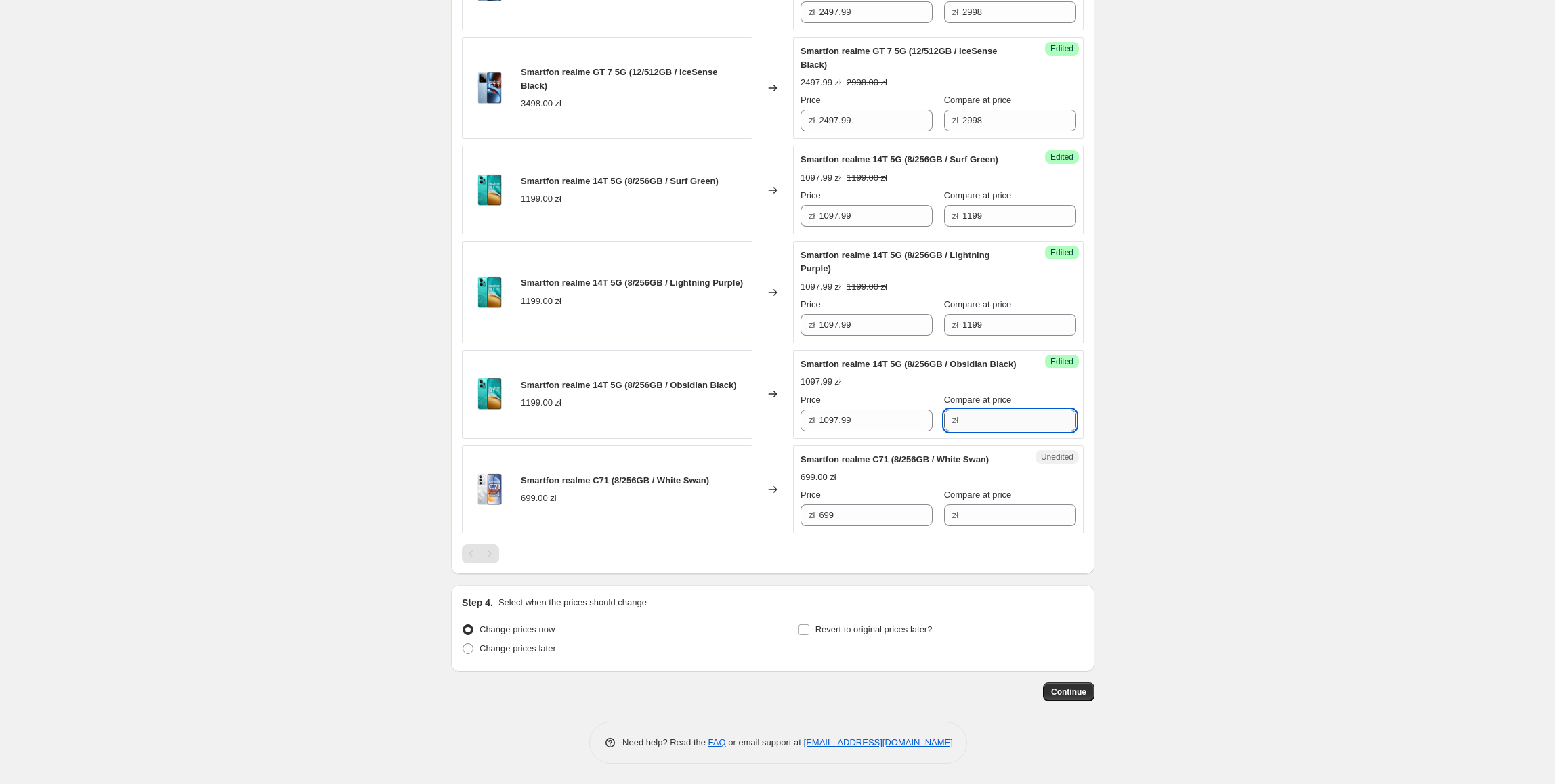
drag, startPoint x: 973, startPoint y: 559, endPoint x: 981, endPoint y: 558, distance: 8.1
click at [973, 432] on input "Compare at price" at bounding box center [1019, 420] width 114 height 22
paste input "1199"
type input "1199"
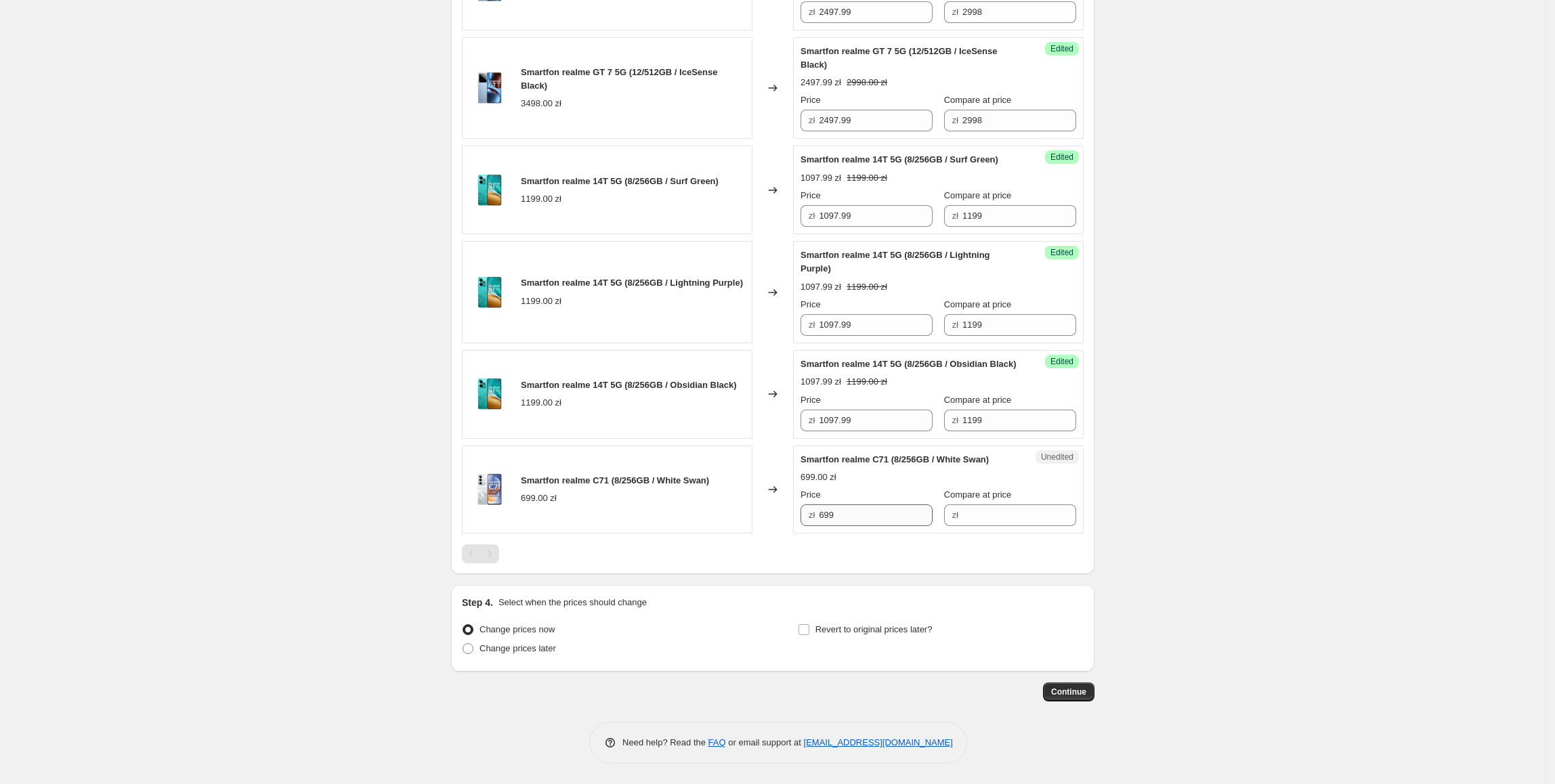
drag, startPoint x: 873, startPoint y: 632, endPoint x: 827, endPoint y: 642, distance: 47.1
click at [827, 526] on div "Price zł 699" at bounding box center [866, 507] width 132 height 38
drag, startPoint x: 883, startPoint y: 642, endPoint x: 792, endPoint y: 645, distance: 91.0
click at [792, 534] on div "Smartfon realme C71 (8/256GB / White Swan) 699.00 zł Changed to Unedited Smartf…" at bounding box center [772, 490] width 622 height 89
drag, startPoint x: 967, startPoint y: 645, endPoint x: 946, endPoint y: 647, distance: 21.1
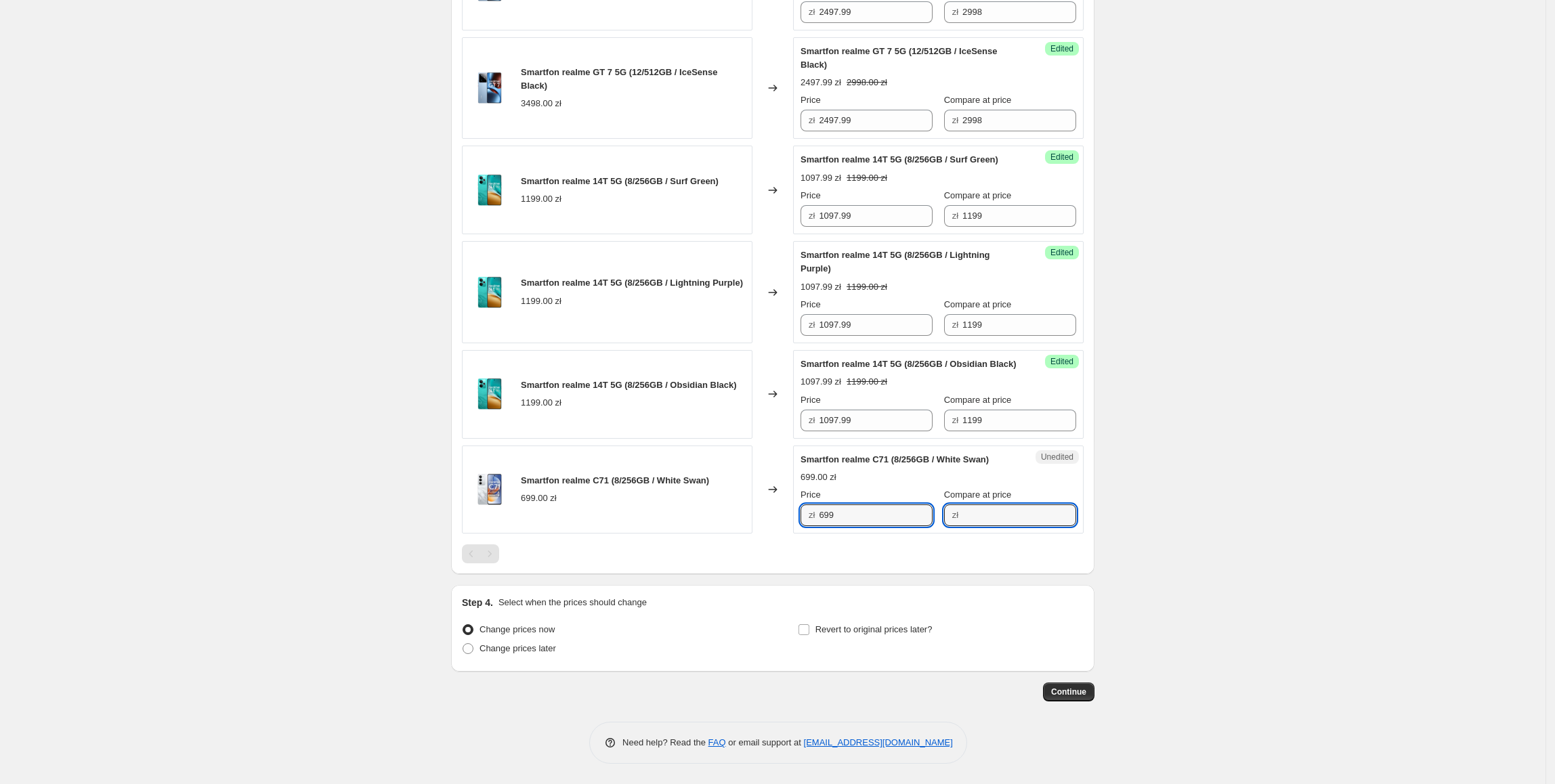
click at [967, 526] on input "Compare at price" at bounding box center [1019, 515] width 114 height 22
paste input "699"
type input "699"
drag, startPoint x: 888, startPoint y: 645, endPoint x: 796, endPoint y: 645, distance: 92.0
click at [796, 534] on div "Smartfon realme C71 (8/256GB / White Swan) 699.00 zł Changed to Success Edited …" at bounding box center [772, 490] width 622 height 89
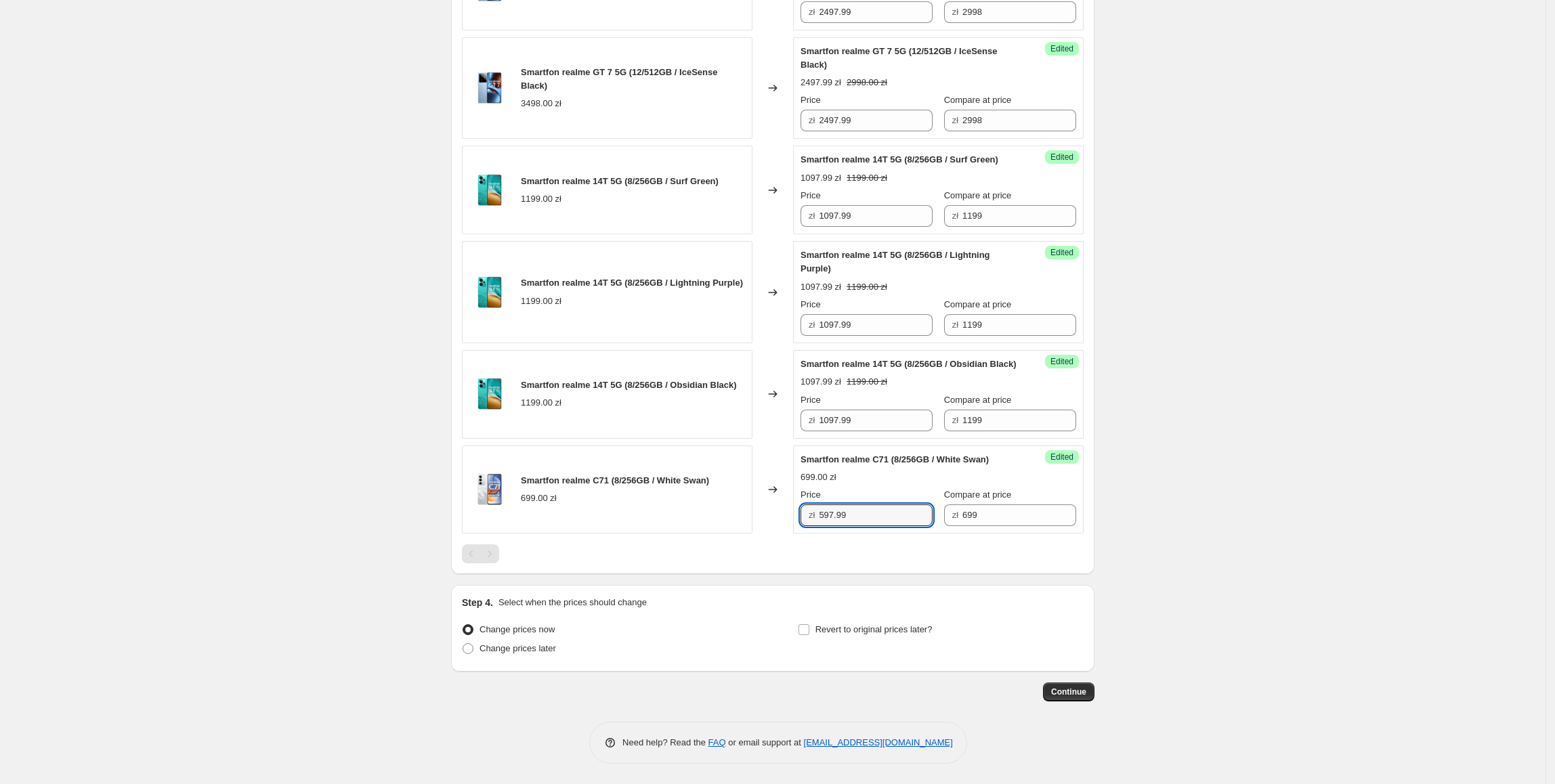
type input "597.99"
click at [873, 634] on span "Revert to original prices later?" at bounding box center [873, 629] width 117 height 10
click at [809, 635] on input "Revert to original prices later?" at bounding box center [804, 630] width 11 height 11
checkbox input "true"
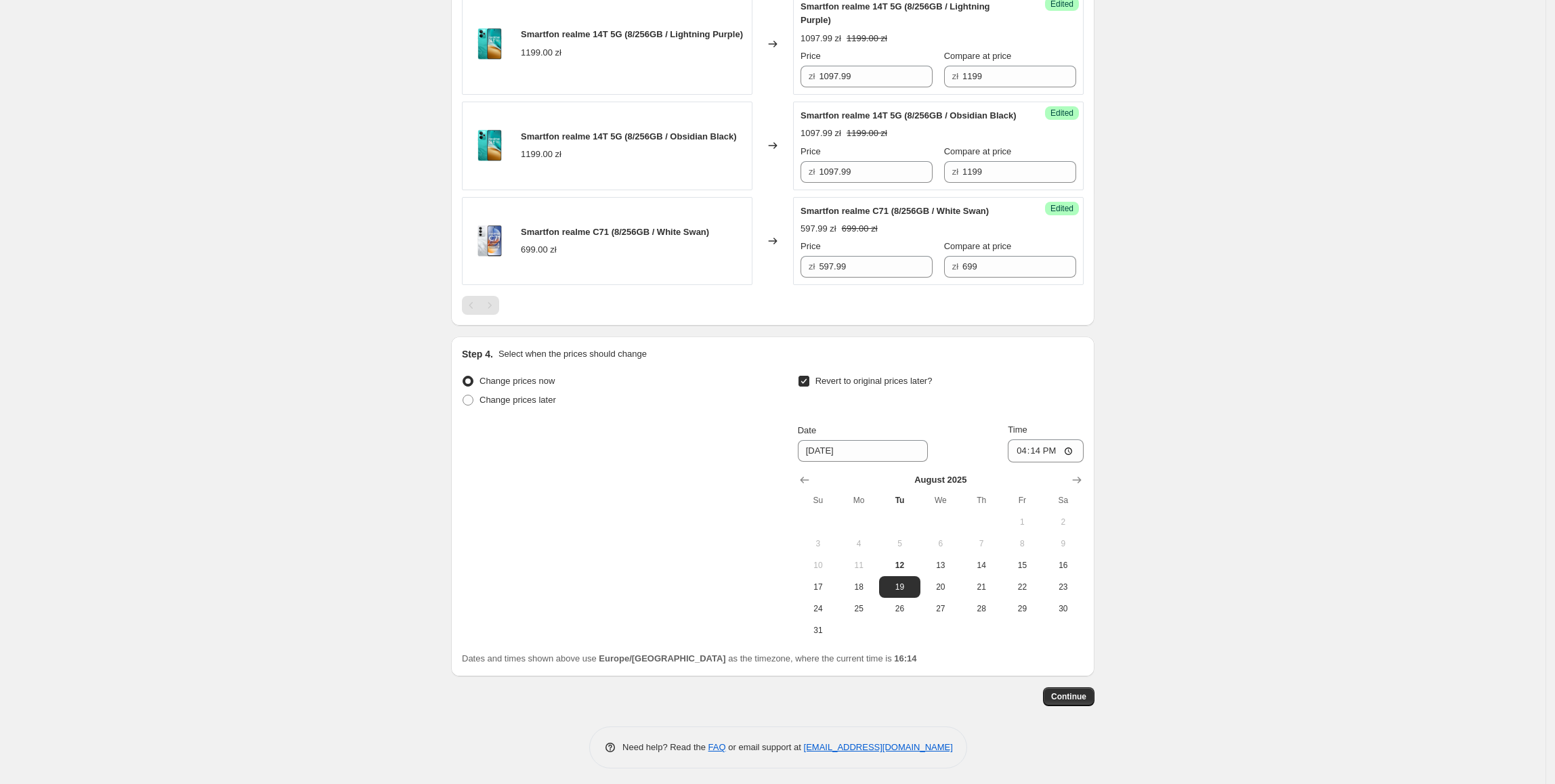
scroll to position [1989, 0]
click at [994, 570] on span "14" at bounding box center [982, 564] width 30 height 11
type input "[DATE]"
click at [1036, 462] on input "16:14" at bounding box center [1045, 450] width 76 height 23
type input "23:55"
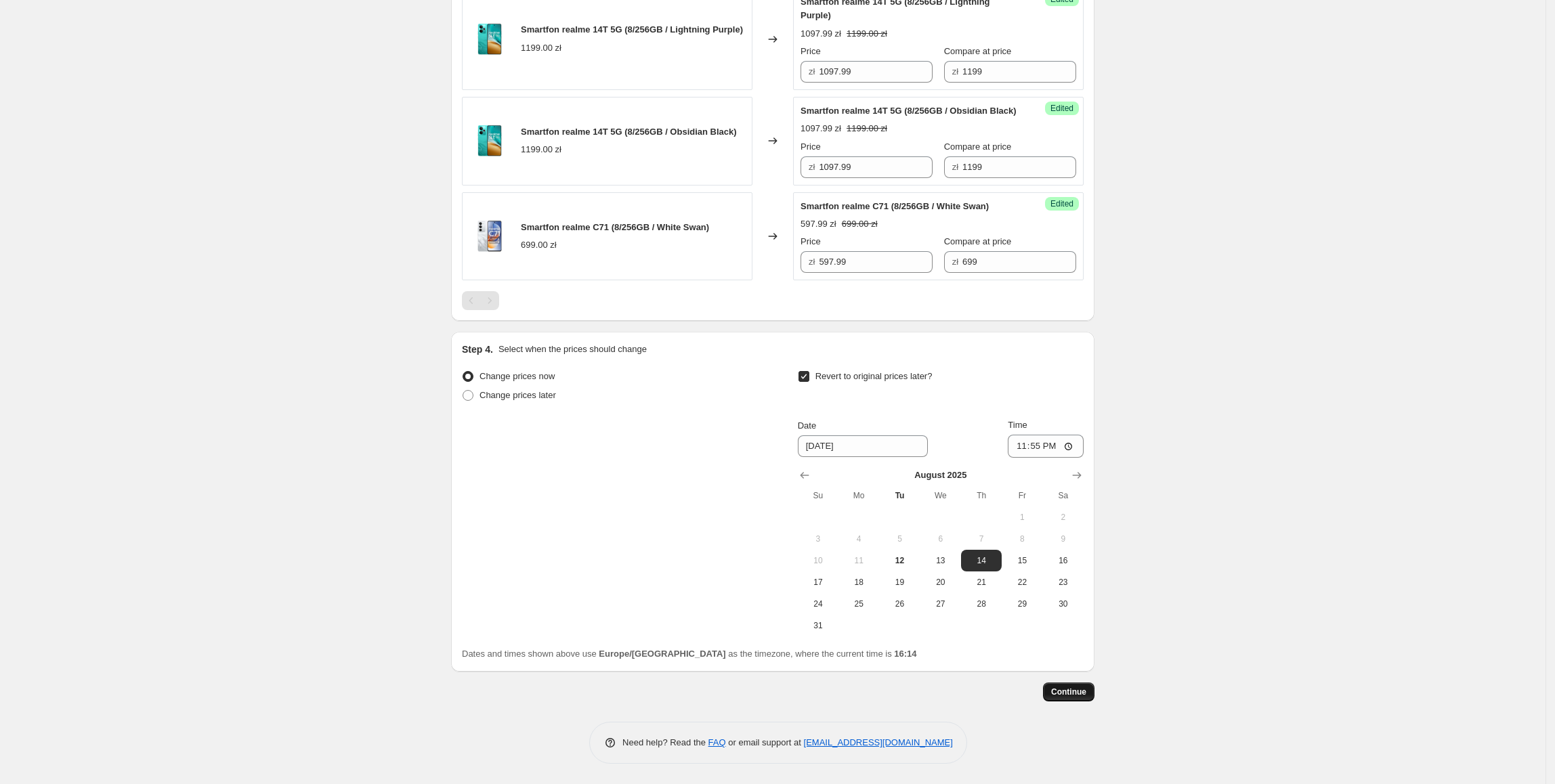
click at [1089, 685] on button "Continue" at bounding box center [1068, 691] width 51 height 19
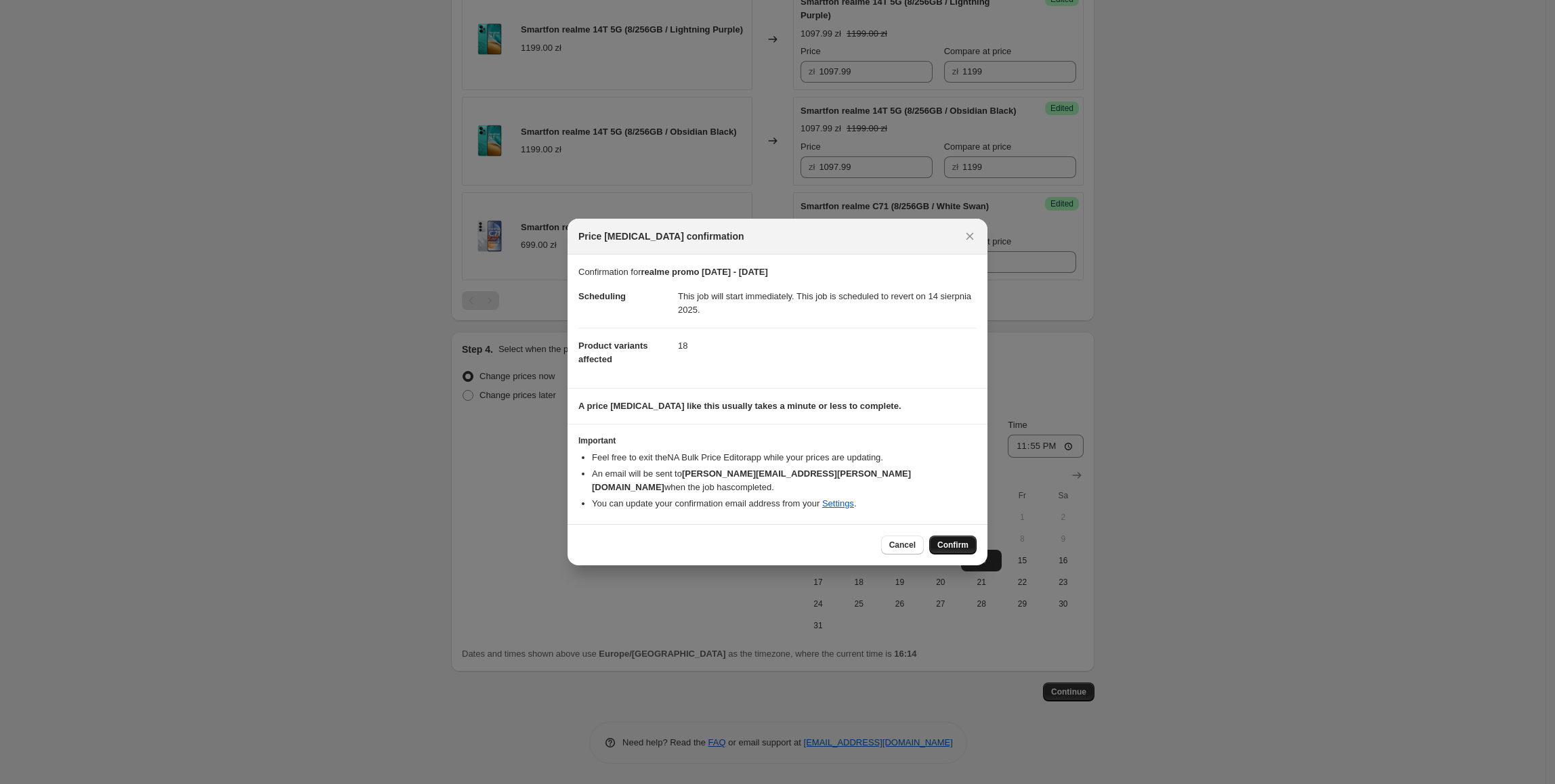
click at [949, 543] on span "Confirm" at bounding box center [952, 545] width 31 height 11
